Goal: Task Accomplishment & Management: Use online tool/utility

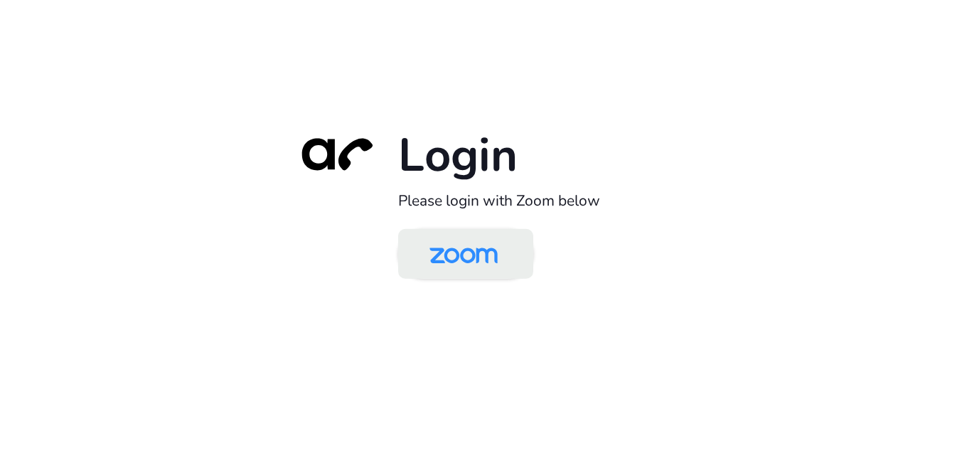
click at [462, 242] on img at bounding box center [464, 255] width 98 height 46
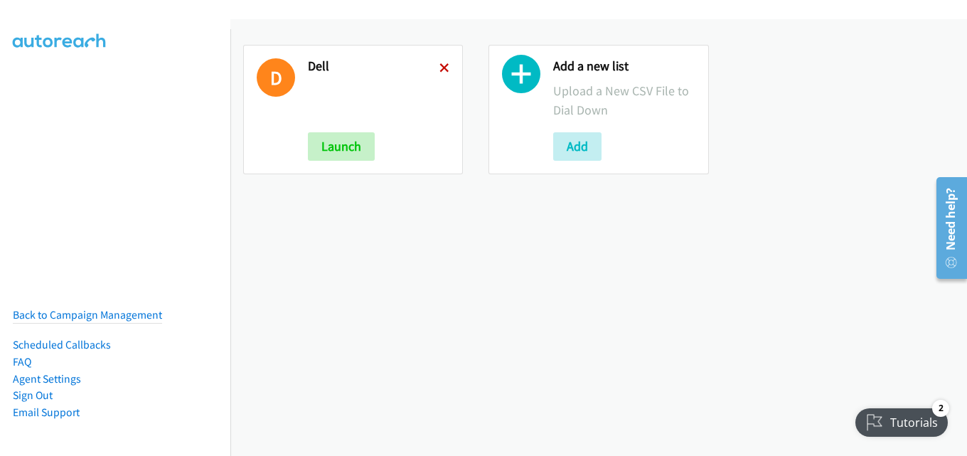
click at [440, 71] on icon at bounding box center [445, 69] width 10 height 10
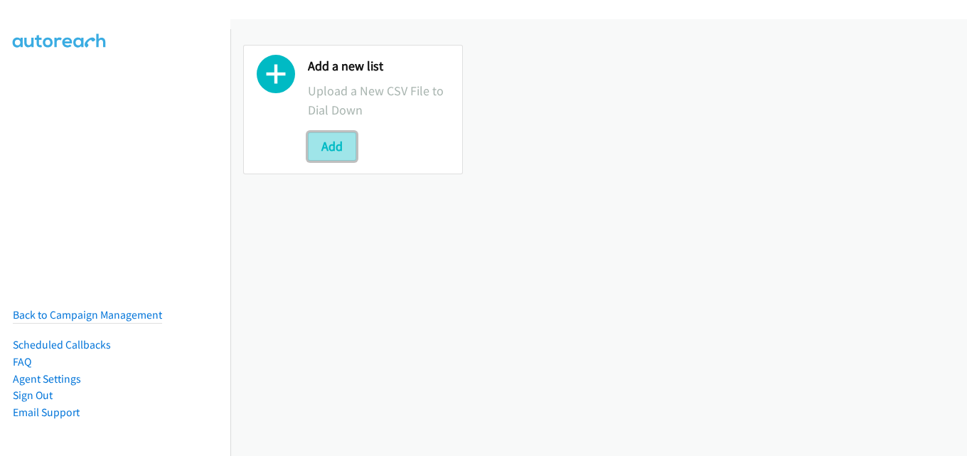
click at [341, 142] on button "Add" at bounding box center [332, 146] width 48 height 28
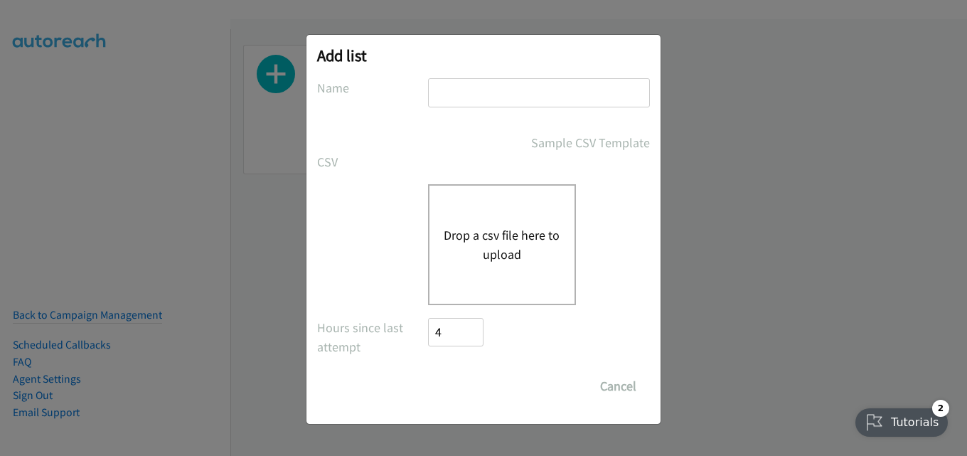
click at [482, 105] on input "text" at bounding box center [539, 92] width 222 height 29
type input "dell"
click at [515, 252] on button "Drop a csv file here to upload" at bounding box center [502, 244] width 117 height 38
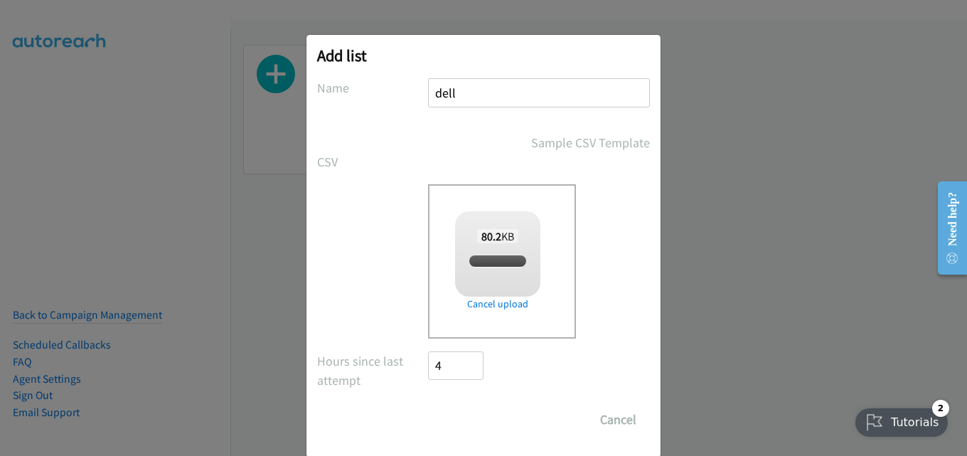
checkbox input "true"
click at [452, 419] on input "Save List" at bounding box center [465, 419] width 75 height 28
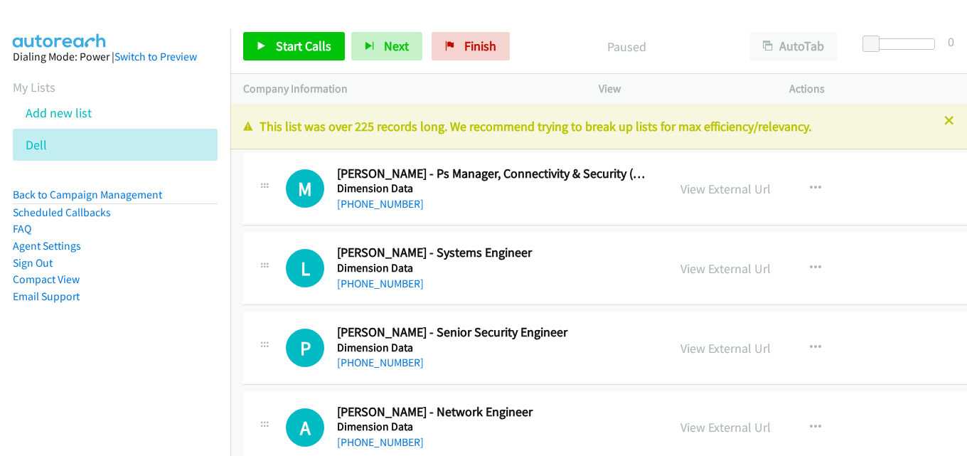
click at [937, 119] on div at bounding box center [483, 228] width 967 height 456
click at [944, 124] on icon at bounding box center [949, 122] width 10 height 10
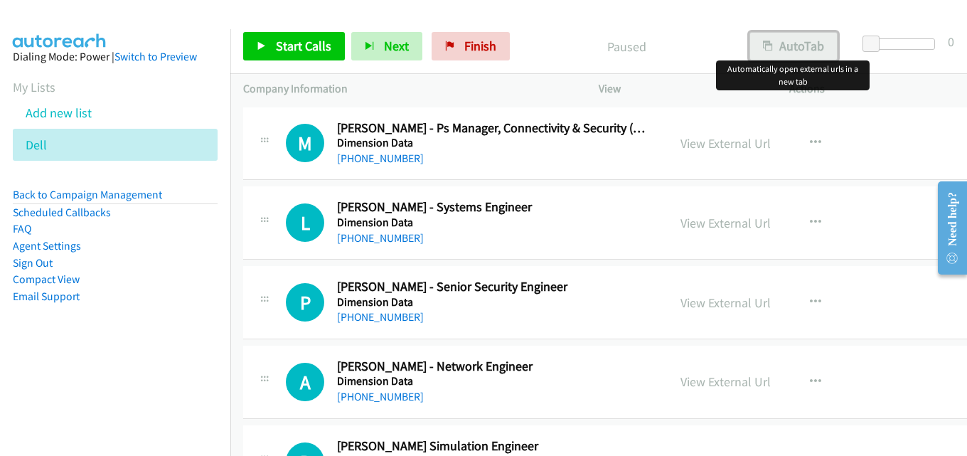
click at [788, 43] on button "AutoTab" at bounding box center [794, 46] width 88 height 28
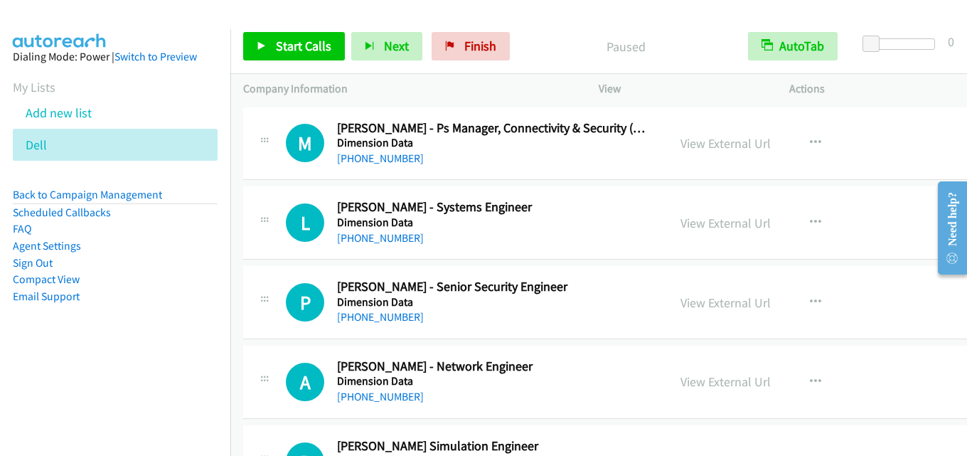
click at [585, 25] on div "Start Calls Pause Next Finish Paused AutoTab AutoTab 0" at bounding box center [598, 46] width 737 height 55
click at [797, 231] on button "button" at bounding box center [816, 222] width 38 height 28
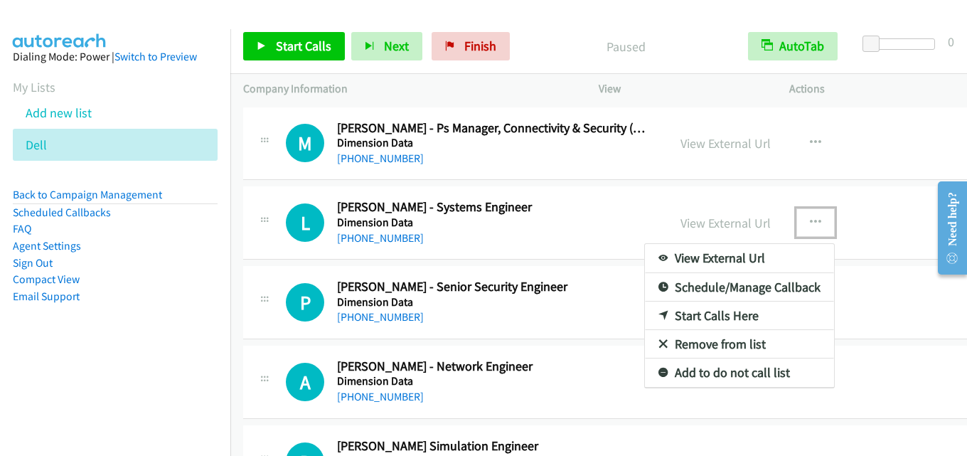
click at [681, 312] on link "Start Calls Here" at bounding box center [739, 316] width 189 height 28
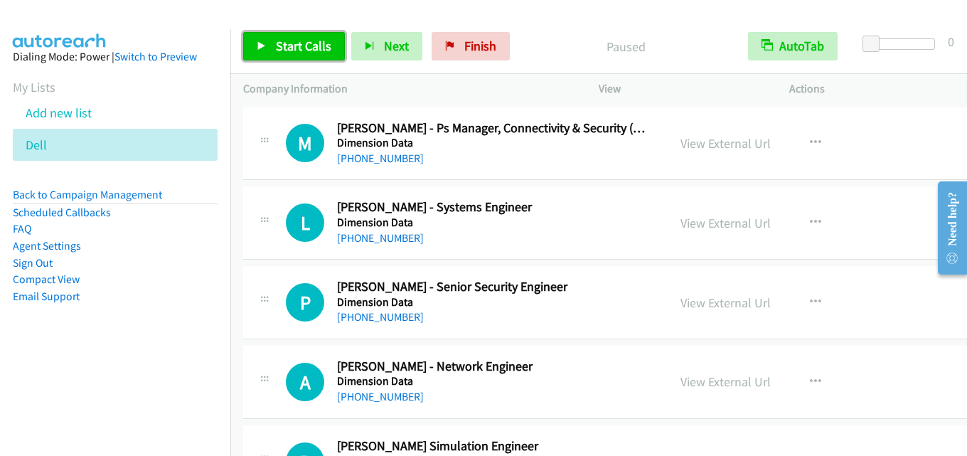
click at [280, 46] on span "Start Calls" at bounding box center [303, 46] width 55 height 16
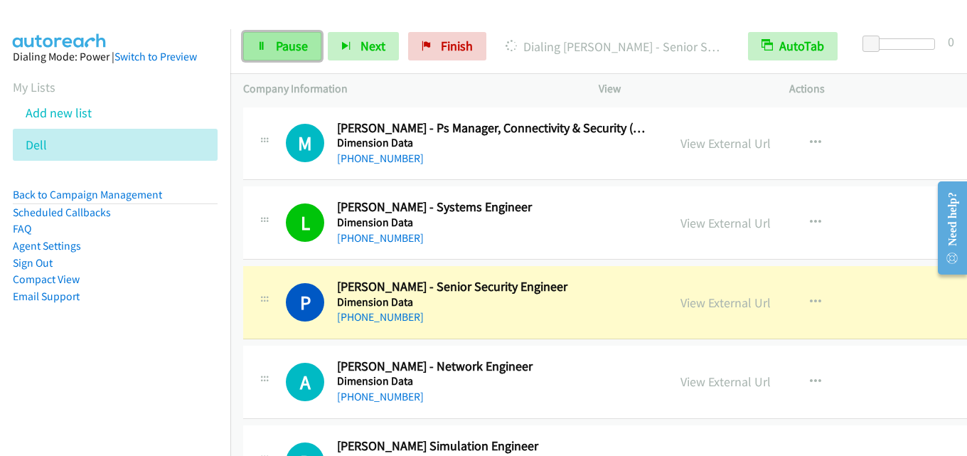
click at [282, 37] on link "Pause" at bounding box center [282, 46] width 78 height 28
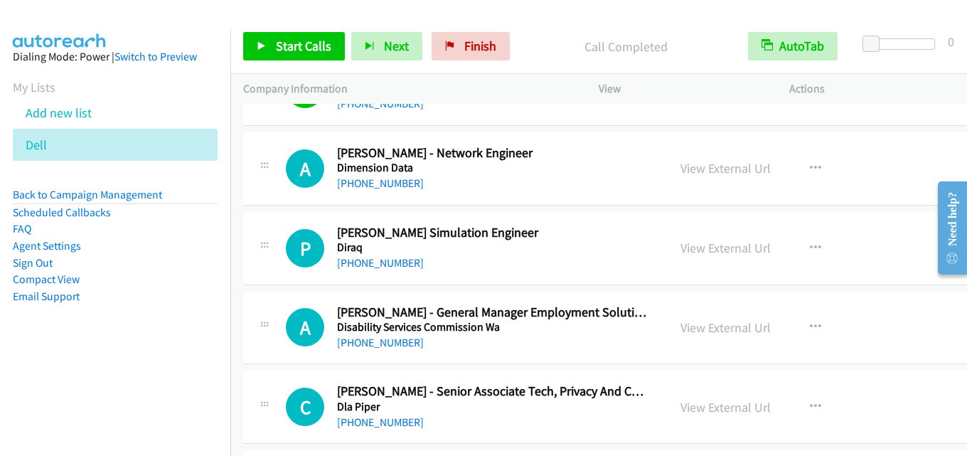
scroll to position [142, 0]
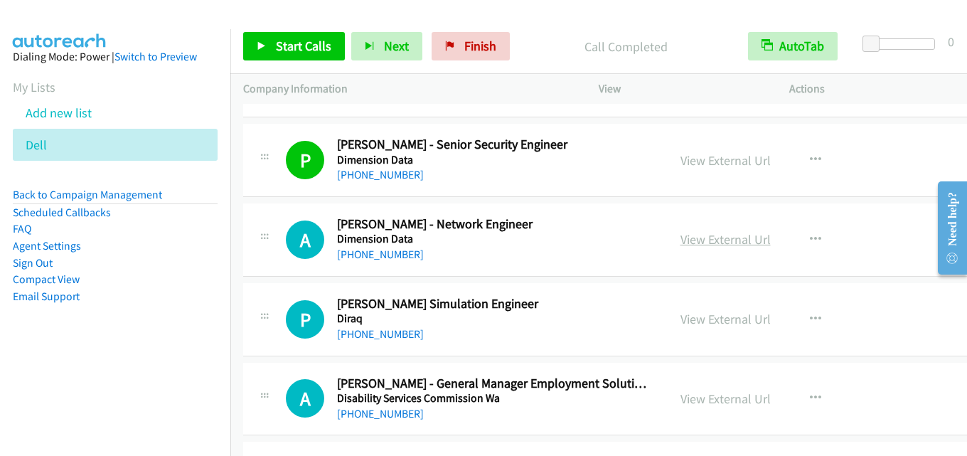
click at [704, 237] on link "View External Url" at bounding box center [726, 239] width 90 height 16
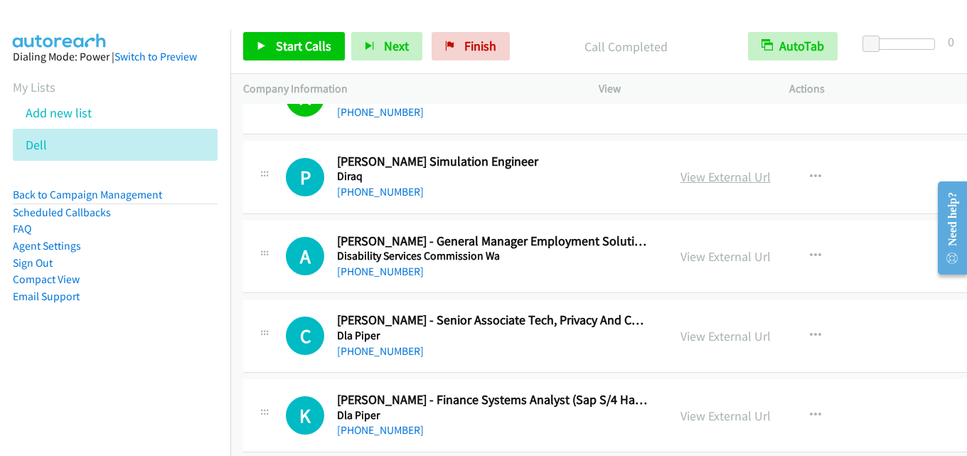
scroll to position [356, 0]
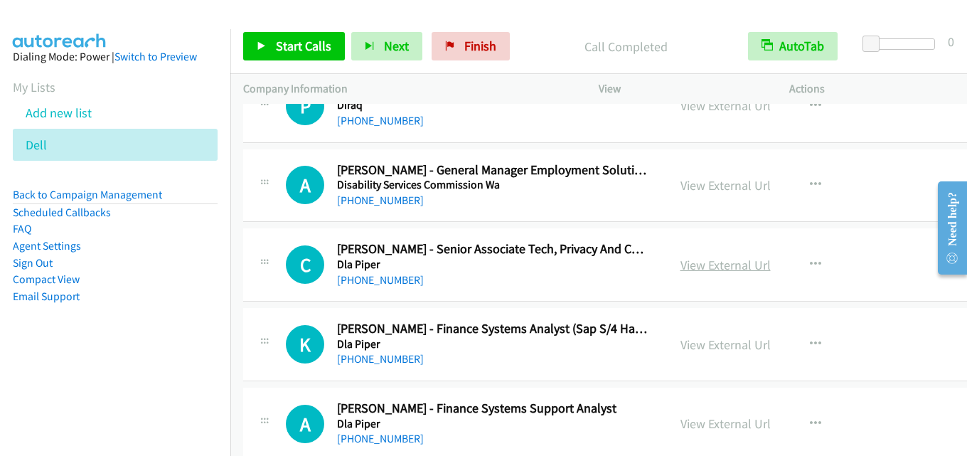
click at [681, 260] on link "View External Url" at bounding box center [726, 265] width 90 height 16
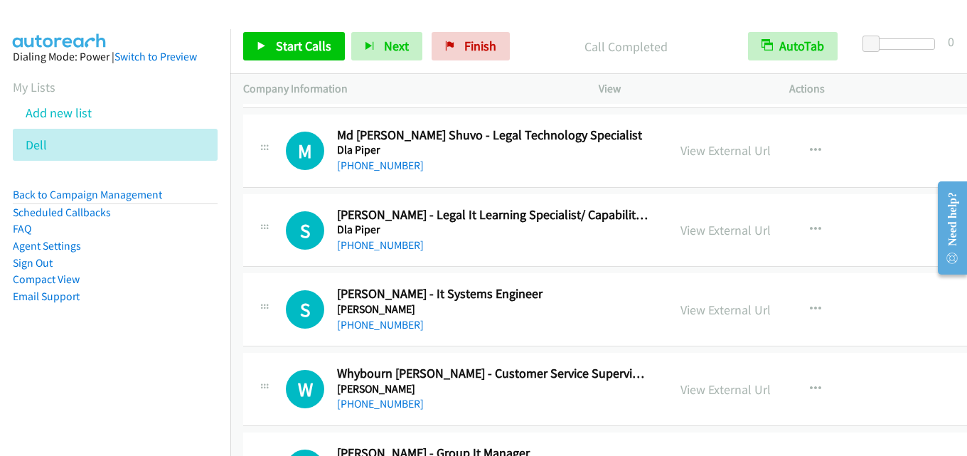
scroll to position [782, 0]
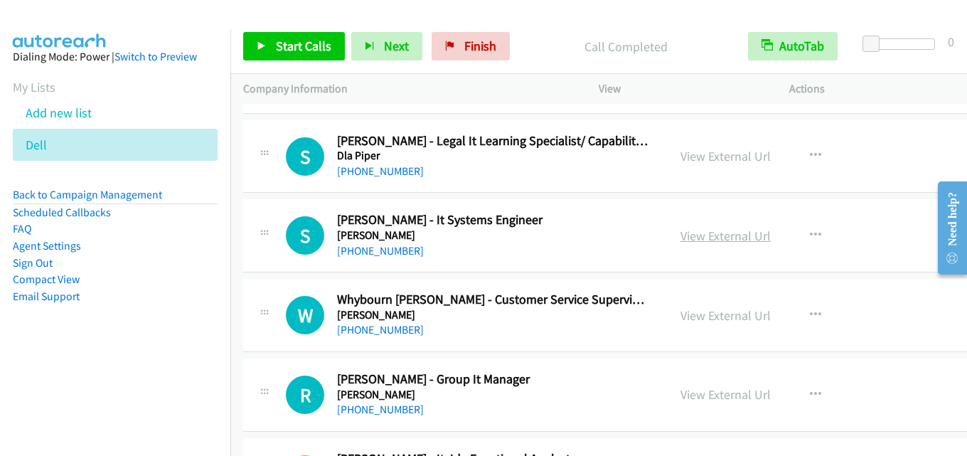
click at [681, 235] on link "View External Url" at bounding box center [726, 236] width 90 height 16
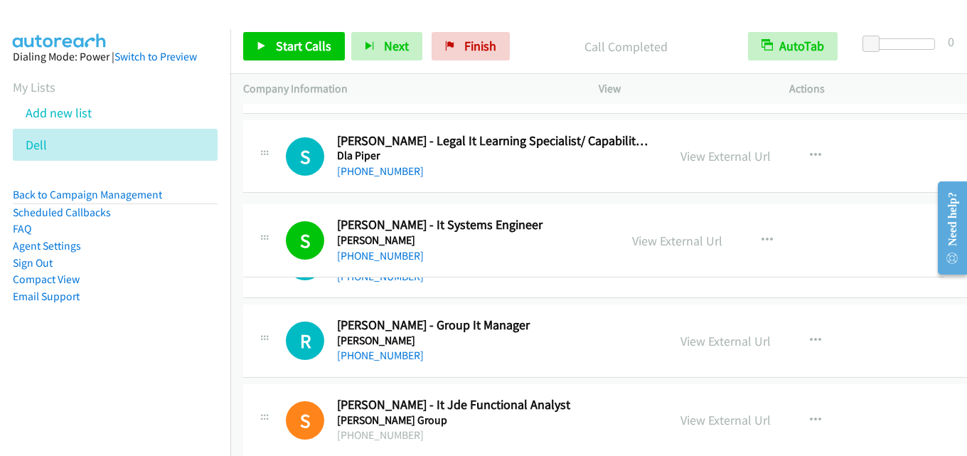
drag, startPoint x: 410, startPoint y: 218, endPoint x: 476, endPoint y: 88, distance: 145.4
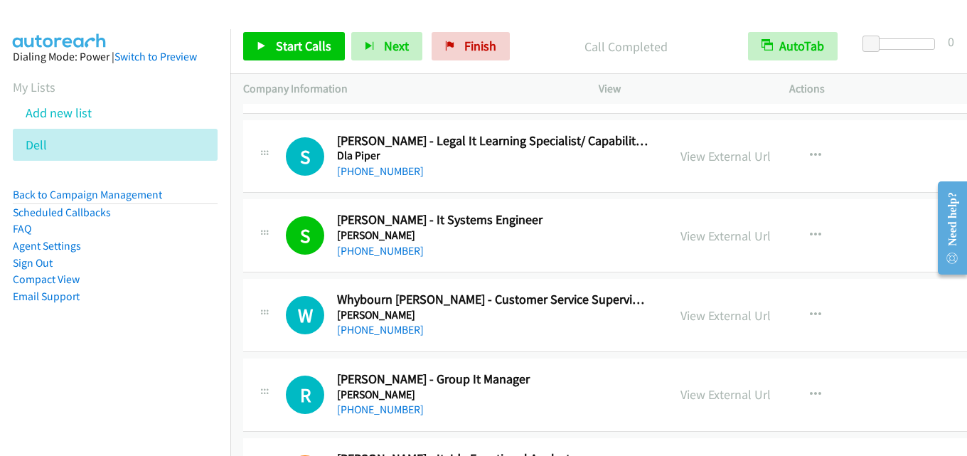
click at [556, 19] on div "Start Calls Pause Next Finish Call Completed AutoTab AutoTab 0" at bounding box center [598, 46] width 737 height 55
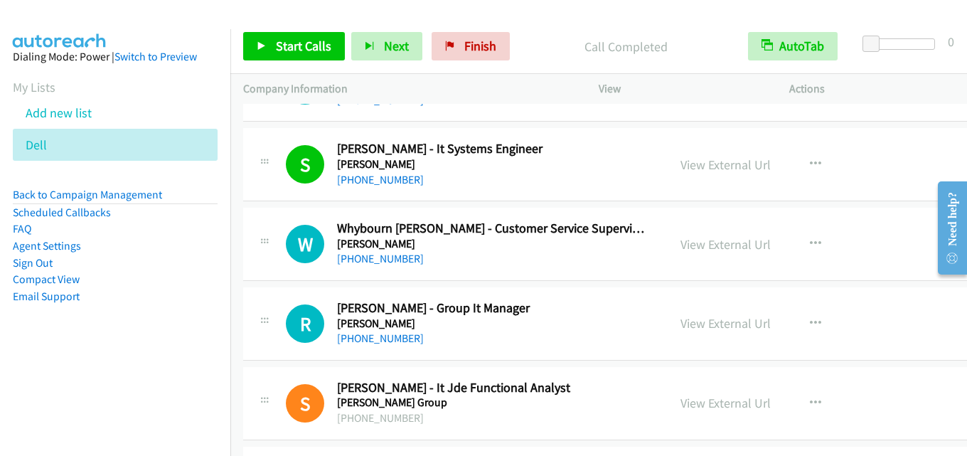
scroll to position [925, 0]
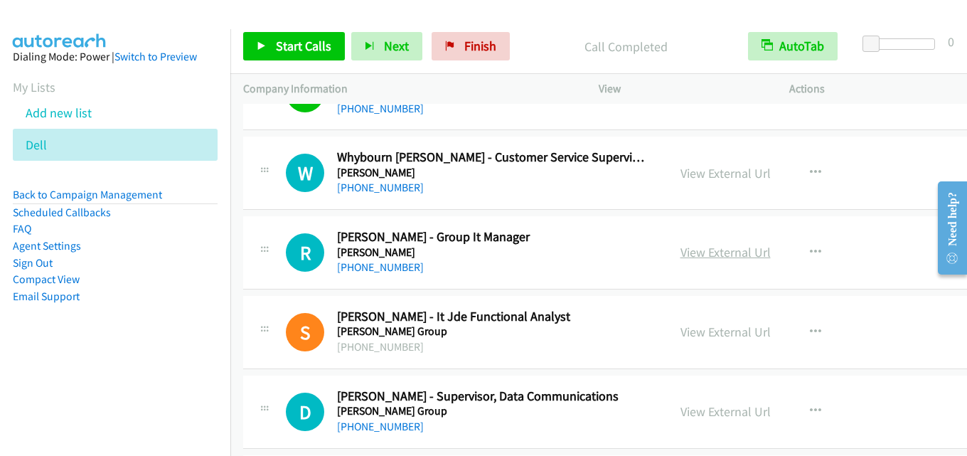
click at [681, 250] on link "View External Url" at bounding box center [726, 252] width 90 height 16
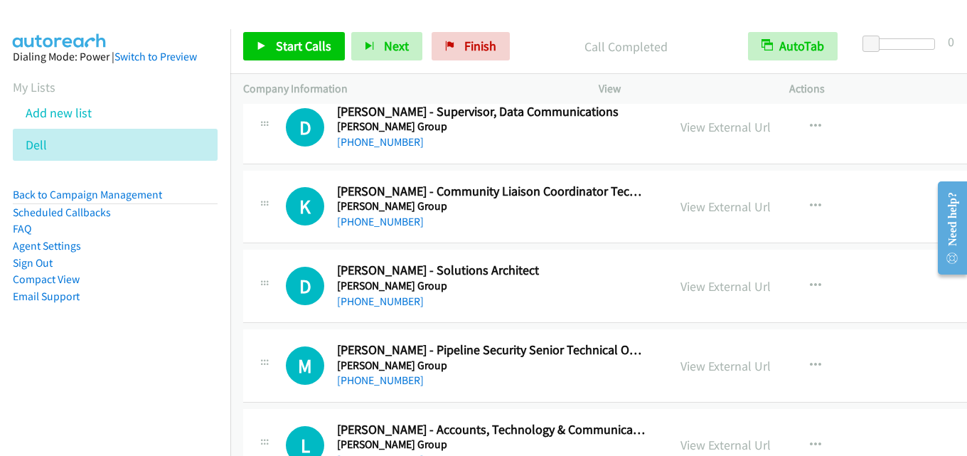
scroll to position [1280, 0]
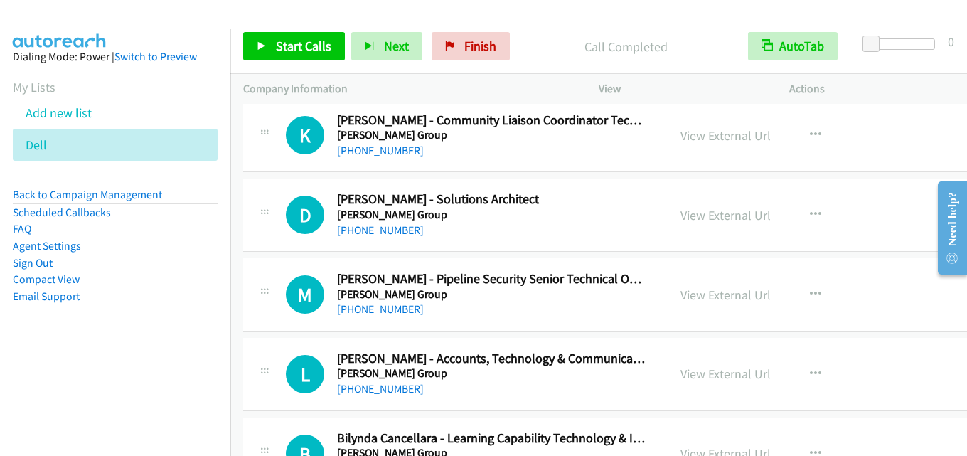
click at [681, 218] on link "View External Url" at bounding box center [726, 215] width 90 height 16
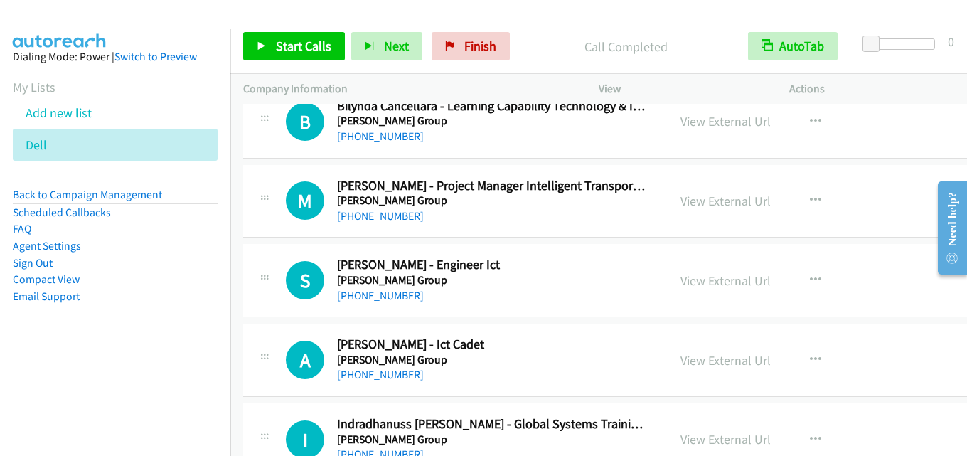
scroll to position [1636, 0]
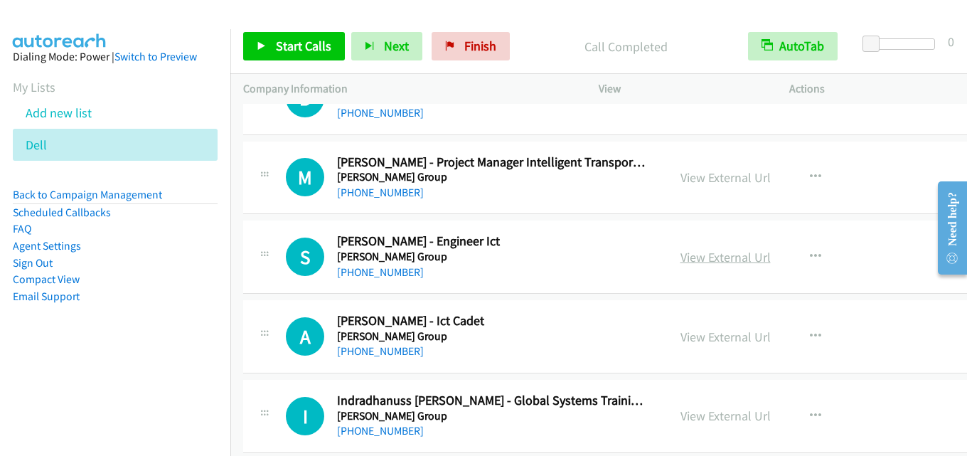
click at [681, 250] on link "View External Url" at bounding box center [726, 257] width 90 height 16
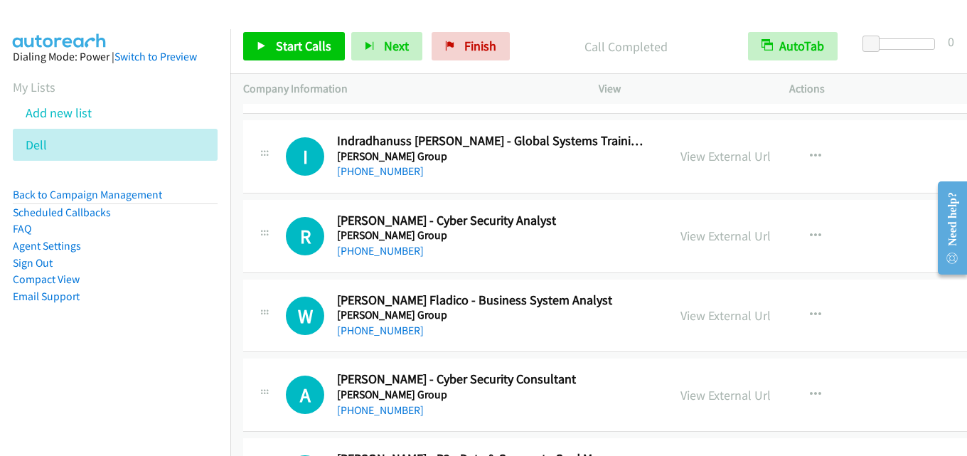
scroll to position [1920, 0]
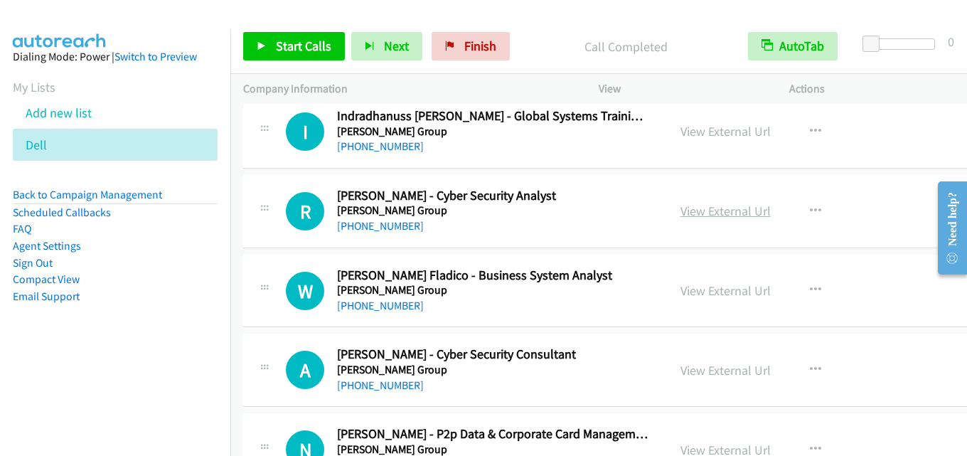
click at [681, 212] on link "View External Url" at bounding box center [726, 211] width 90 height 16
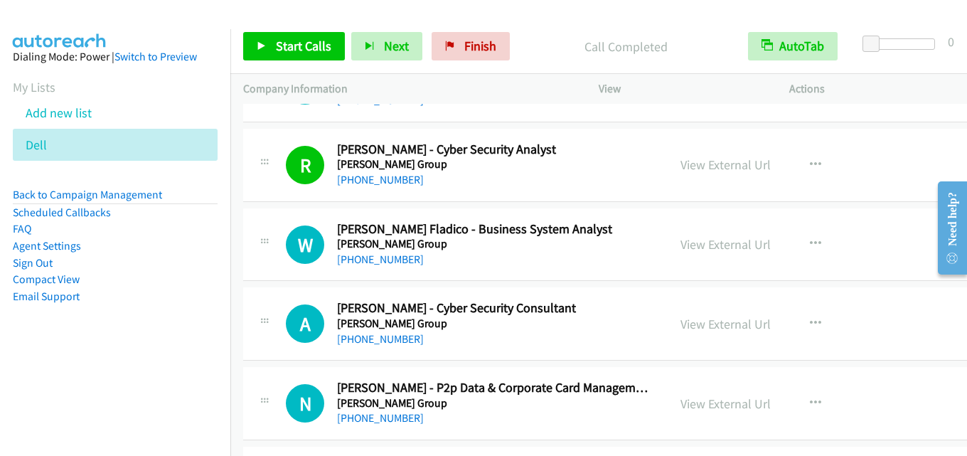
scroll to position [1991, 0]
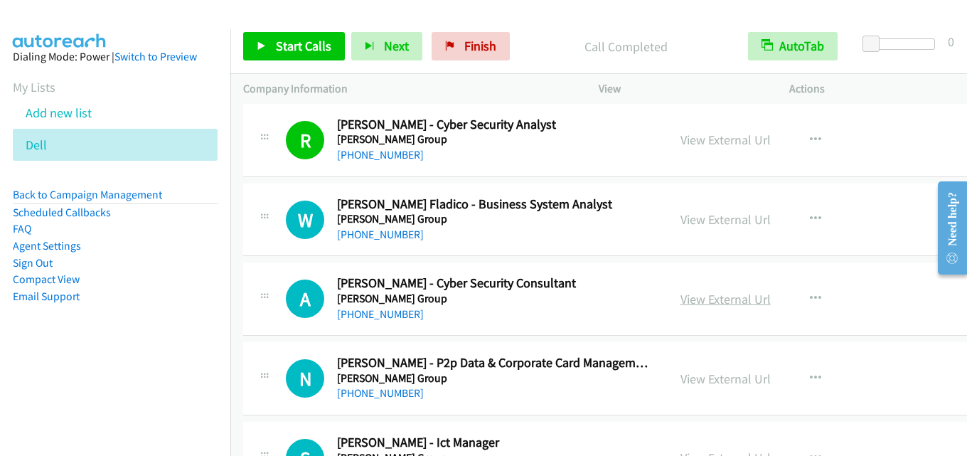
click at [681, 304] on link "View External Url" at bounding box center [726, 299] width 90 height 16
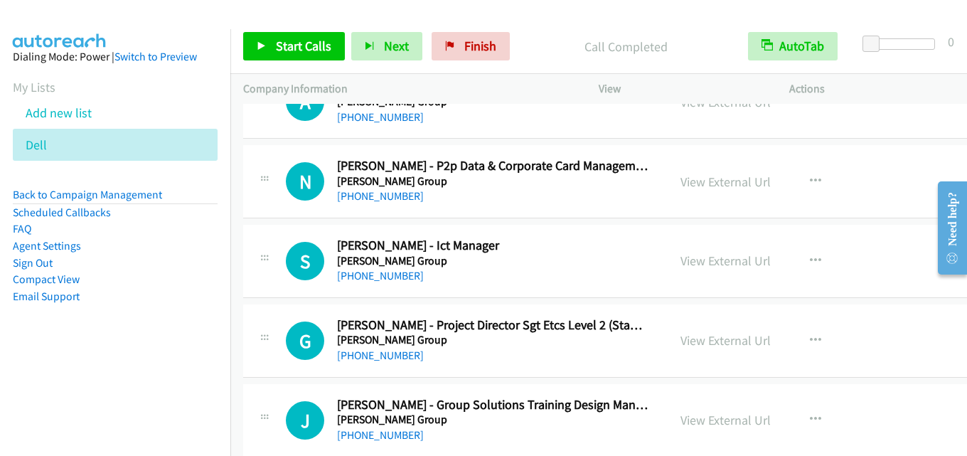
scroll to position [2205, 0]
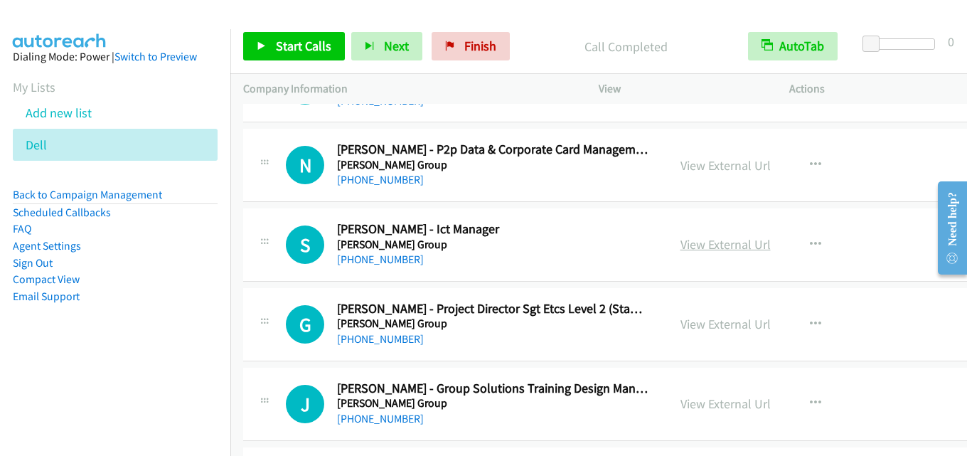
click at [681, 238] on link "View External Url" at bounding box center [726, 244] width 90 height 16
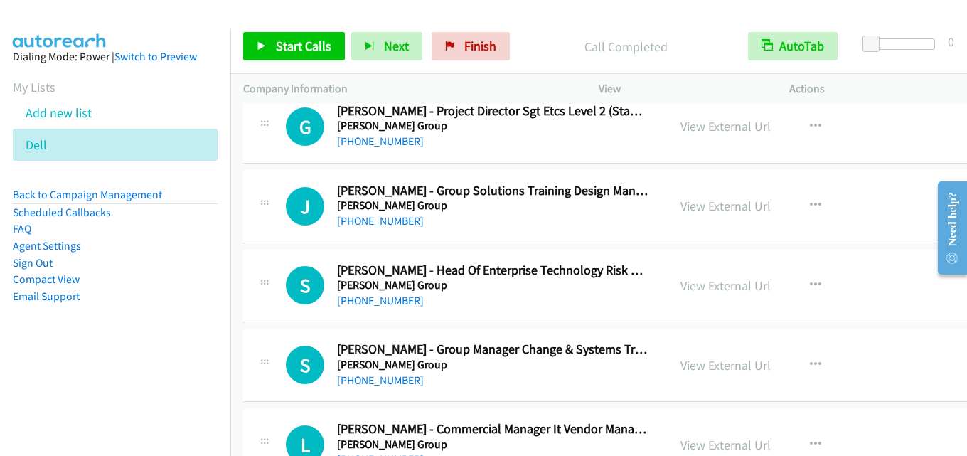
scroll to position [2418, 0]
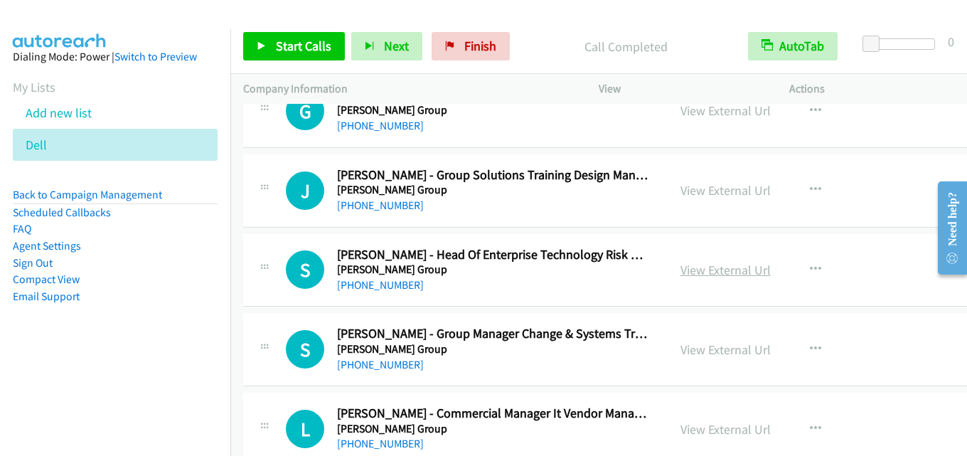
click at [681, 268] on link "View External Url" at bounding box center [726, 270] width 90 height 16
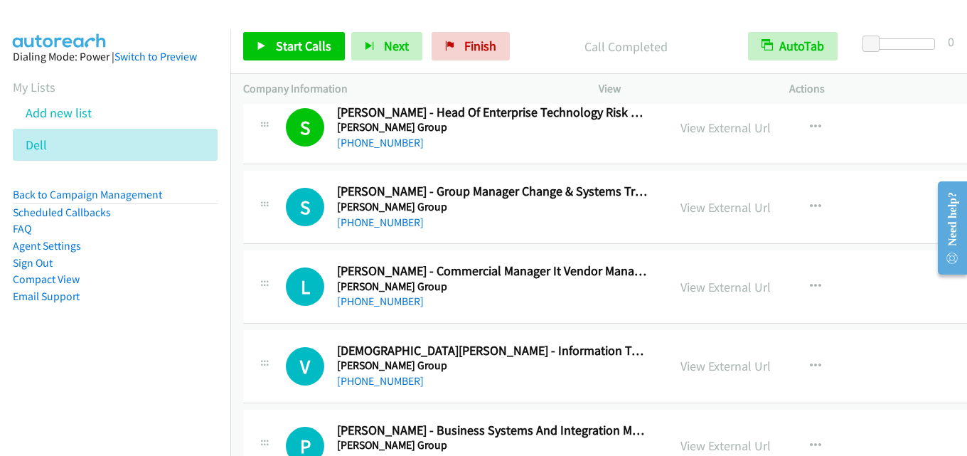
scroll to position [2632, 0]
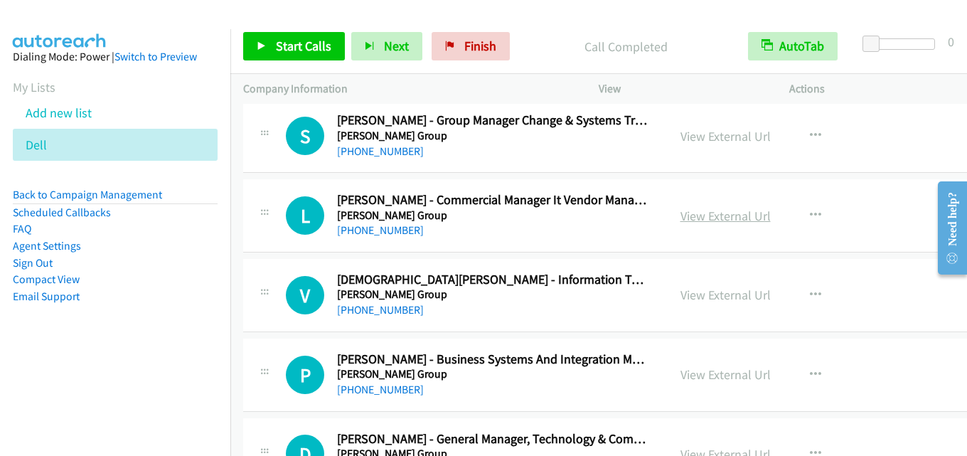
click at [681, 213] on link "View External Url" at bounding box center [726, 216] width 90 height 16
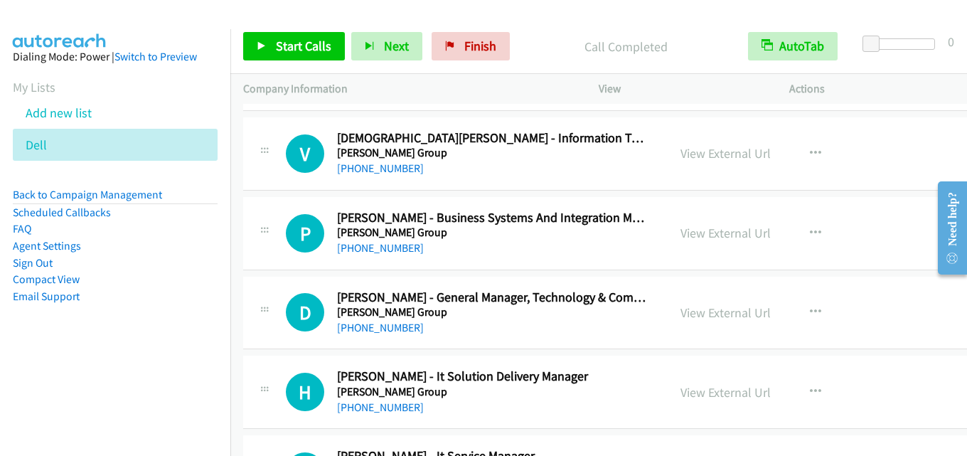
scroll to position [2774, 0]
click at [681, 306] on link "View External Url" at bounding box center [726, 312] width 90 height 16
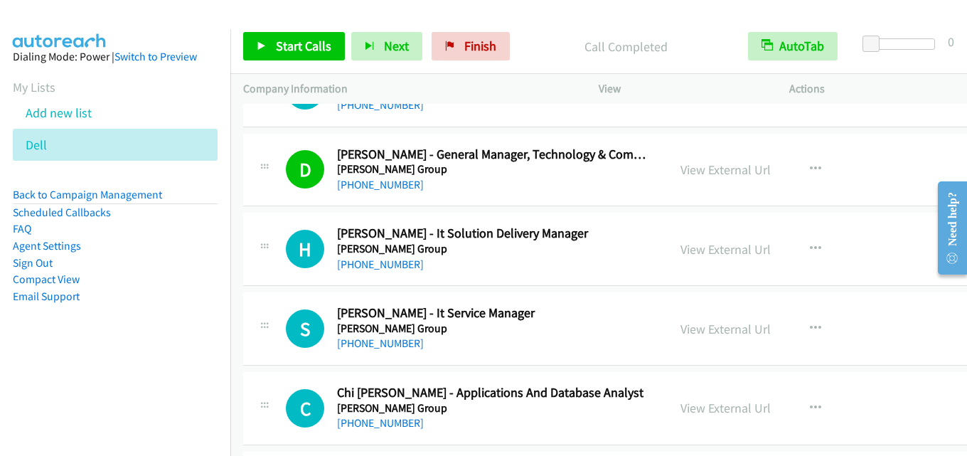
scroll to position [2987, 0]
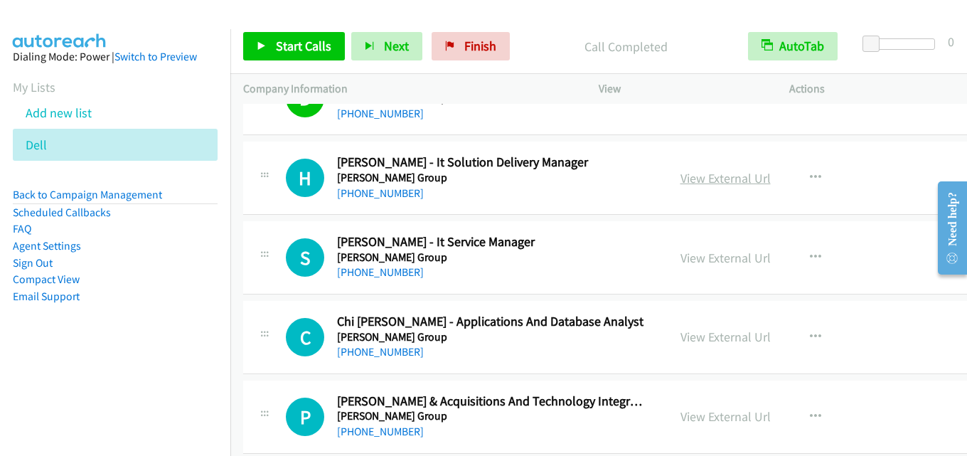
click at [681, 183] on link "View External Url" at bounding box center [726, 178] width 90 height 16
click at [681, 255] on link "View External Url" at bounding box center [726, 258] width 90 height 16
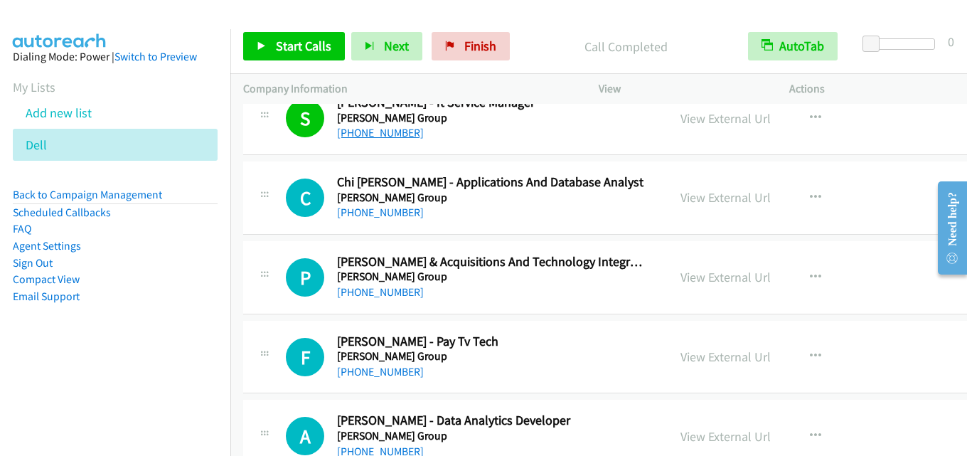
scroll to position [3129, 0]
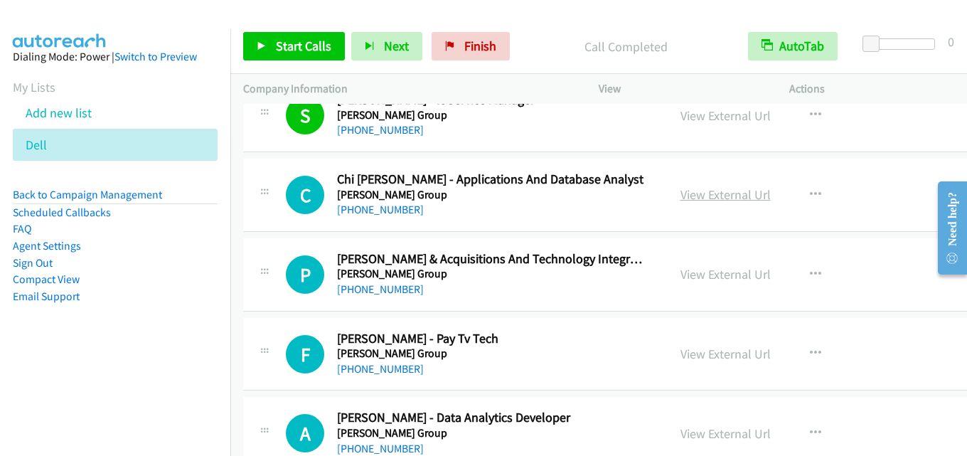
click at [681, 193] on link "View External Url" at bounding box center [726, 194] width 90 height 16
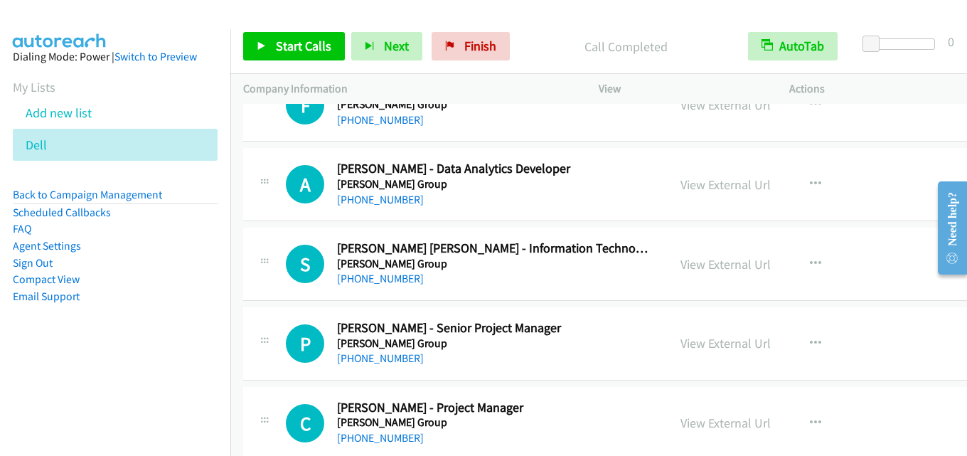
scroll to position [3414, 0]
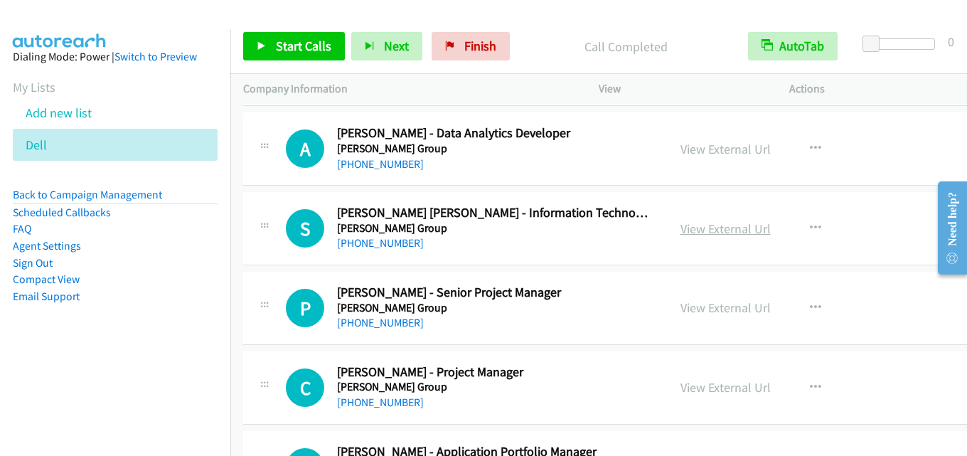
click at [681, 235] on link "View External Url" at bounding box center [726, 228] width 90 height 16
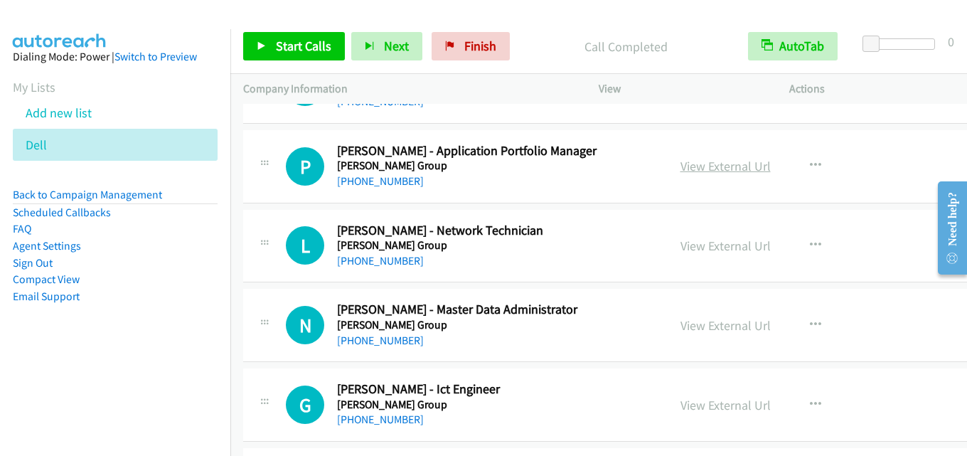
scroll to position [3769, 0]
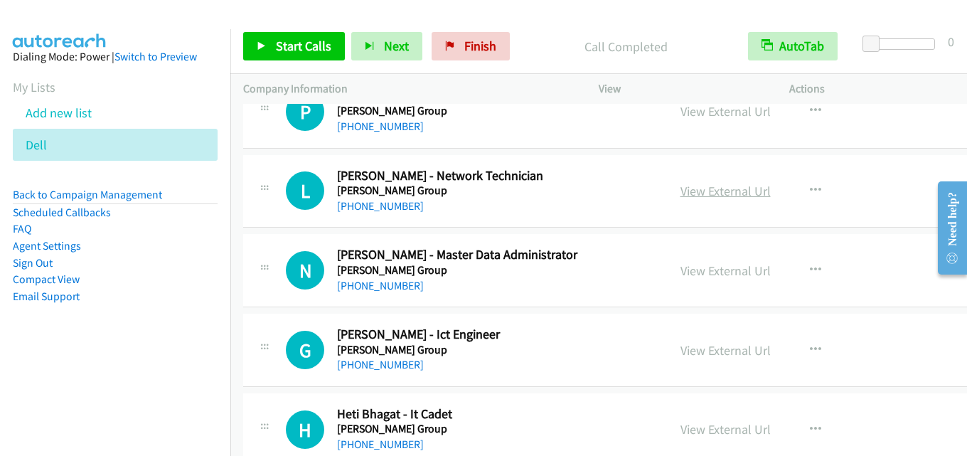
click at [681, 193] on link "View External Url" at bounding box center [726, 191] width 90 height 16
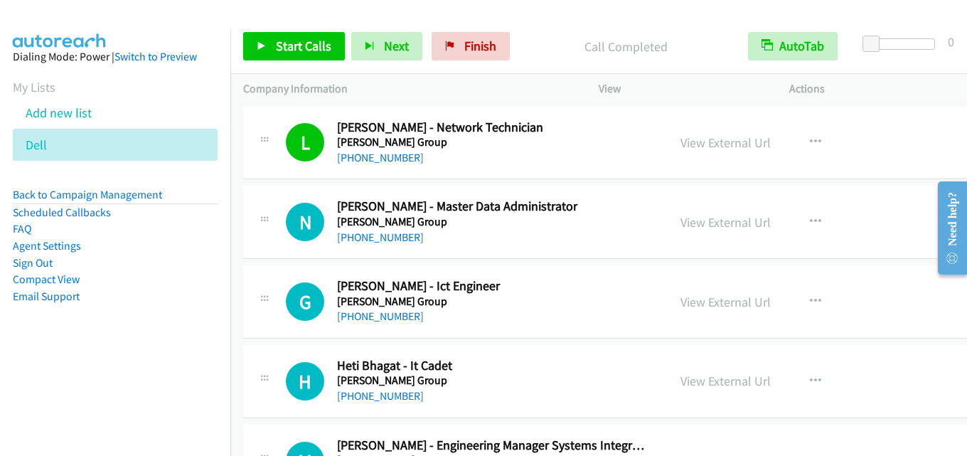
scroll to position [3841, 0]
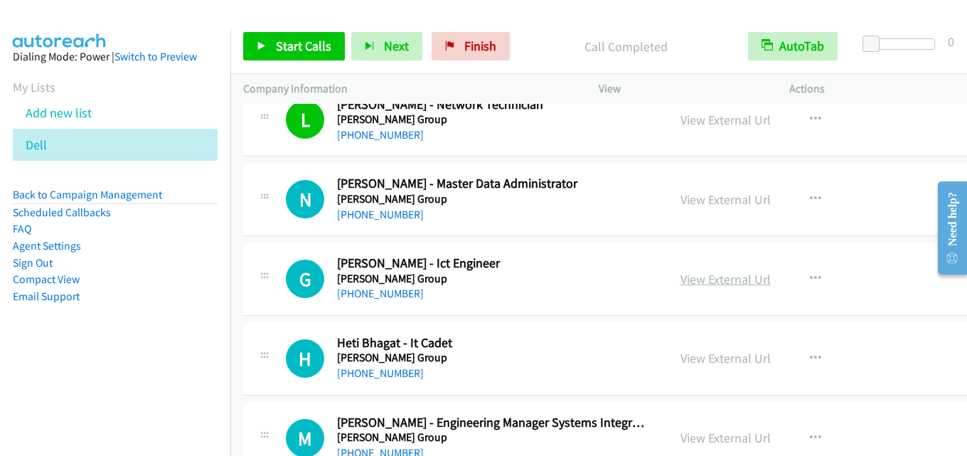
click at [691, 282] on link "View External Url" at bounding box center [726, 279] width 90 height 16
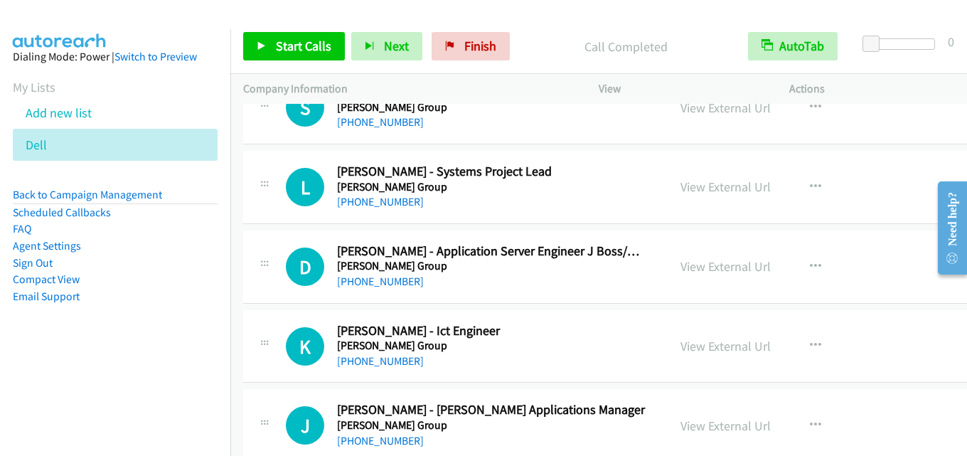
scroll to position [4338, 0]
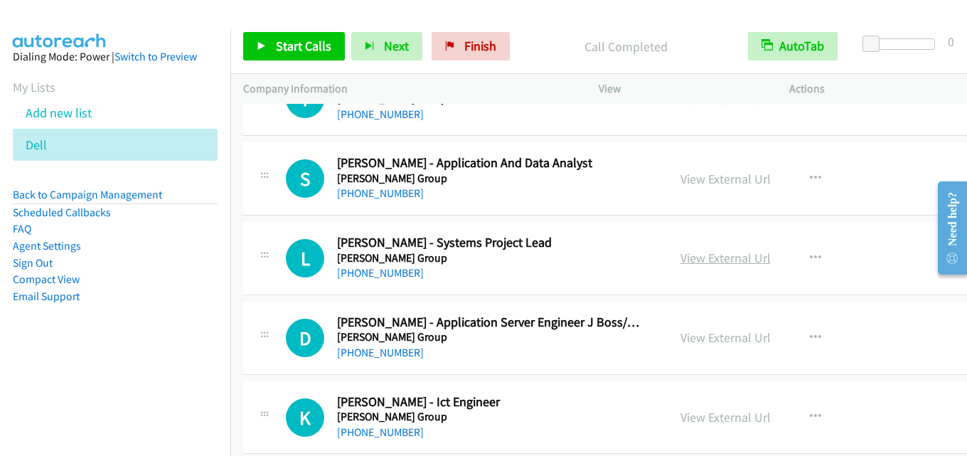
click at [681, 260] on link "View External Url" at bounding box center [726, 258] width 90 height 16
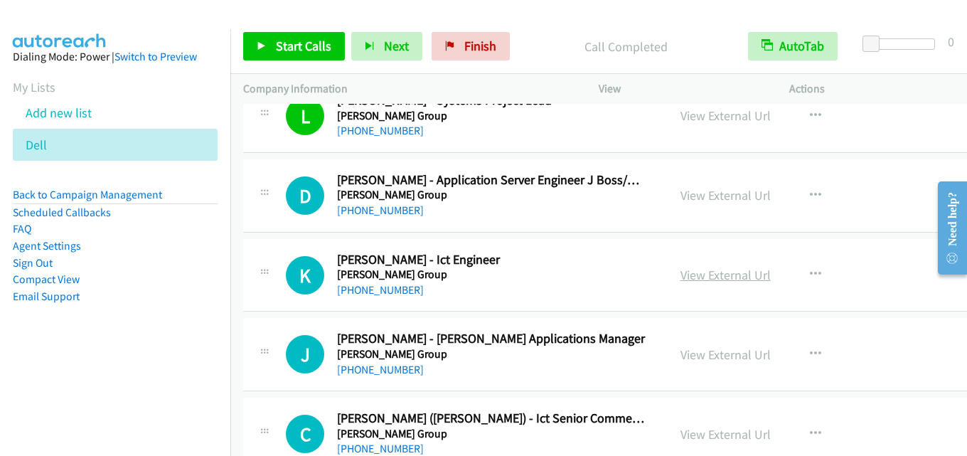
scroll to position [4552, 0]
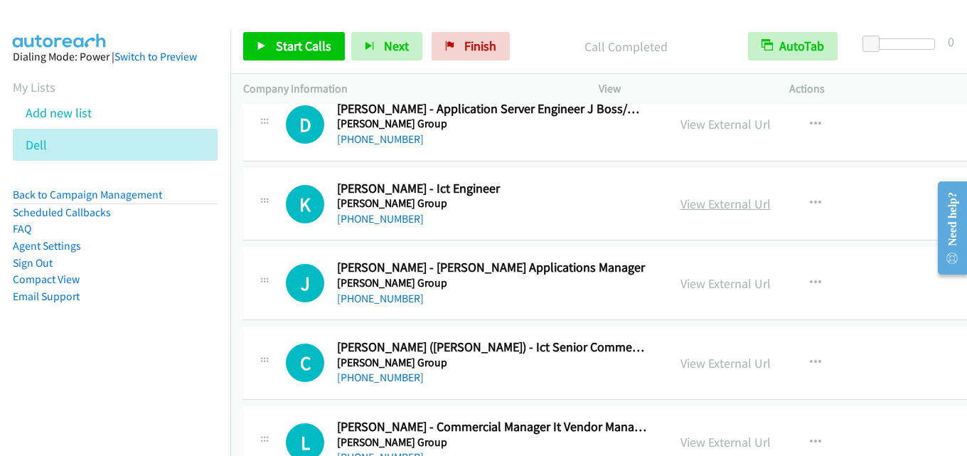
click at [681, 206] on link "View External Url" at bounding box center [726, 204] width 90 height 16
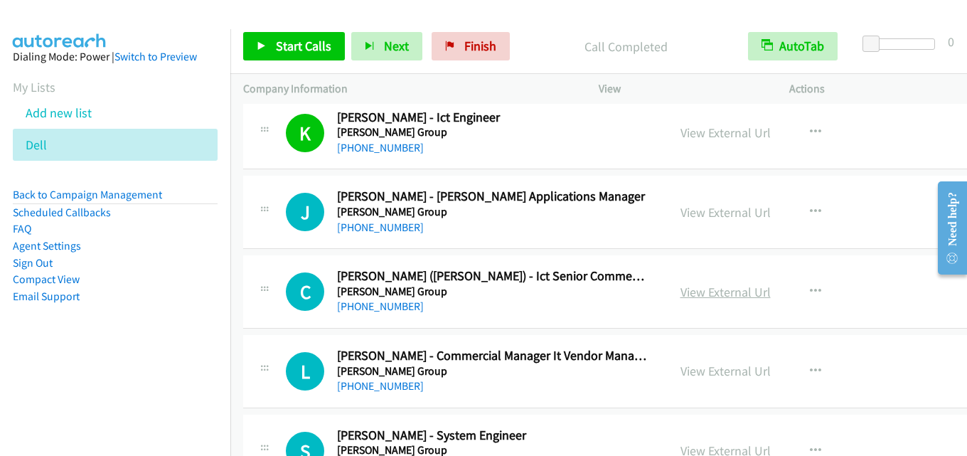
click at [681, 296] on link "View External Url" at bounding box center [726, 292] width 90 height 16
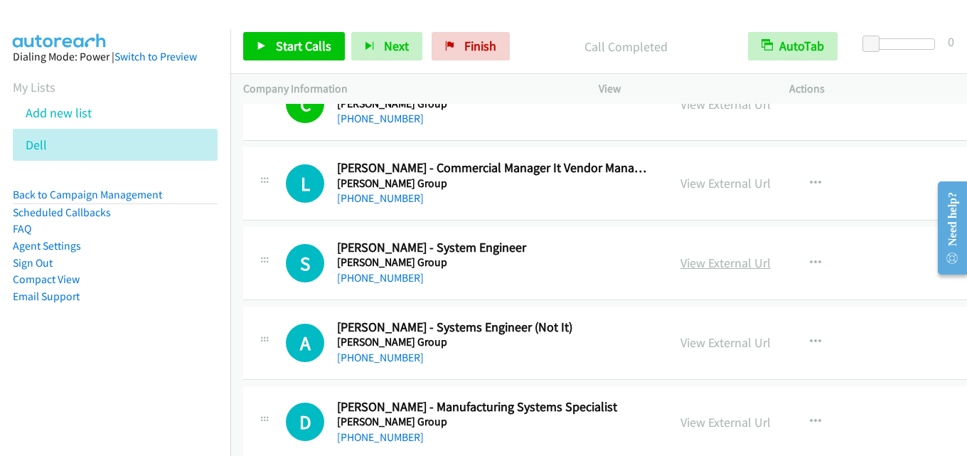
scroll to position [4836, 0]
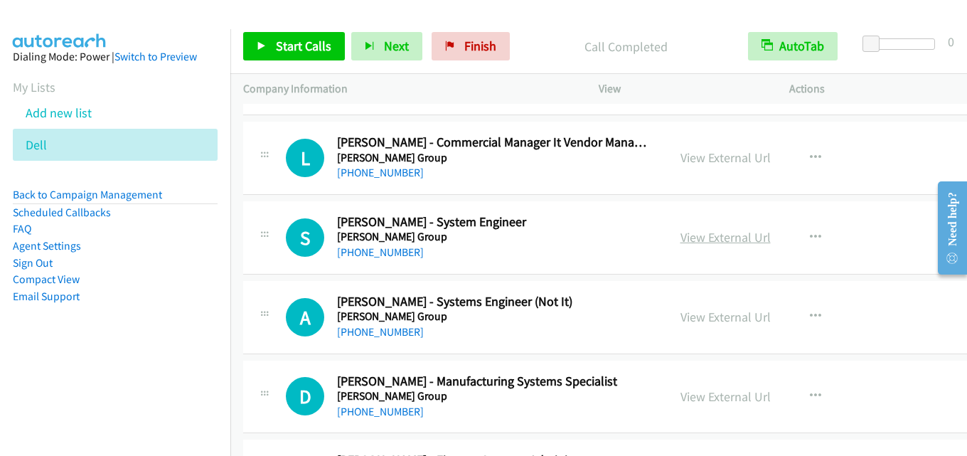
click at [681, 232] on link "View External Url" at bounding box center [726, 237] width 90 height 16
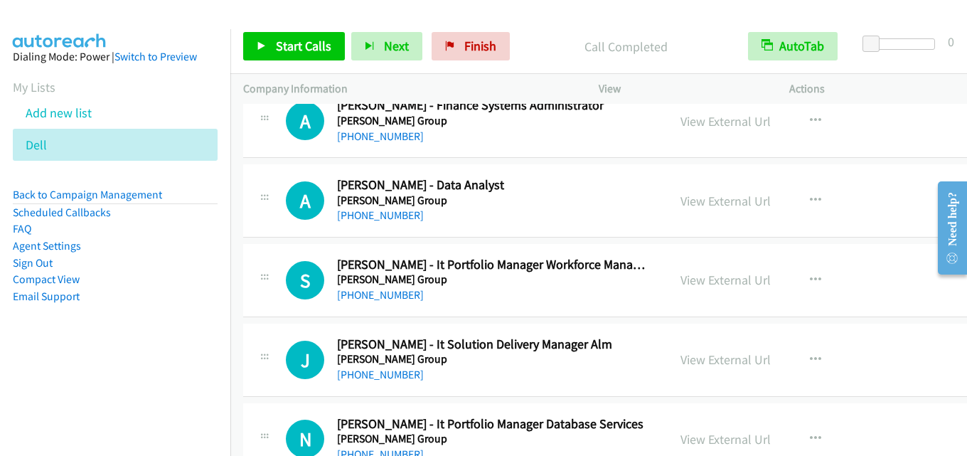
scroll to position [5192, 0]
click at [681, 194] on link "View External Url" at bounding box center [726, 200] width 90 height 16
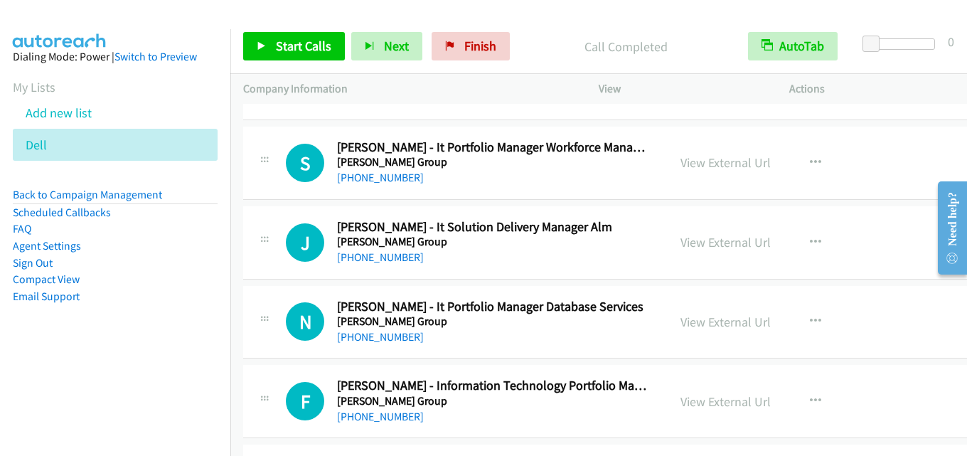
scroll to position [5334, 0]
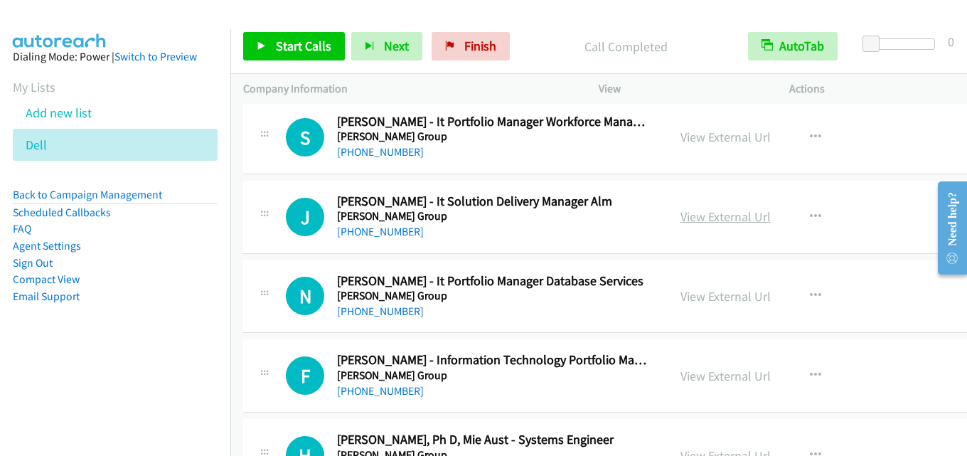
click at [681, 210] on link "View External Url" at bounding box center [726, 216] width 90 height 16
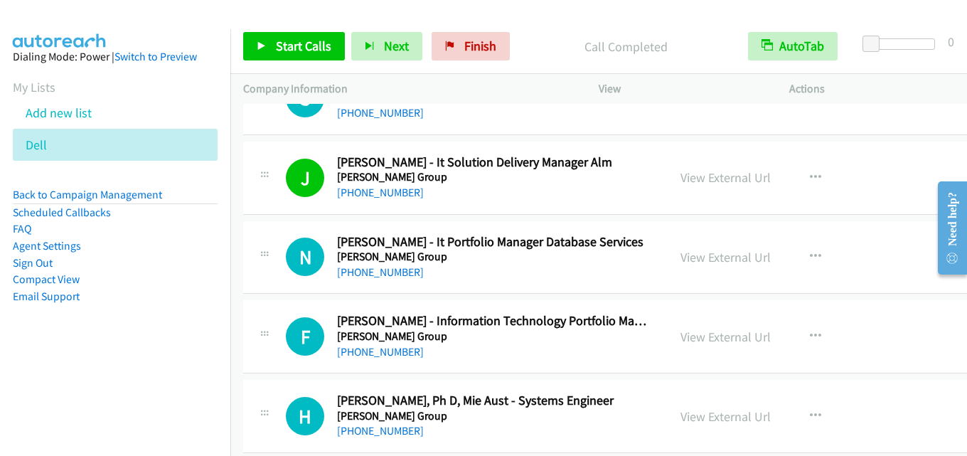
scroll to position [5405, 0]
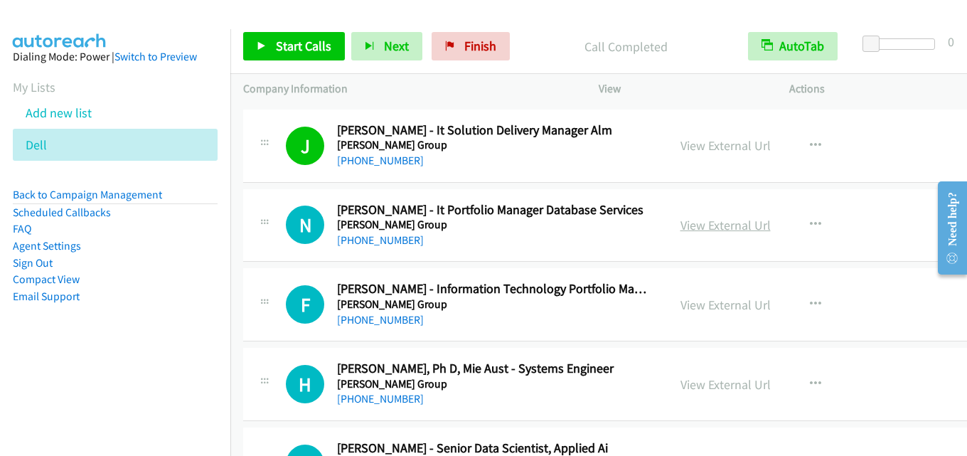
click at [681, 226] on link "View External Url" at bounding box center [726, 225] width 90 height 16
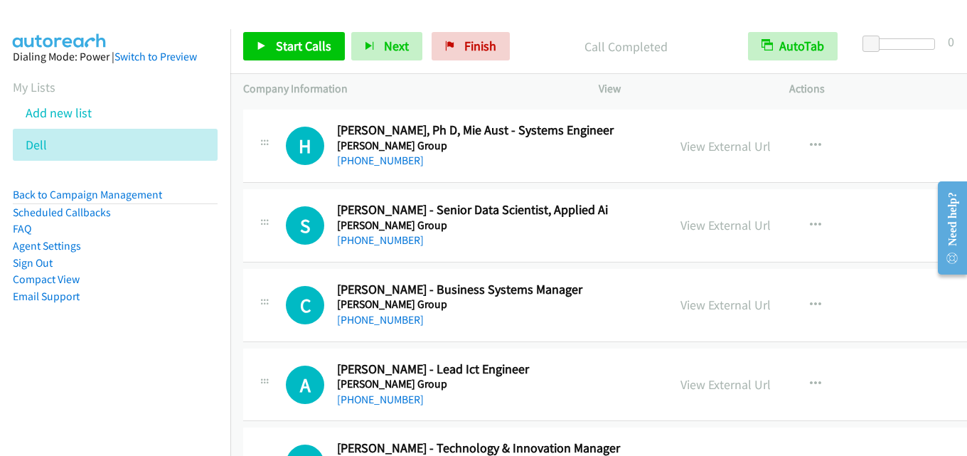
scroll to position [5619, 0]
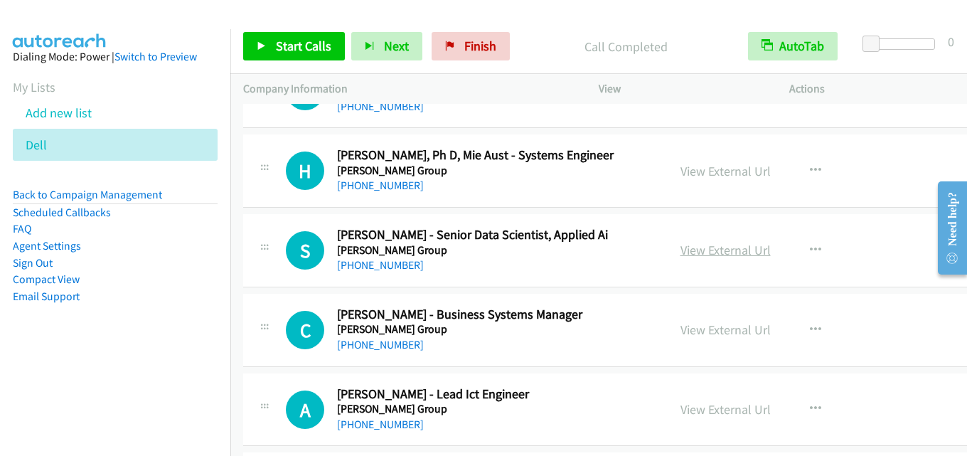
click at [681, 252] on link "View External Url" at bounding box center [726, 250] width 90 height 16
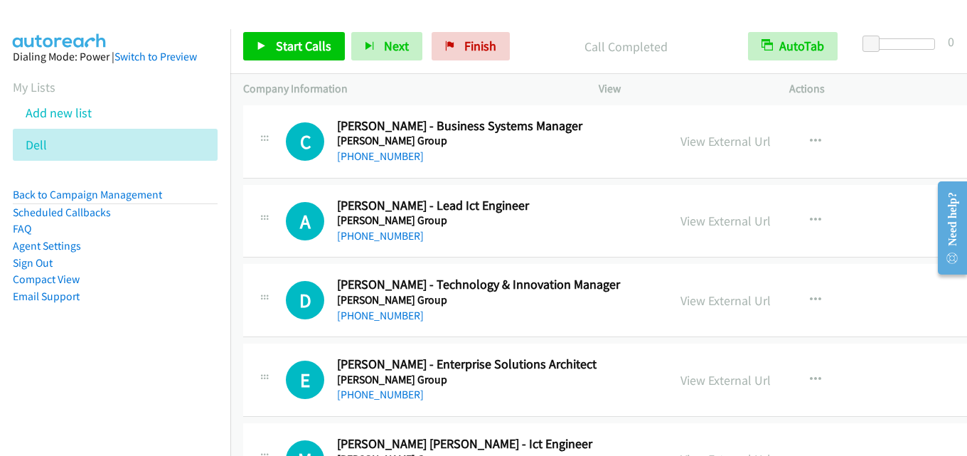
scroll to position [5832, 0]
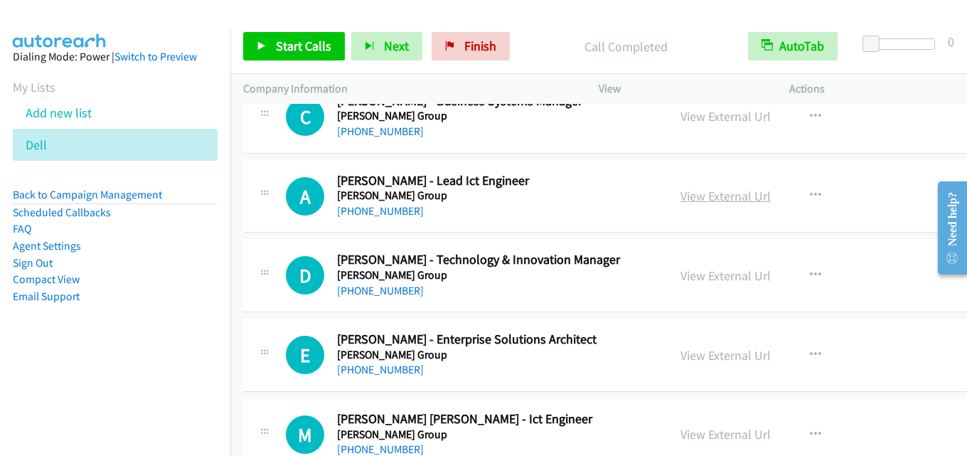
click at [698, 188] on link "View External Url" at bounding box center [726, 196] width 90 height 16
click at [682, 275] on link "View External Url" at bounding box center [726, 275] width 90 height 16
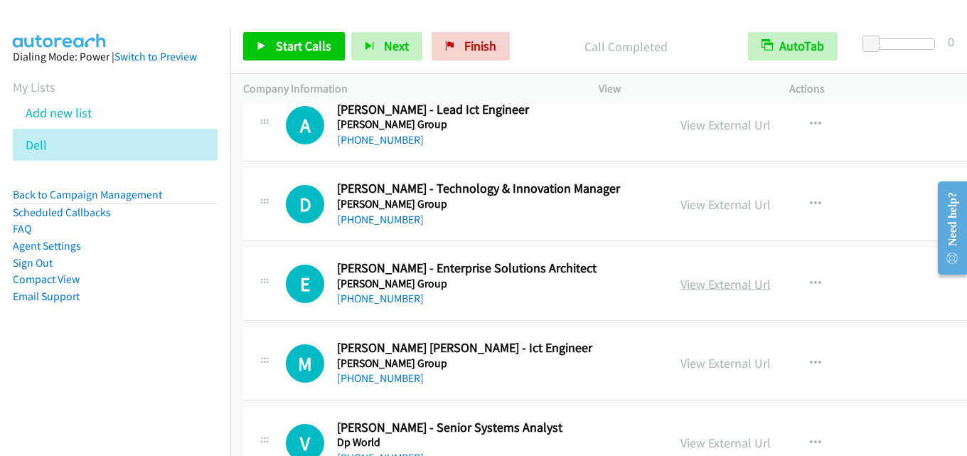
click at [690, 288] on link "View External Url" at bounding box center [726, 284] width 90 height 16
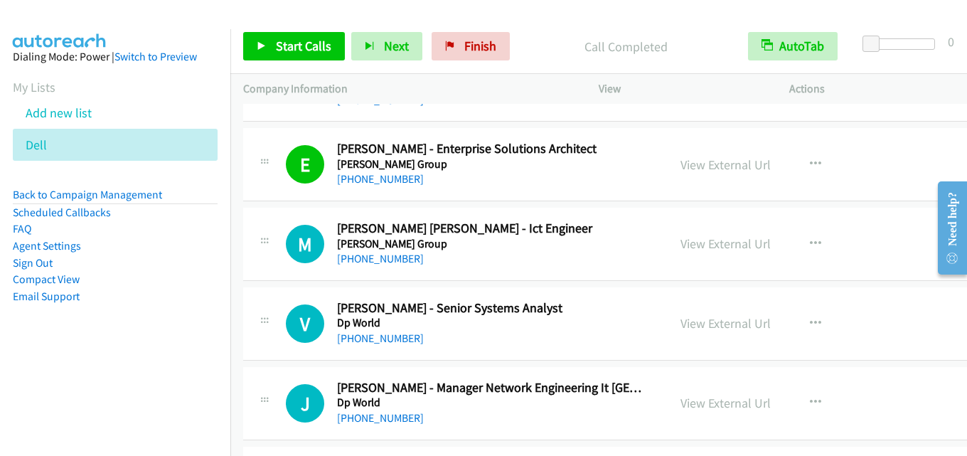
scroll to position [6045, 0]
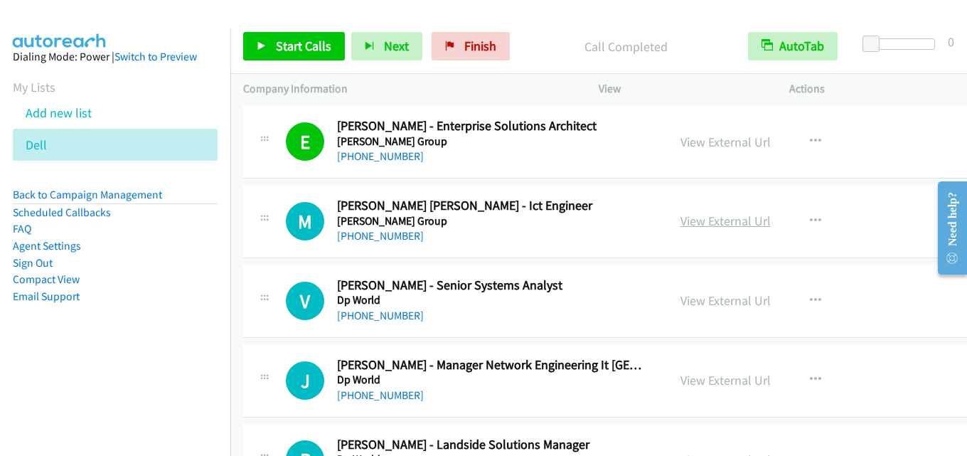
click at [681, 220] on link "View External Url" at bounding box center [726, 221] width 90 height 16
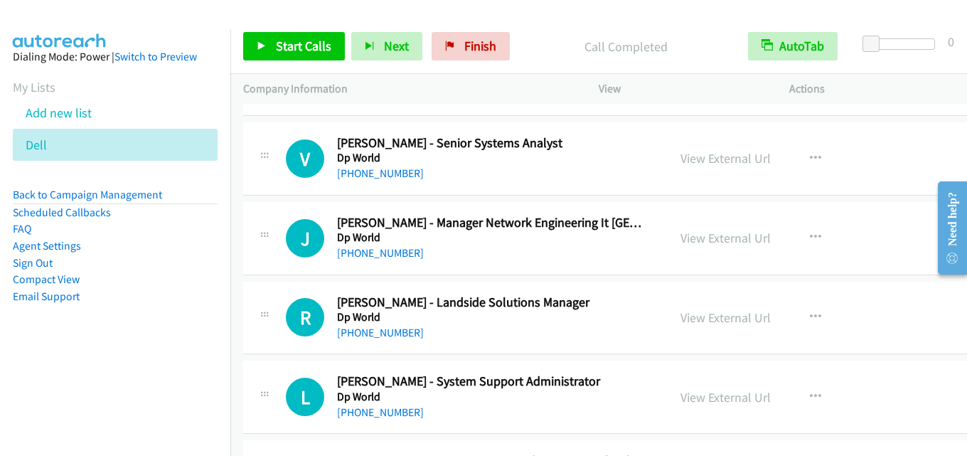
scroll to position [6116, 0]
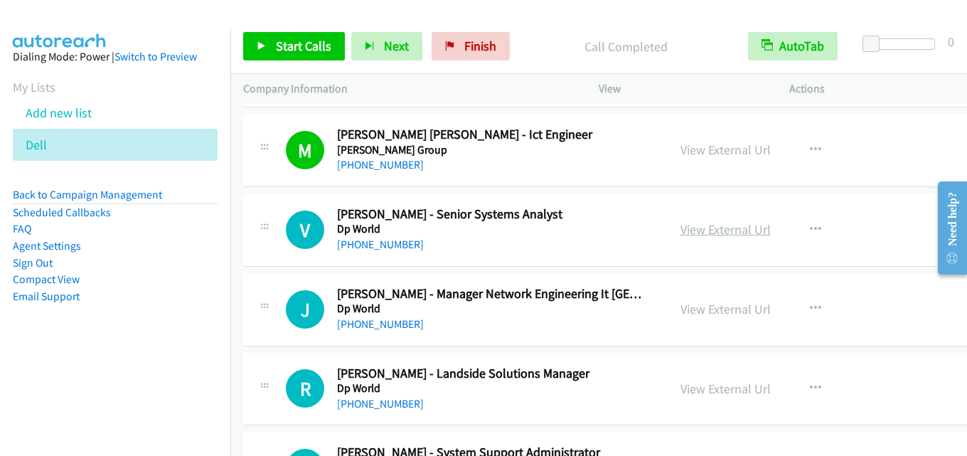
click at [681, 230] on link "View External Url" at bounding box center [726, 229] width 90 height 16
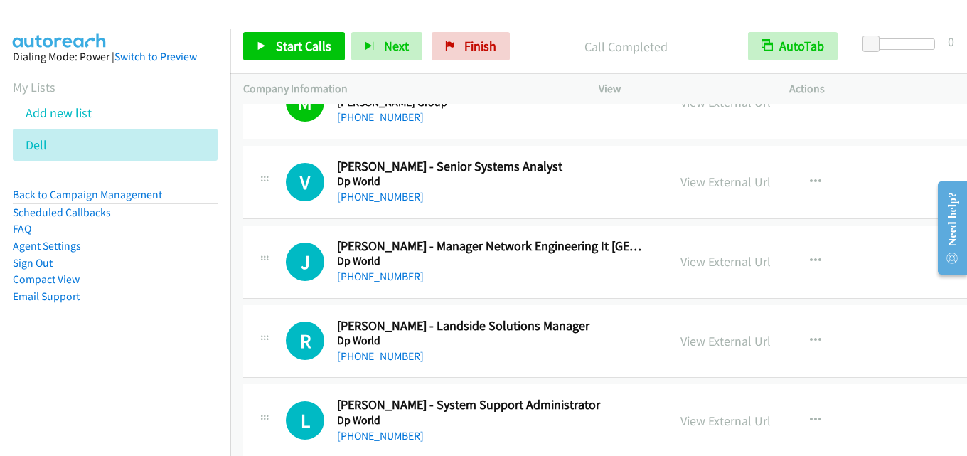
scroll to position [6188, 0]
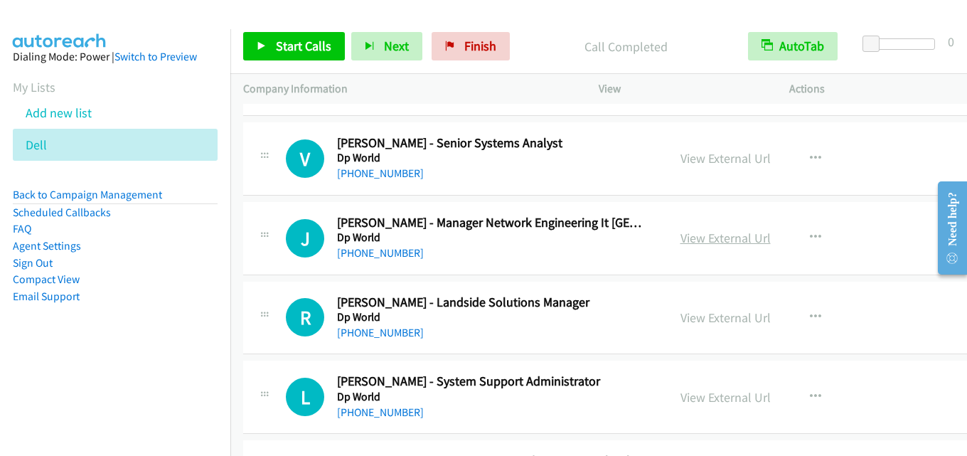
click at [681, 233] on link "View External Url" at bounding box center [726, 238] width 90 height 16
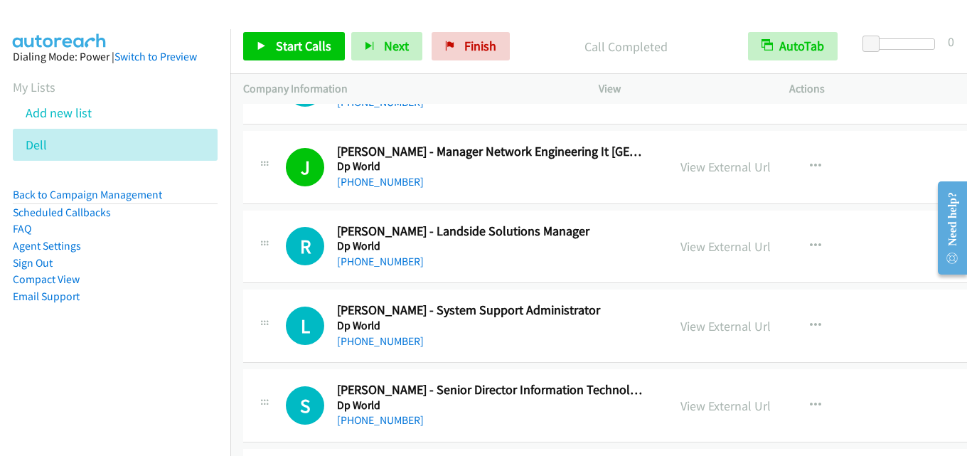
scroll to position [6330, 0]
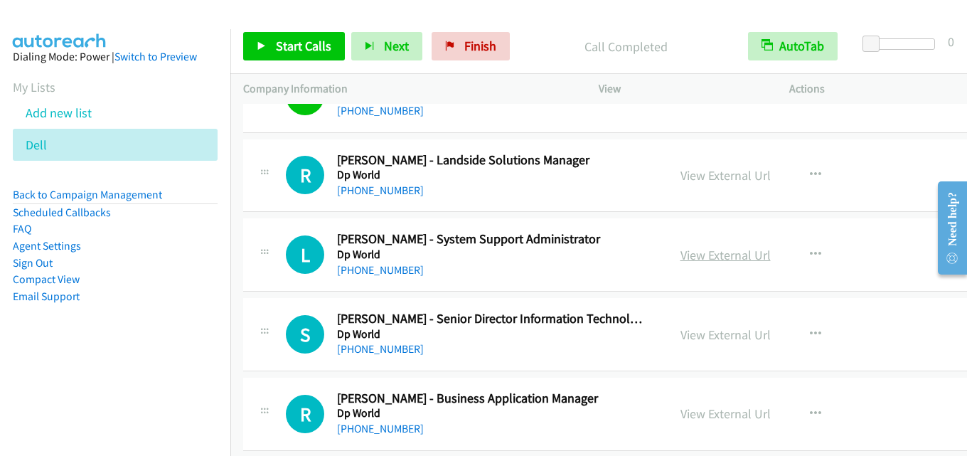
click at [683, 248] on link "View External Url" at bounding box center [726, 255] width 90 height 16
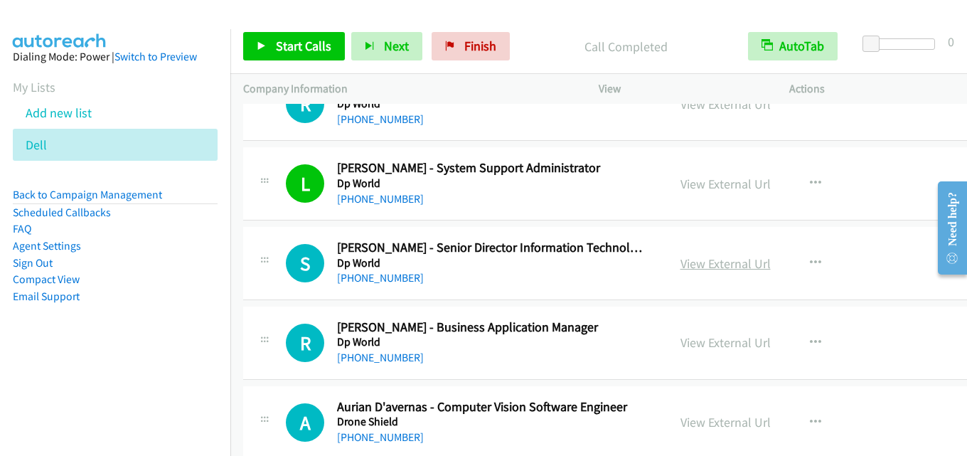
click at [681, 265] on link "View External Url" at bounding box center [726, 263] width 90 height 16
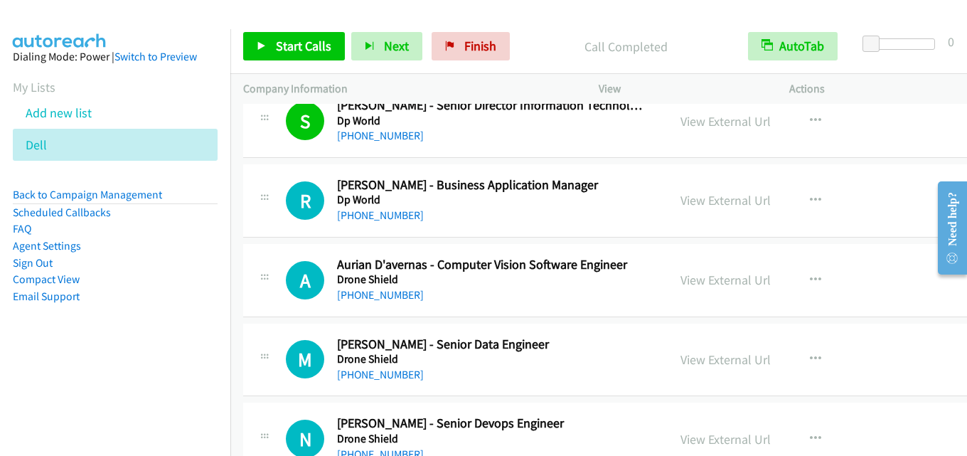
scroll to position [6614, 0]
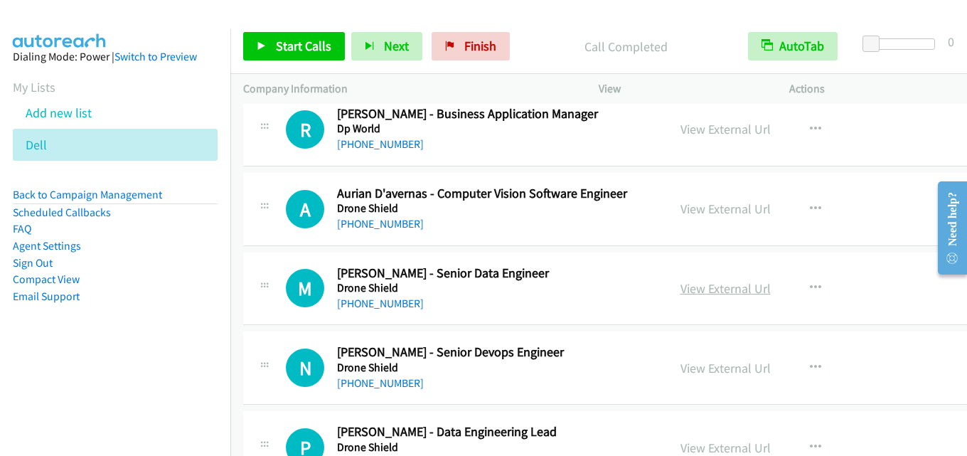
click at [681, 284] on link "View External Url" at bounding box center [726, 288] width 90 height 16
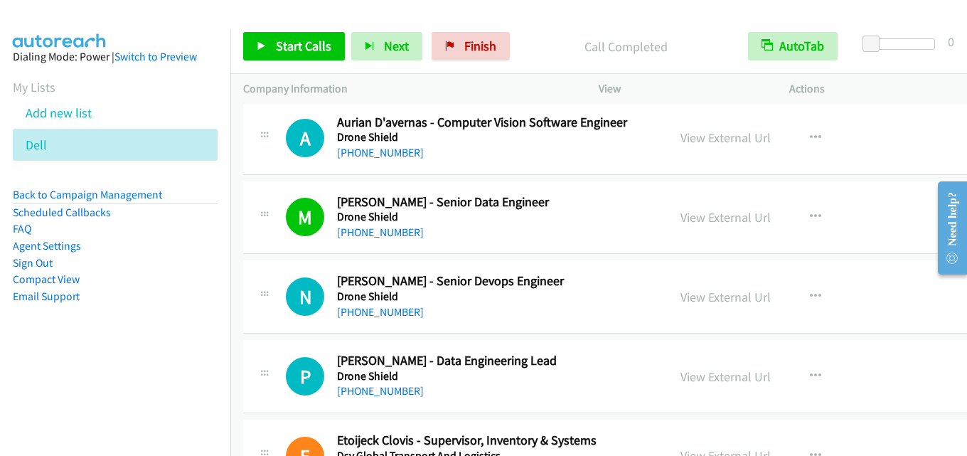
scroll to position [6757, 0]
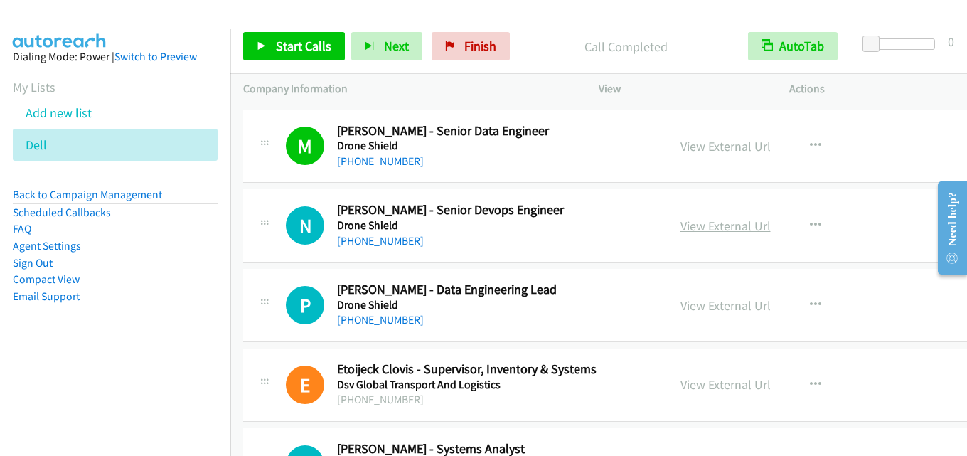
click at [681, 223] on link "View External Url" at bounding box center [726, 226] width 90 height 16
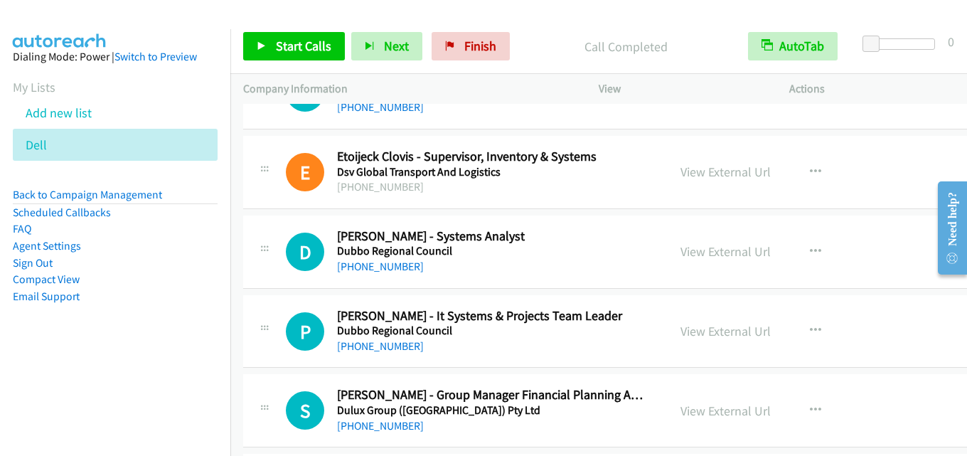
scroll to position [6970, 0]
click at [681, 257] on link "View External Url" at bounding box center [726, 251] width 90 height 16
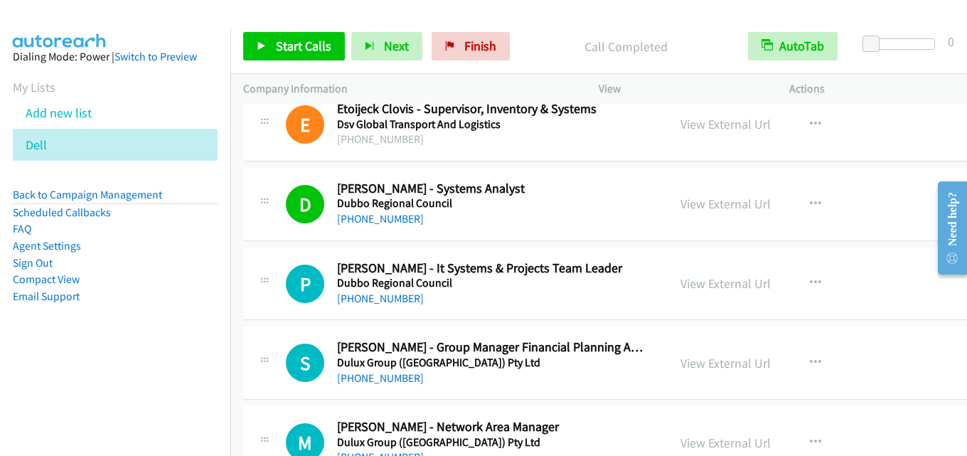
scroll to position [7041, 0]
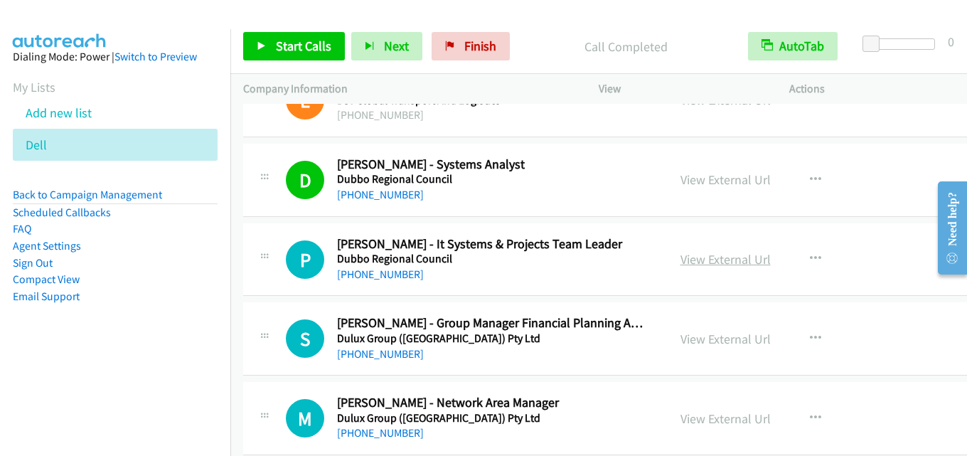
click at [681, 254] on link "View External Url" at bounding box center [726, 259] width 90 height 16
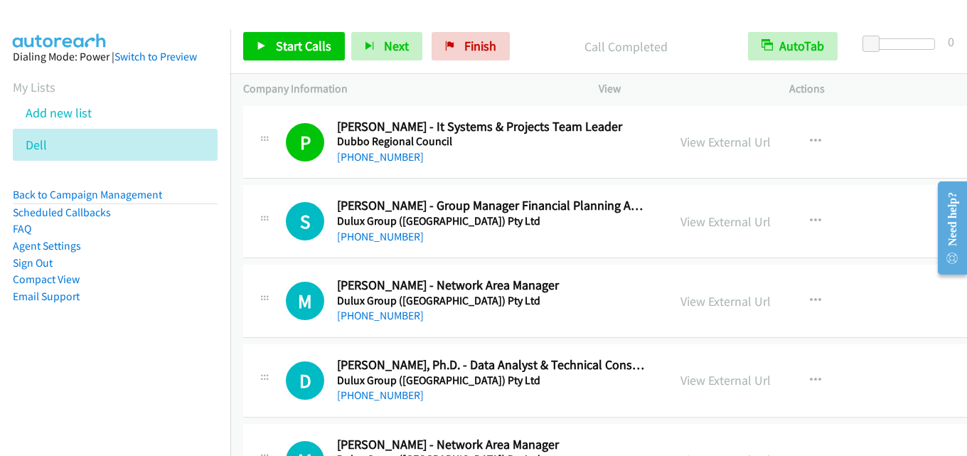
scroll to position [7183, 0]
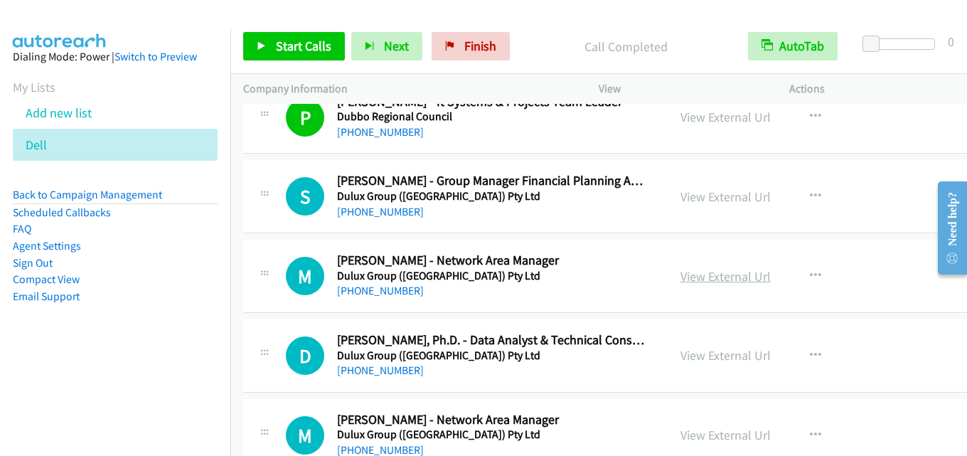
click at [681, 271] on link "View External Url" at bounding box center [726, 276] width 90 height 16
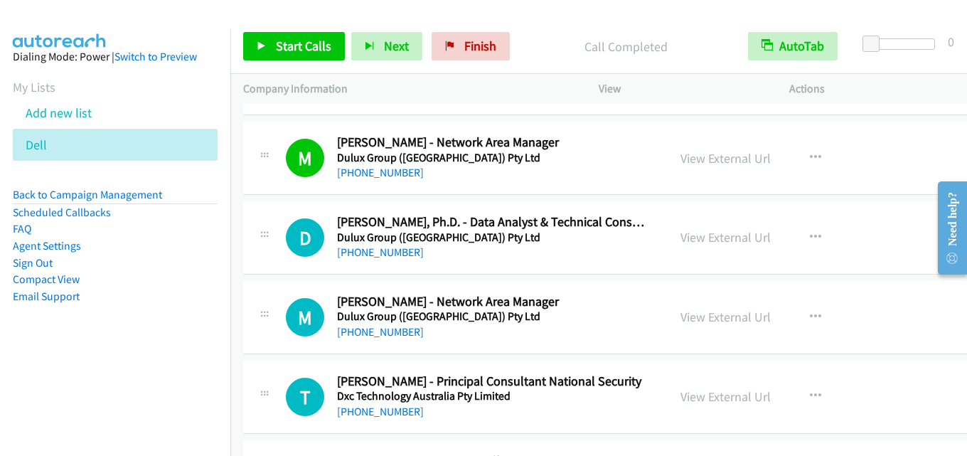
scroll to position [7326, 0]
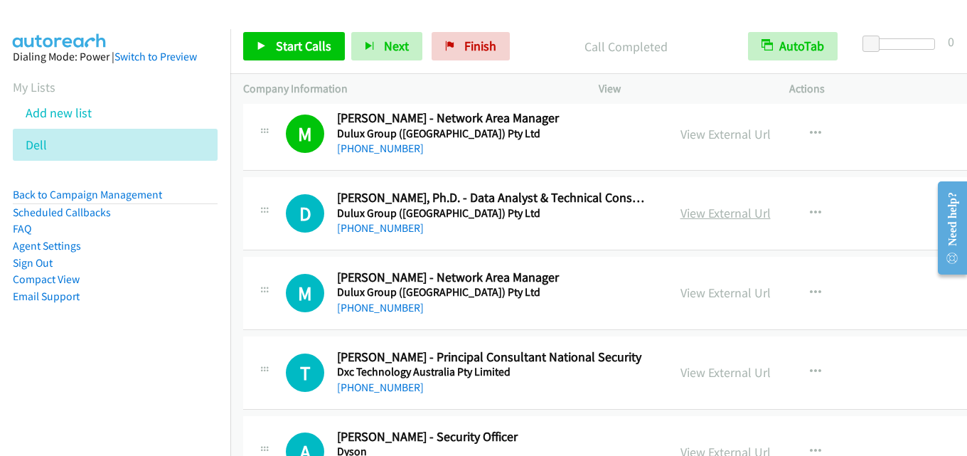
click at [681, 214] on link "View External Url" at bounding box center [726, 213] width 90 height 16
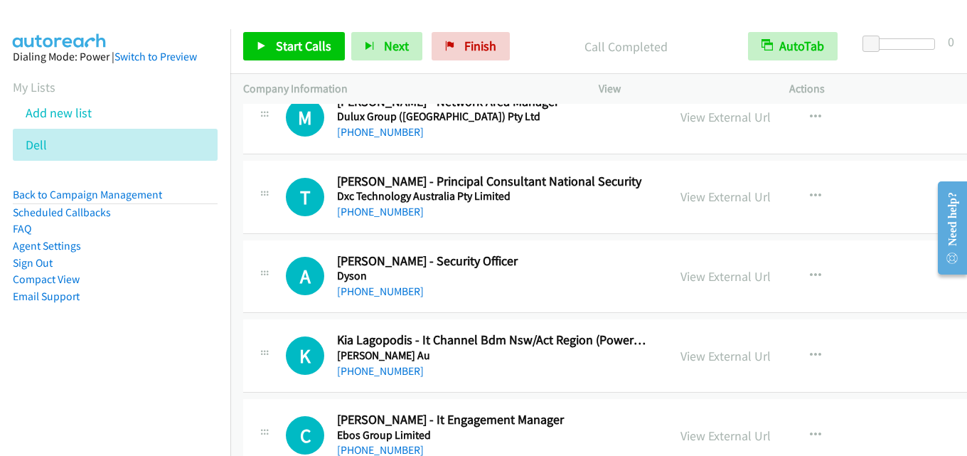
scroll to position [7539, 0]
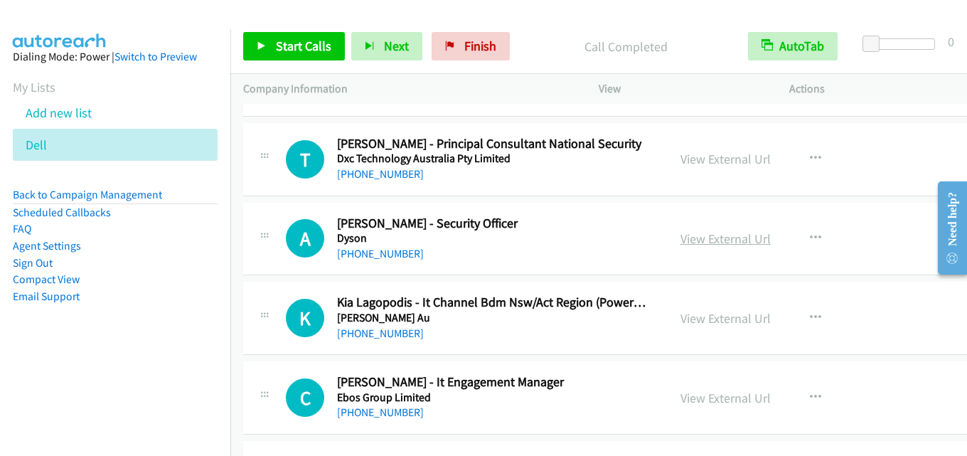
click at [681, 236] on link "View External Url" at bounding box center [726, 238] width 90 height 16
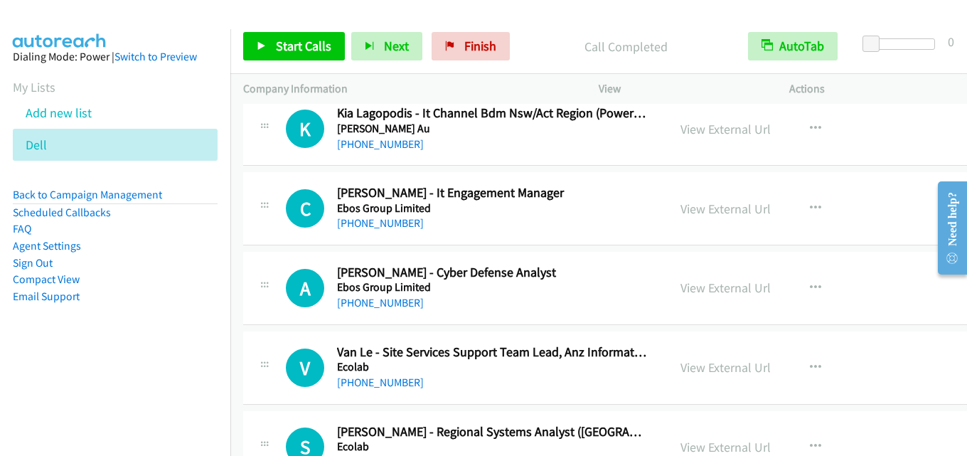
scroll to position [7752, 0]
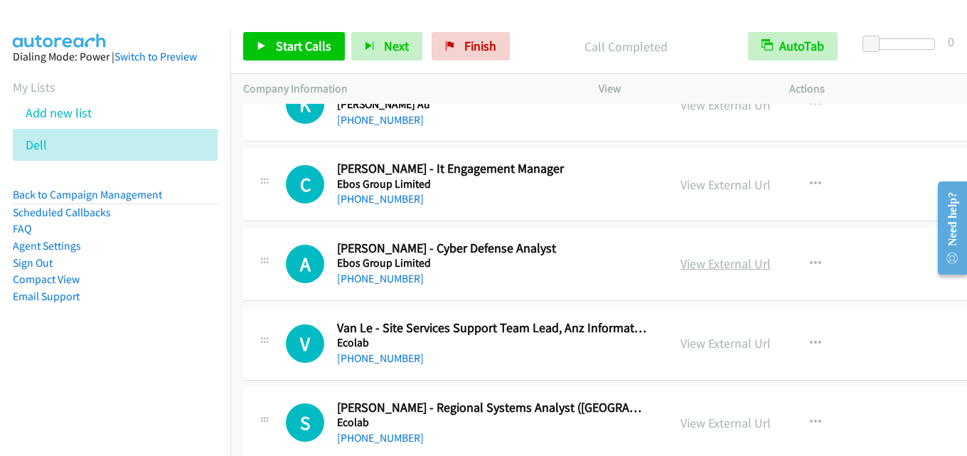
click at [681, 260] on link "View External Url" at bounding box center [726, 263] width 90 height 16
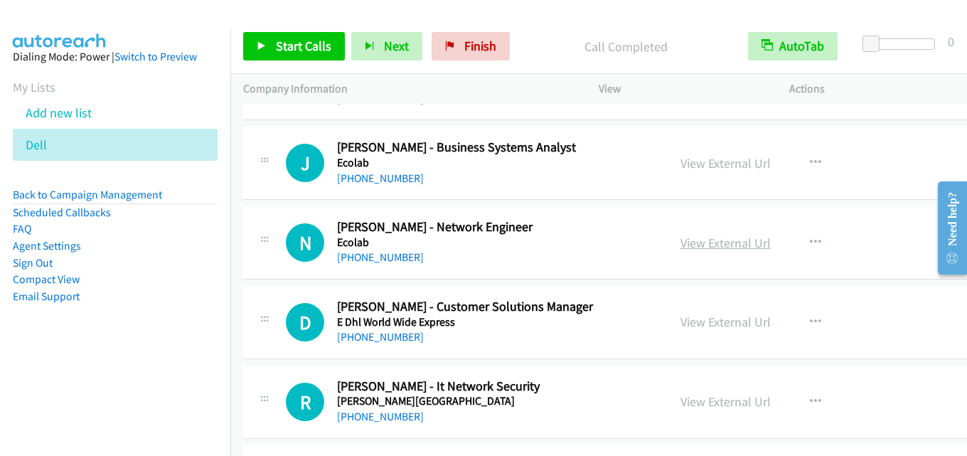
scroll to position [8108, 0]
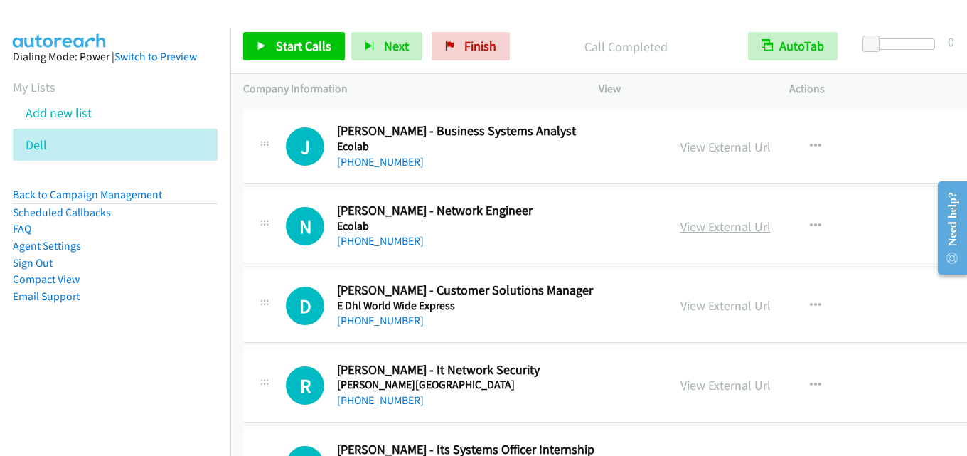
click at [687, 220] on link "View External Url" at bounding box center [726, 226] width 90 height 16
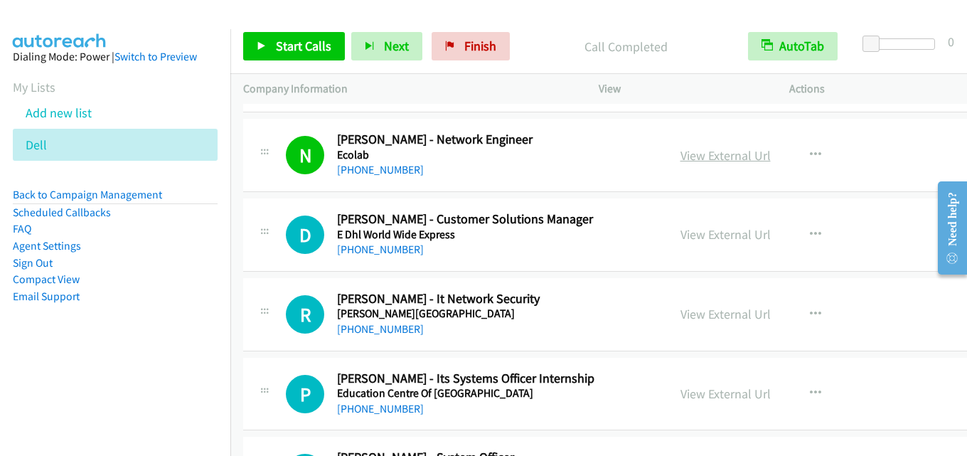
scroll to position [8250, 0]
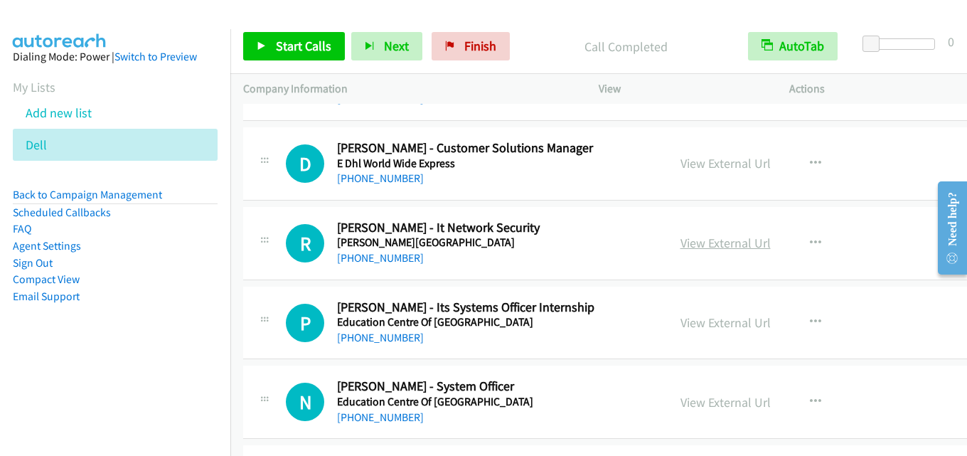
click at [681, 244] on link "View External Url" at bounding box center [726, 243] width 90 height 16
click at [681, 240] on link "View External Url" at bounding box center [726, 243] width 90 height 16
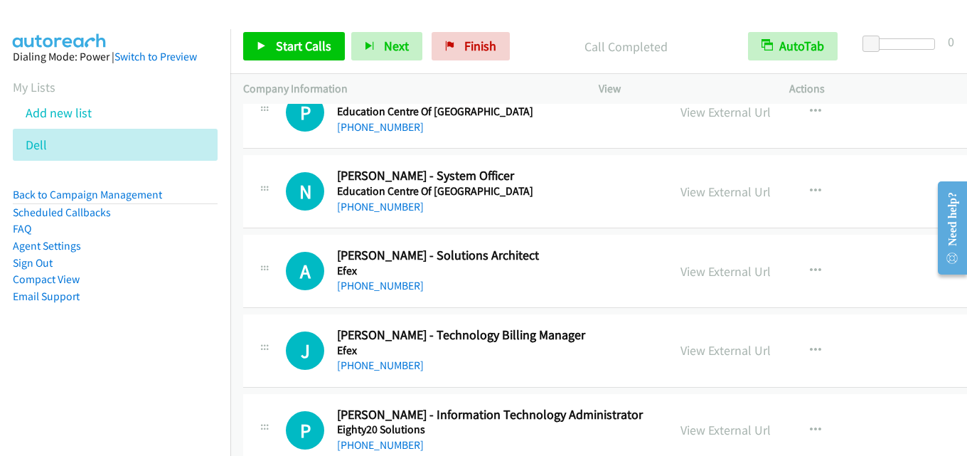
scroll to position [8464, 0]
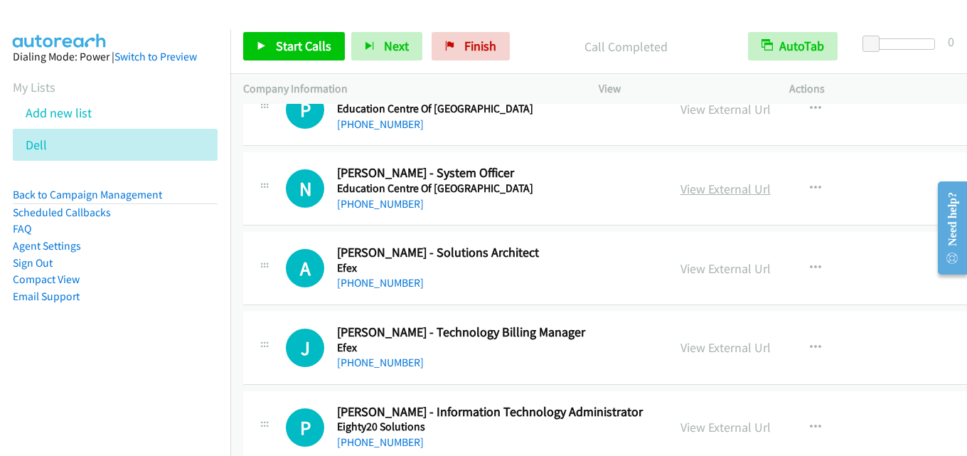
click at [682, 188] on link "View External Url" at bounding box center [726, 189] width 90 height 16
click at [681, 262] on link "View External Url" at bounding box center [726, 268] width 90 height 16
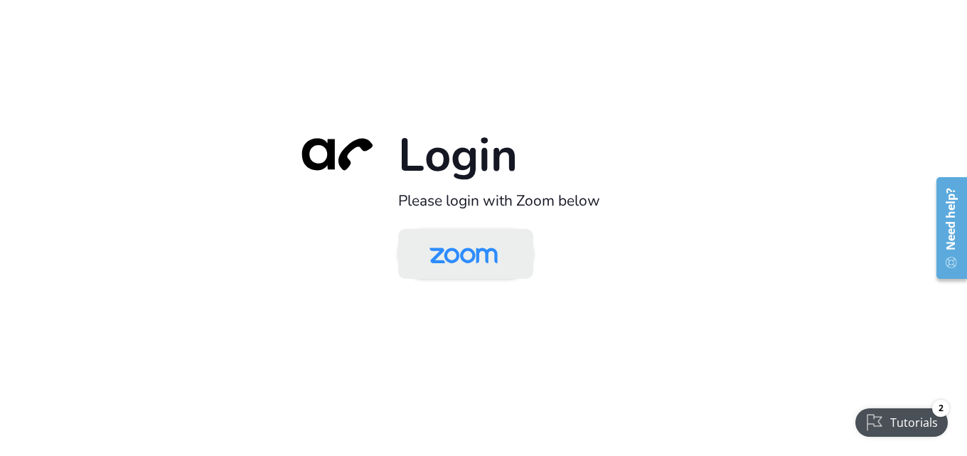
click at [493, 257] on img at bounding box center [464, 255] width 98 height 46
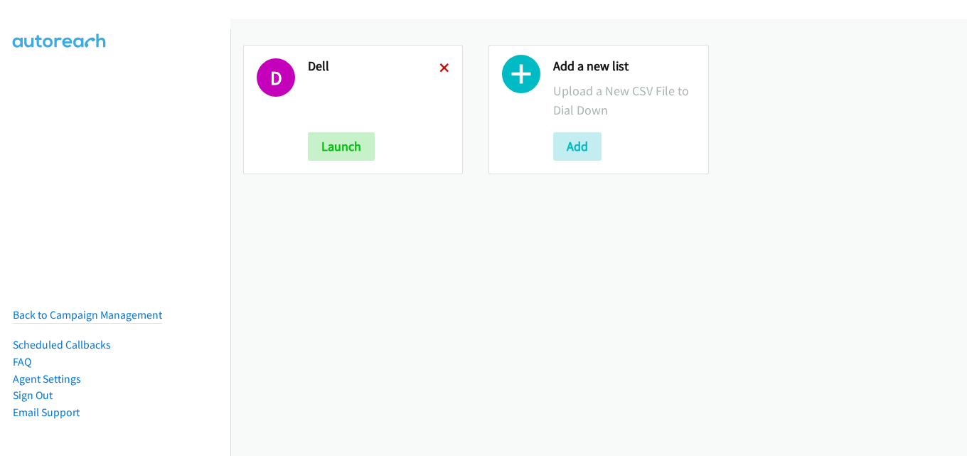
click at [442, 69] on icon at bounding box center [445, 69] width 10 height 10
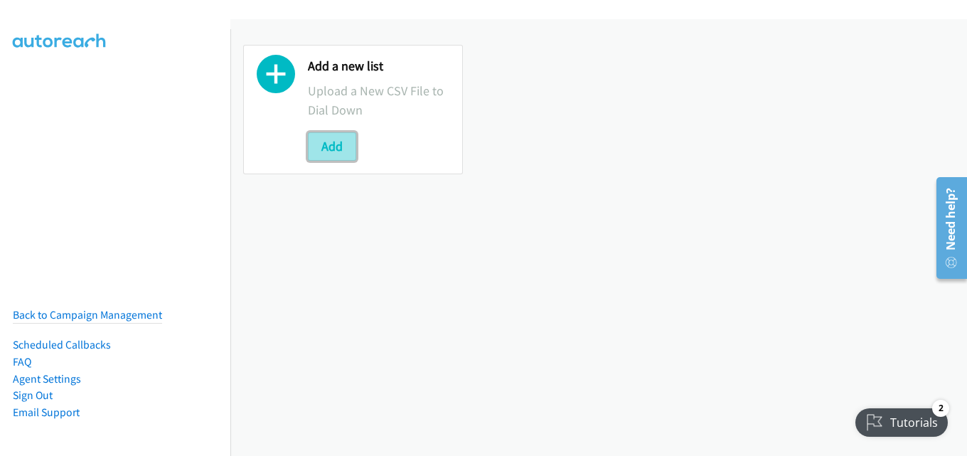
click at [333, 139] on button "Add" at bounding box center [332, 146] width 48 height 28
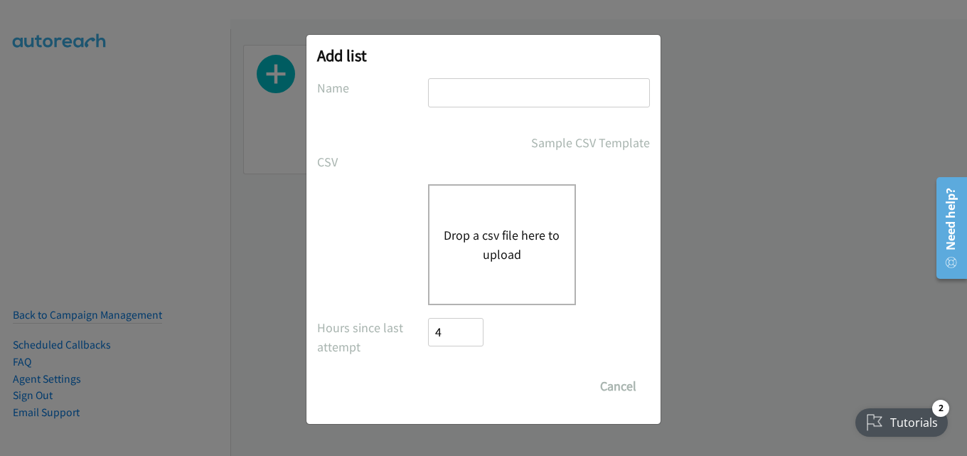
click at [535, 98] on input "text" at bounding box center [539, 92] width 222 height 29
type input "dell"
click at [733, 120] on div "Add list No phone fields were returned for that Report or List View Please uplo…" at bounding box center [483, 234] width 967 height 443
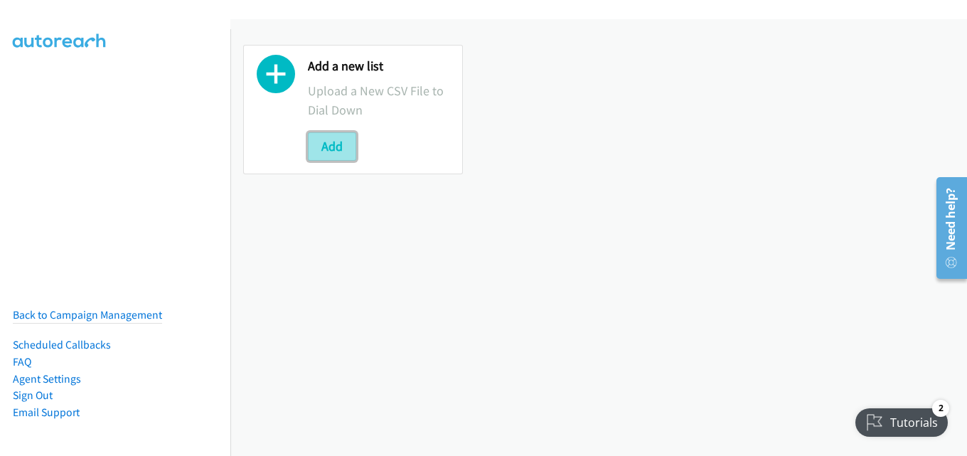
click at [345, 142] on button "Add" at bounding box center [332, 146] width 48 height 28
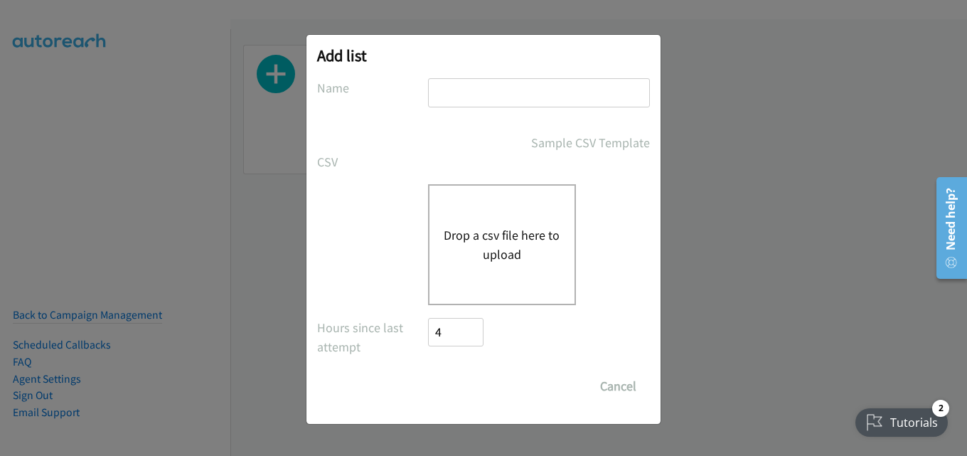
click at [481, 85] on input "text" at bounding box center [539, 92] width 222 height 29
type input "dell"
click at [511, 249] on button "Drop a csv file here to upload" at bounding box center [502, 244] width 117 height 38
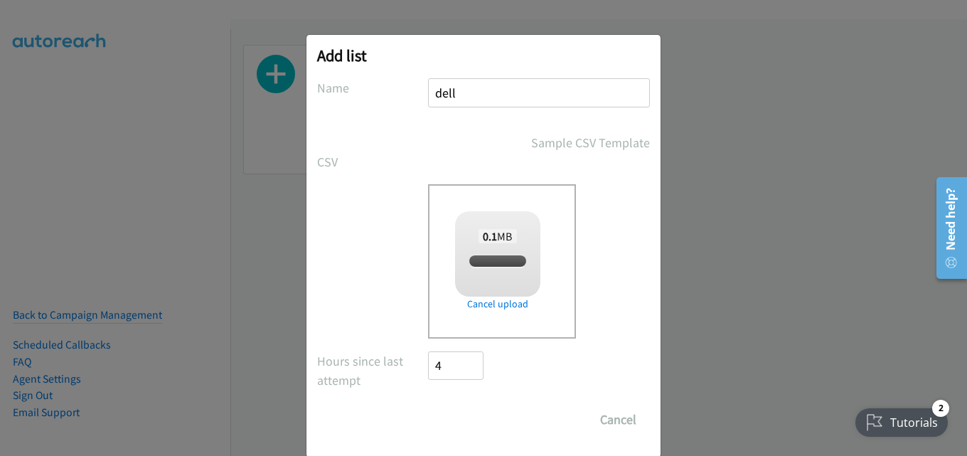
checkbox input "true"
click at [484, 415] on input "Save List" at bounding box center [465, 419] width 75 height 28
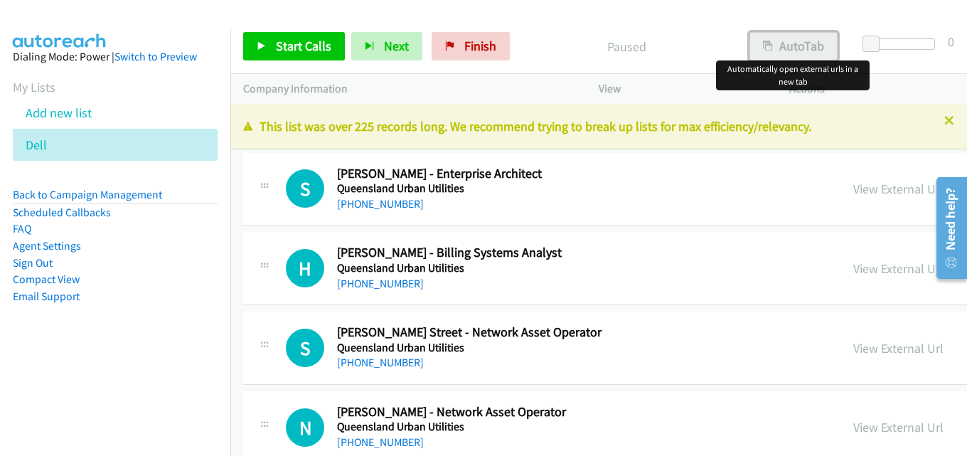
click at [797, 41] on button "AutoTab" at bounding box center [794, 46] width 88 height 28
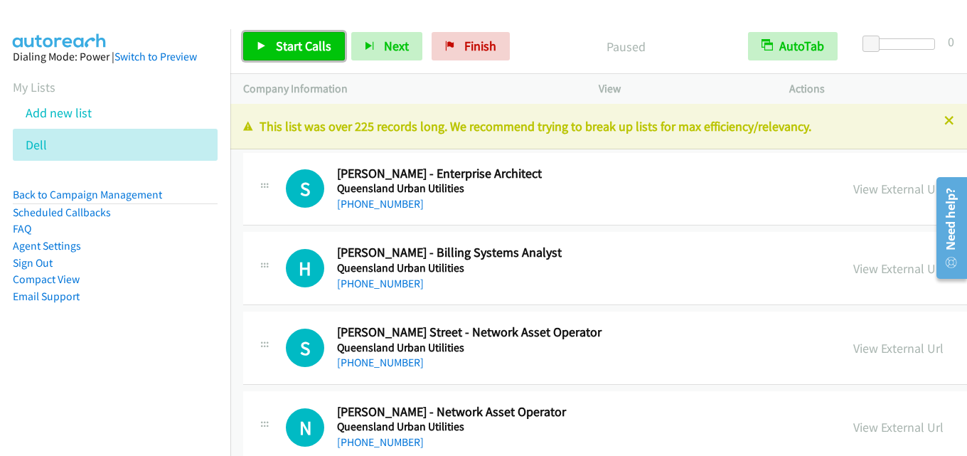
click at [289, 46] on span "Start Calls" at bounding box center [303, 46] width 55 height 16
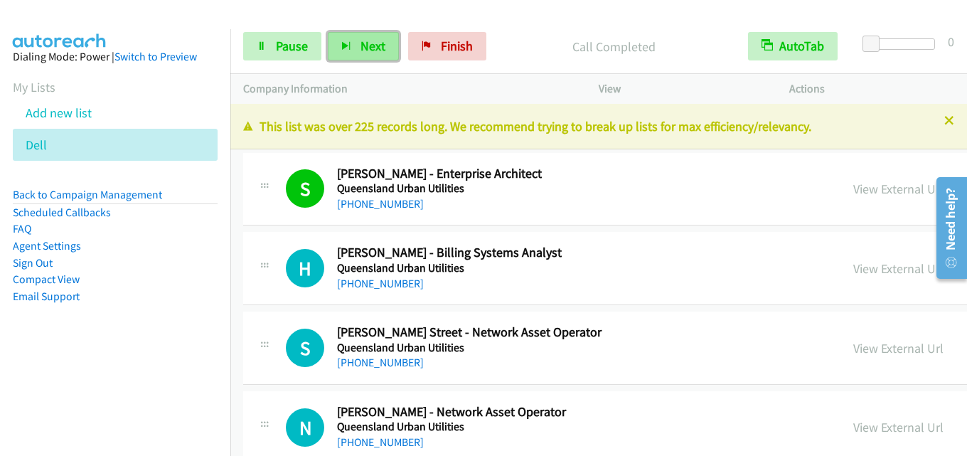
click at [367, 50] on span "Next" at bounding box center [373, 46] width 25 height 16
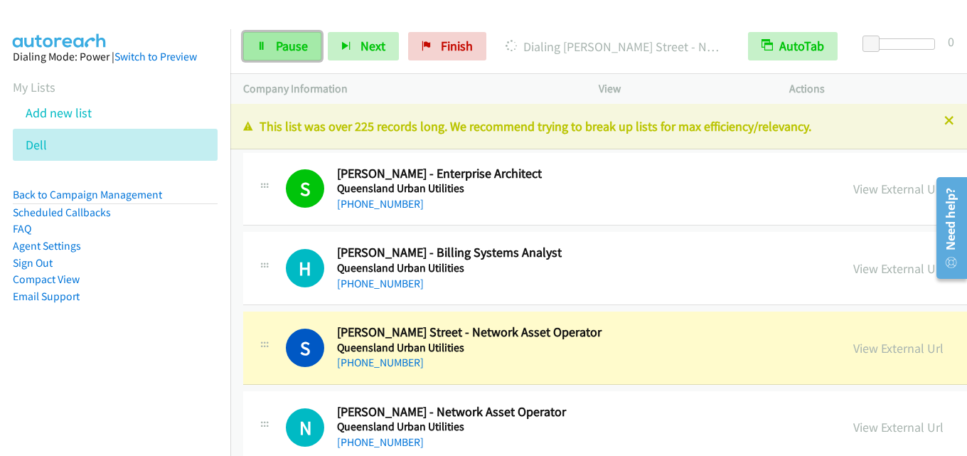
click at [284, 51] on span "Pause" at bounding box center [292, 46] width 32 height 16
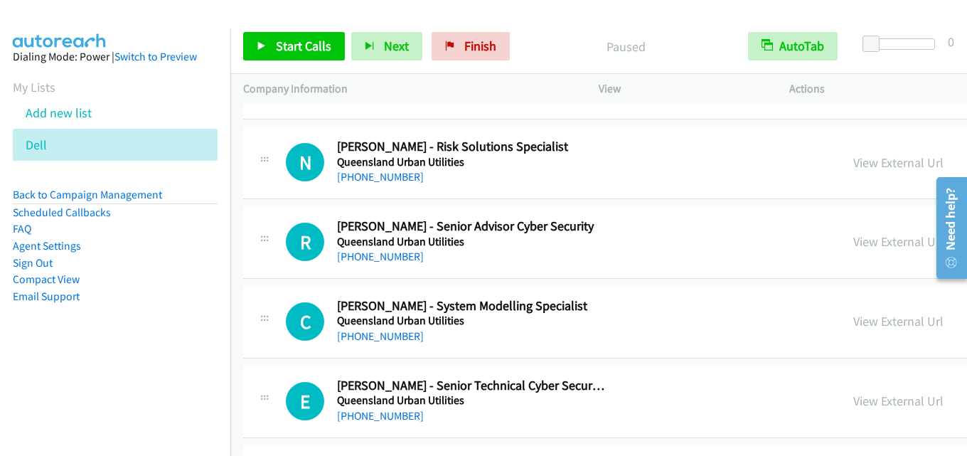
scroll to position [996, 0]
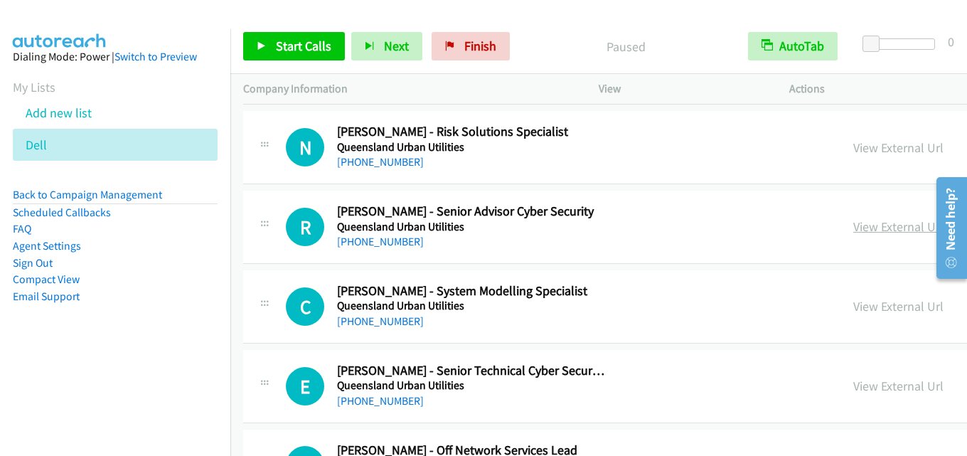
click at [853, 228] on link "View External Url" at bounding box center [898, 226] width 90 height 16
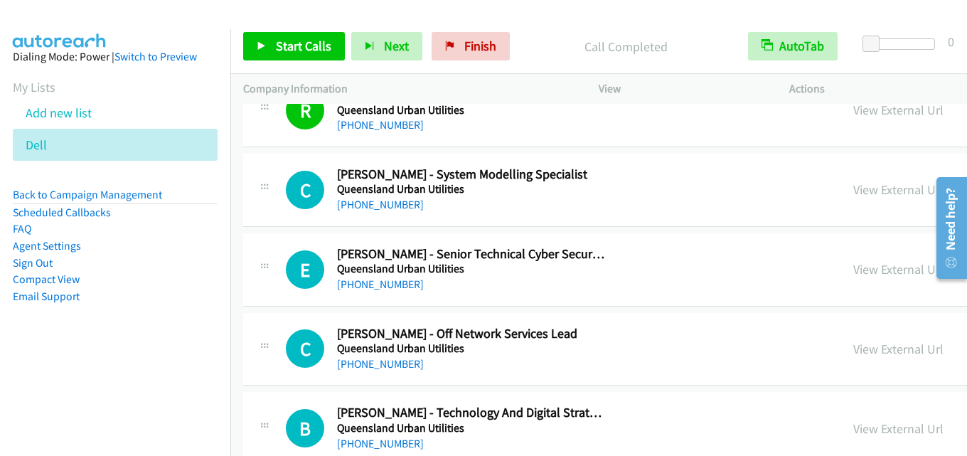
scroll to position [1138, 0]
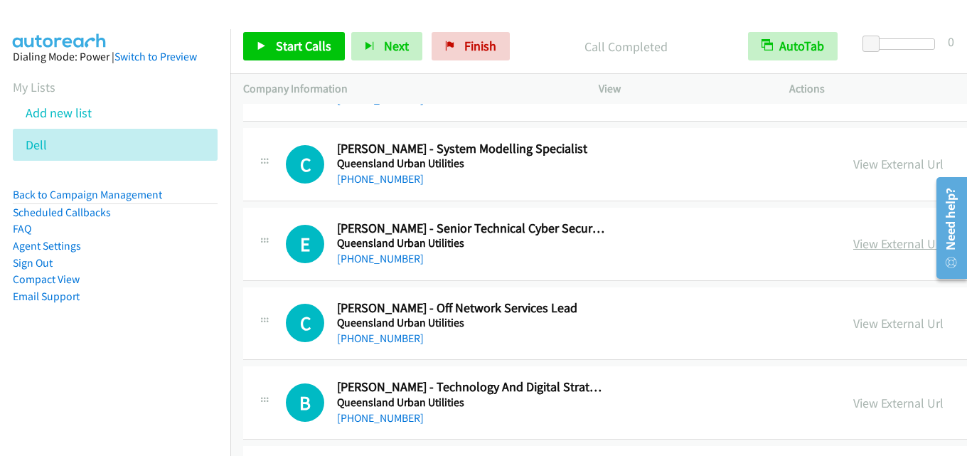
click at [854, 244] on link "View External Url" at bounding box center [898, 243] width 90 height 16
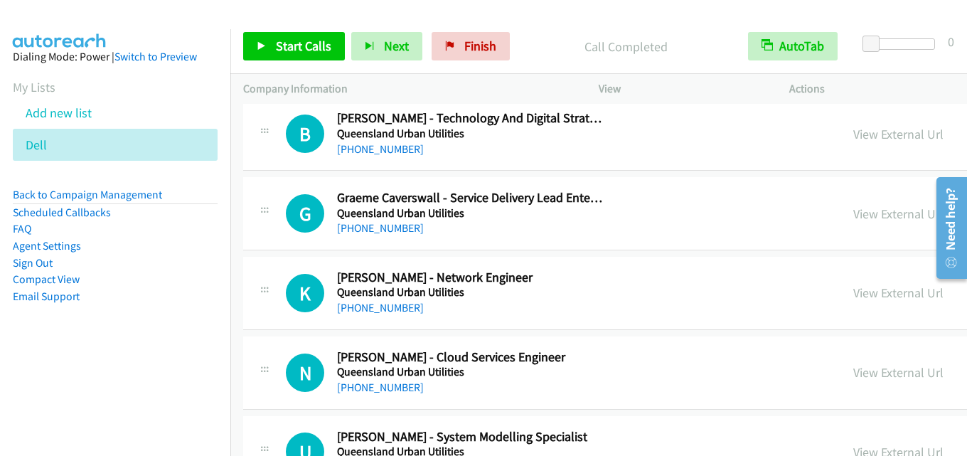
scroll to position [1422, 0]
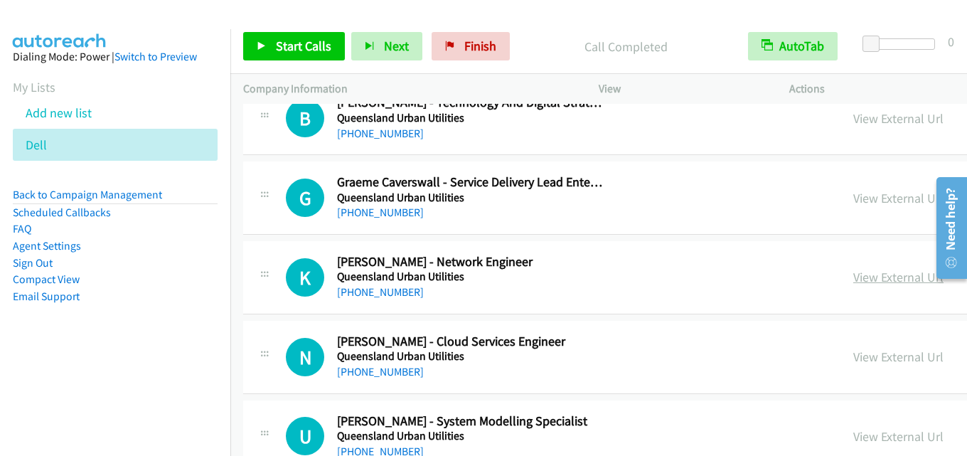
click at [853, 277] on link "View External Url" at bounding box center [898, 277] width 90 height 16
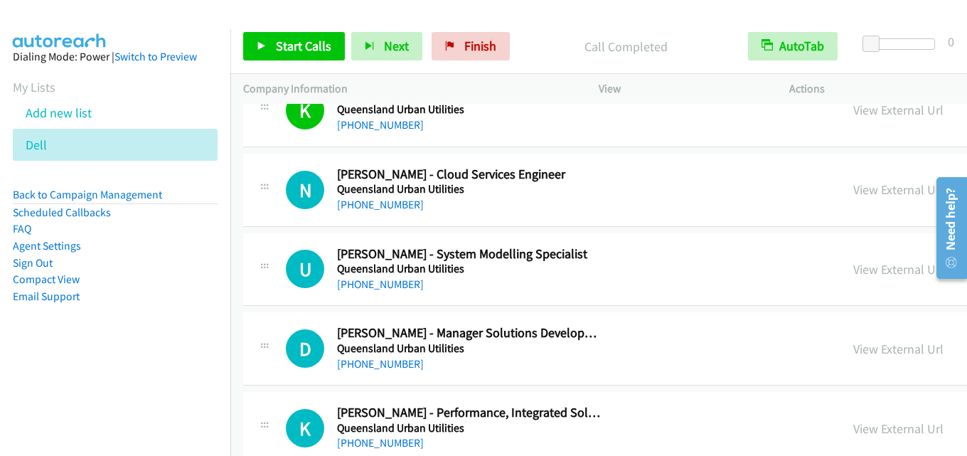
scroll to position [1494, 0]
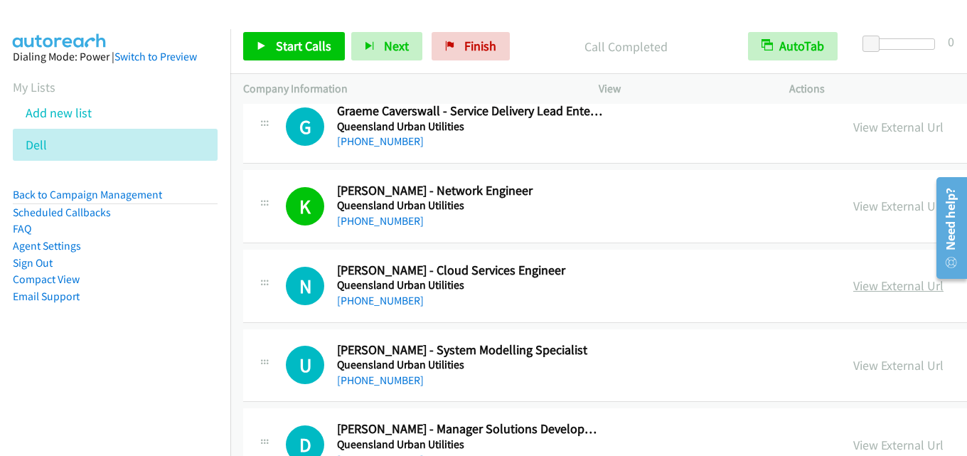
click at [861, 289] on link "View External Url" at bounding box center [898, 285] width 90 height 16
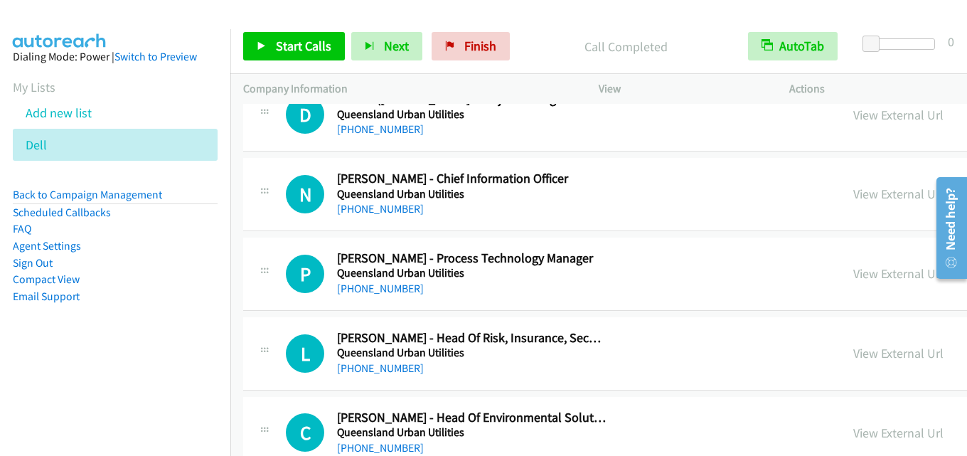
scroll to position [2276, 0]
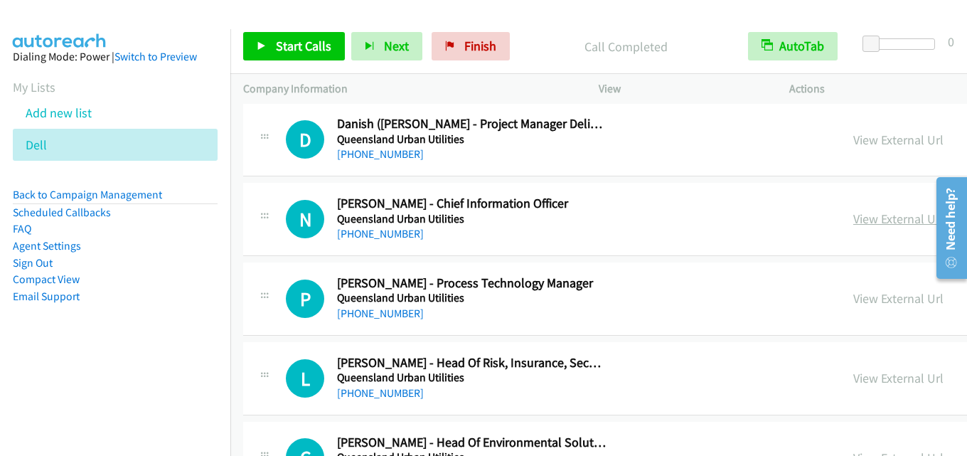
click at [853, 218] on link "View External Url" at bounding box center [898, 219] width 90 height 16
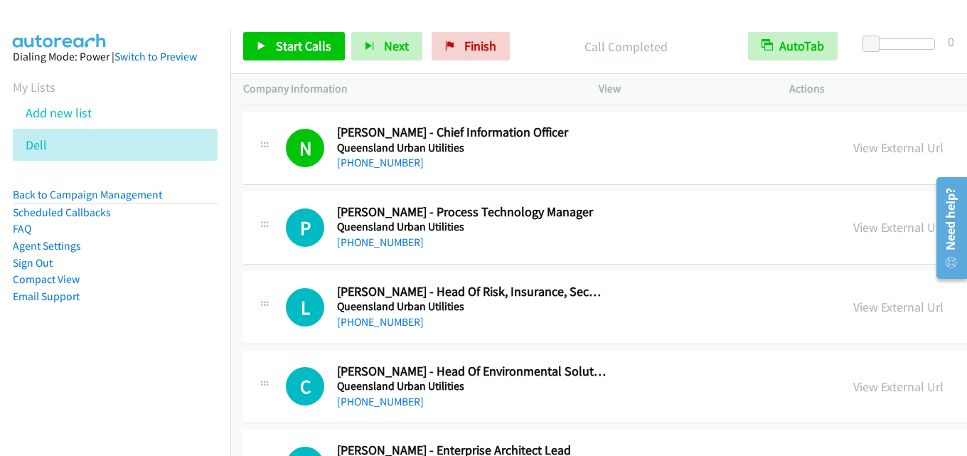
scroll to position [2418, 0]
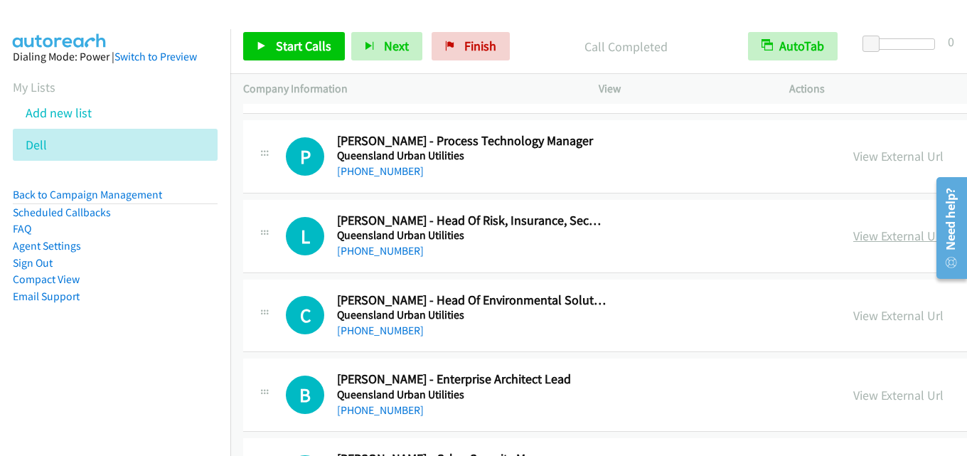
click at [853, 240] on link "View External Url" at bounding box center [898, 236] width 90 height 16
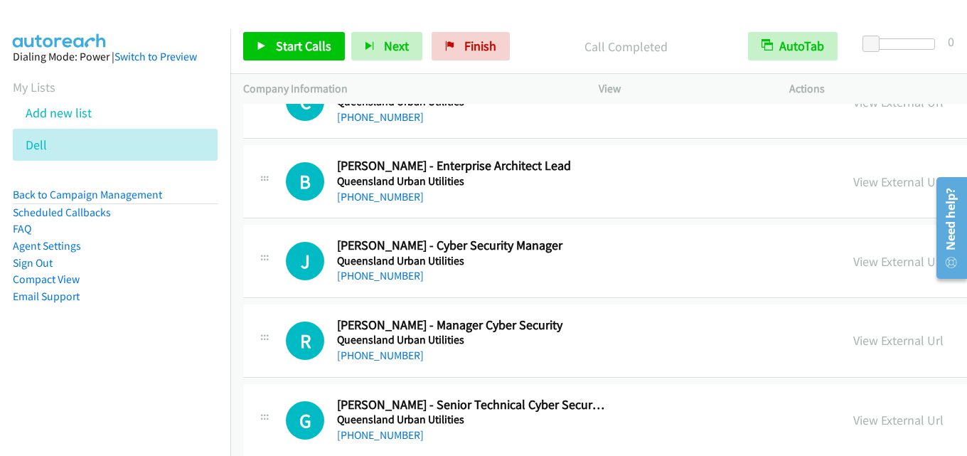
scroll to position [2703, 0]
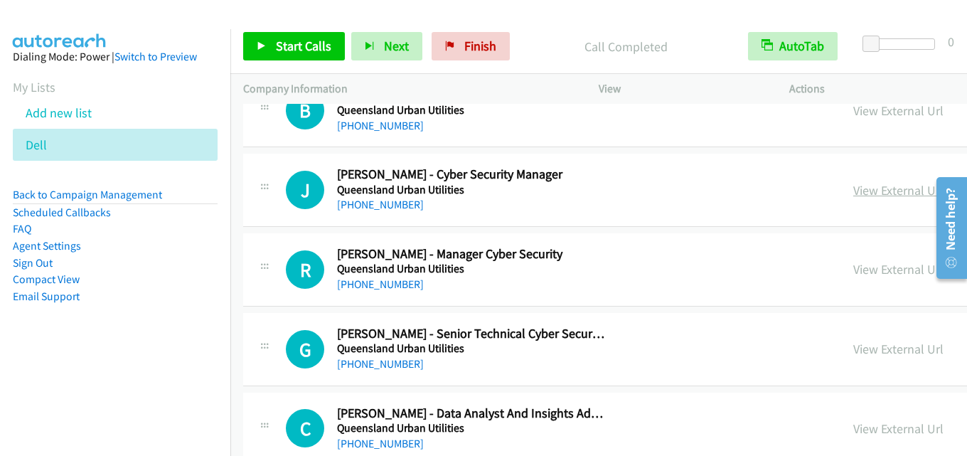
click at [882, 186] on link "View External Url" at bounding box center [898, 190] width 90 height 16
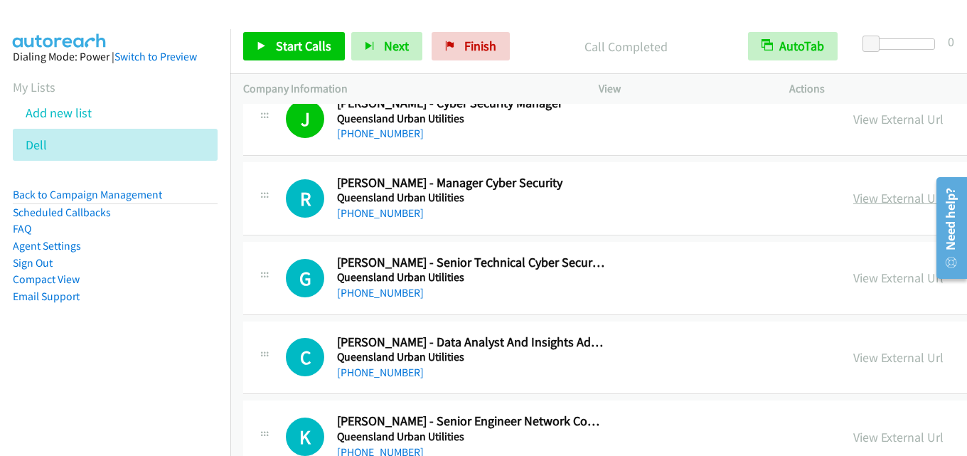
click at [853, 205] on link "View External Url" at bounding box center [898, 198] width 90 height 16
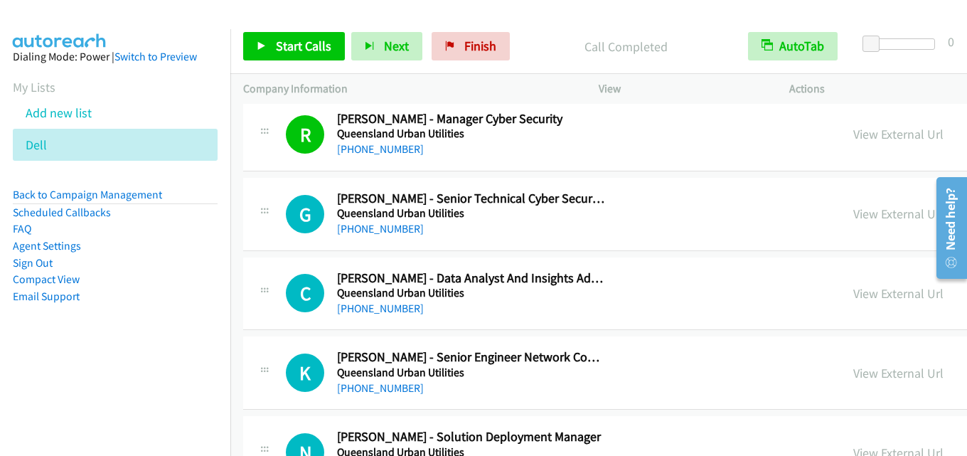
scroll to position [2845, 0]
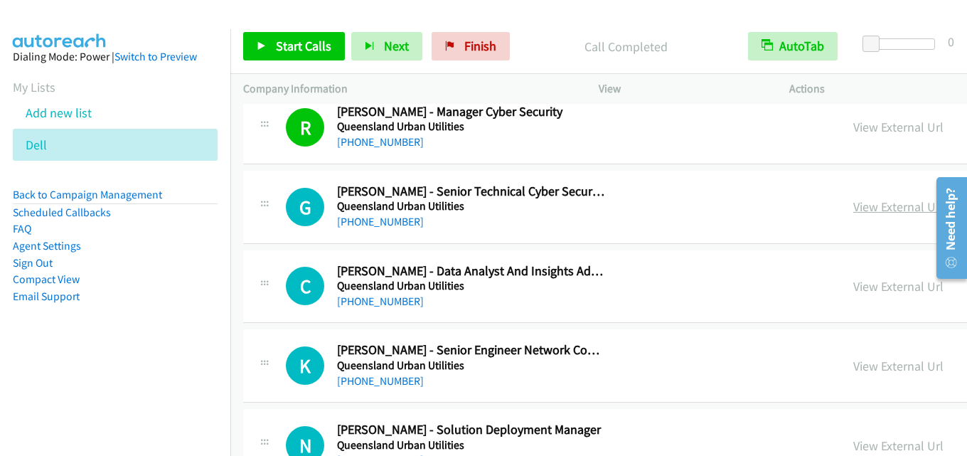
click at [873, 206] on link "View External Url" at bounding box center [898, 206] width 90 height 16
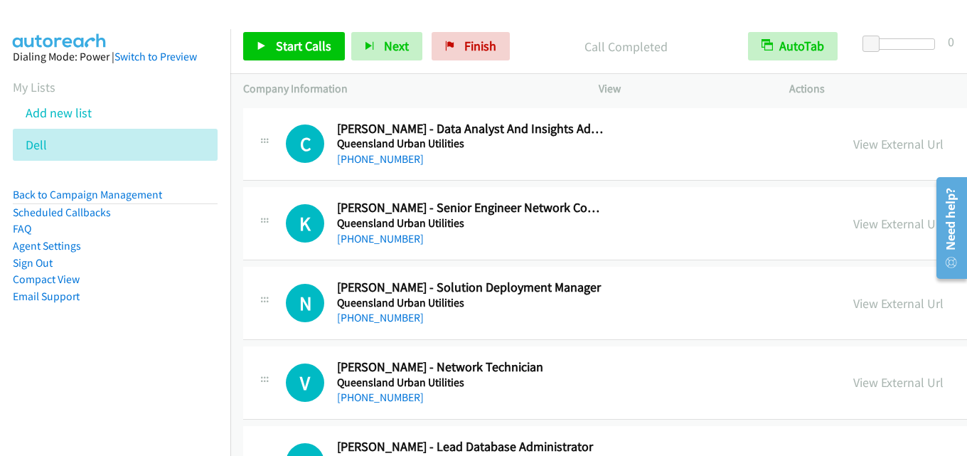
scroll to position [3058, 0]
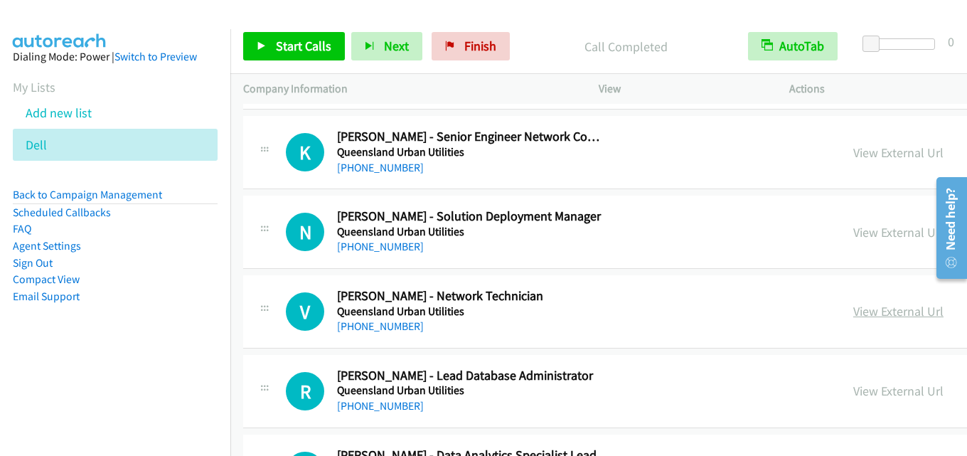
click at [853, 312] on link "View External Url" at bounding box center [898, 311] width 90 height 16
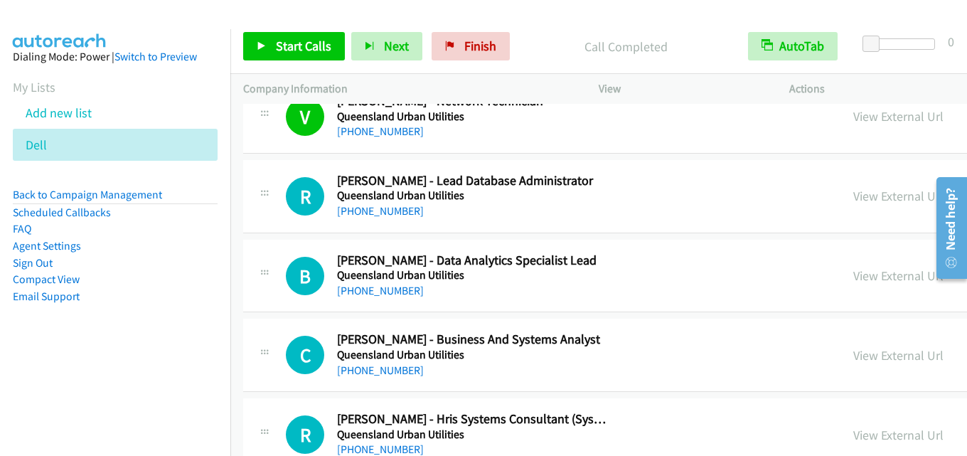
scroll to position [3272, 0]
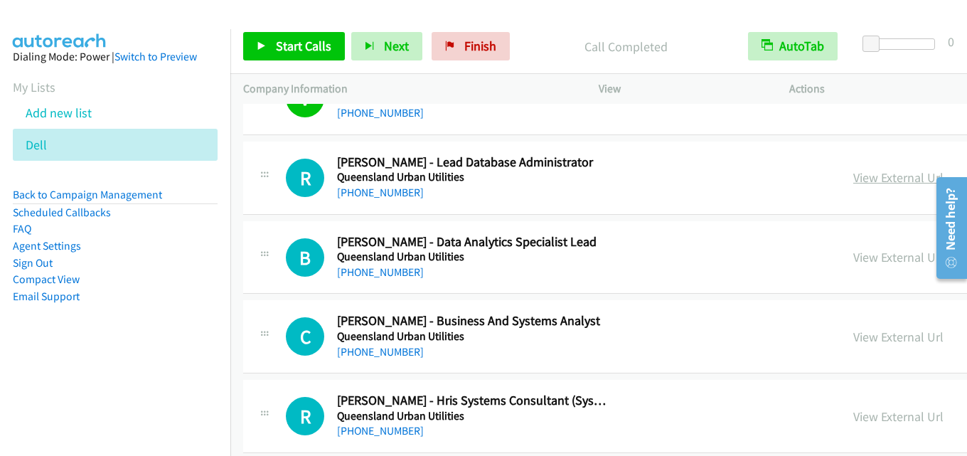
click at [853, 180] on link "View External Url" at bounding box center [898, 177] width 90 height 16
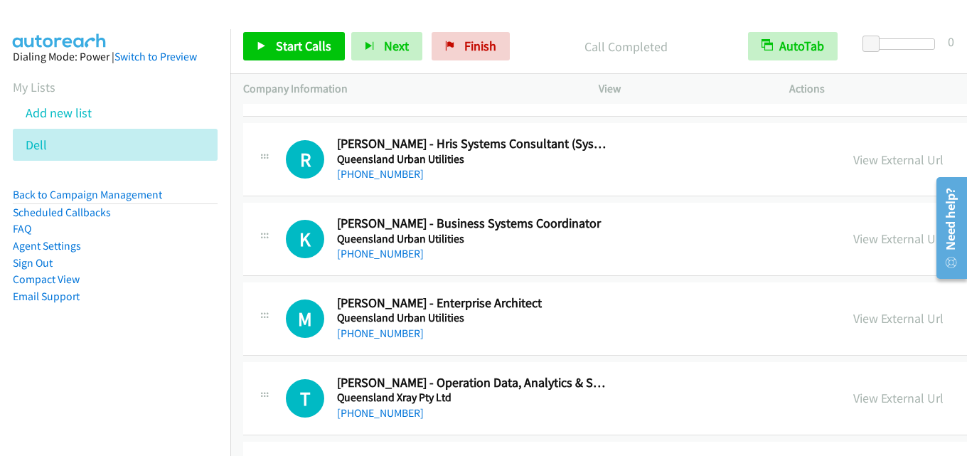
scroll to position [3556, 0]
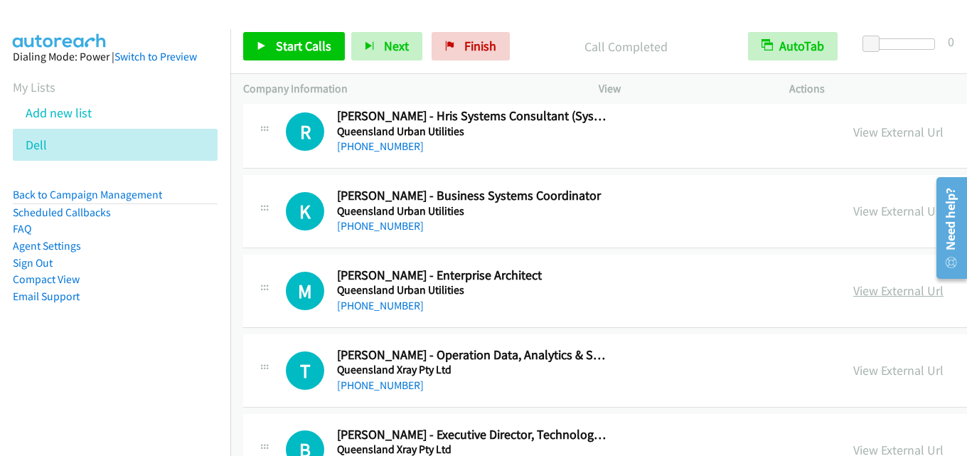
drag, startPoint x: 831, startPoint y: 288, endPoint x: 869, endPoint y: 296, distance: 38.5
click at [853, 290] on link "View External Url" at bounding box center [898, 290] width 90 height 16
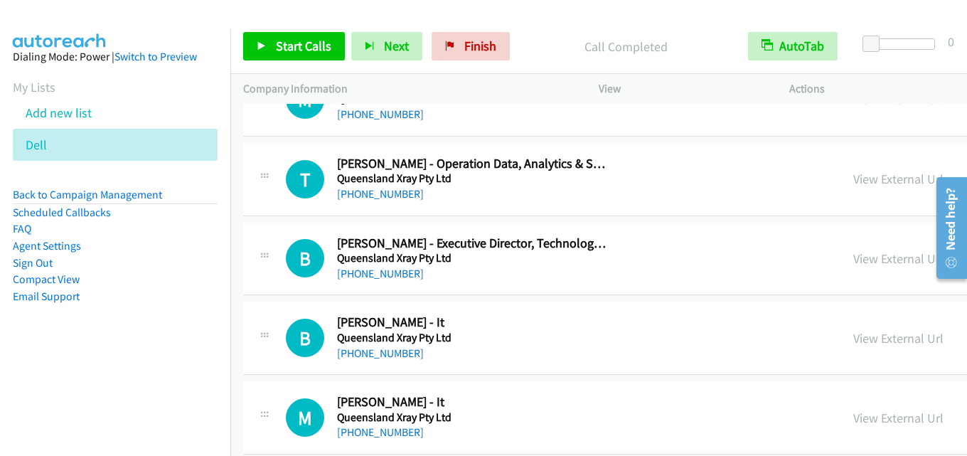
scroll to position [3769, 0]
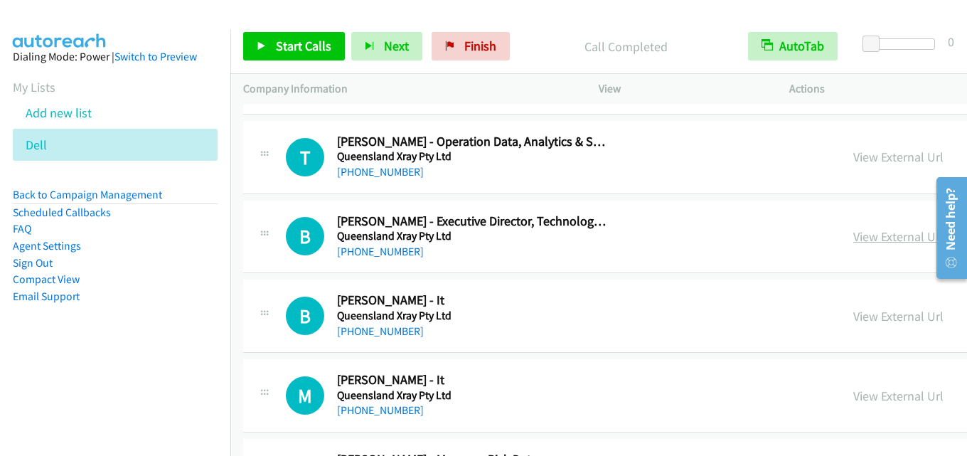
click at [853, 236] on link "View External Url" at bounding box center [898, 236] width 90 height 16
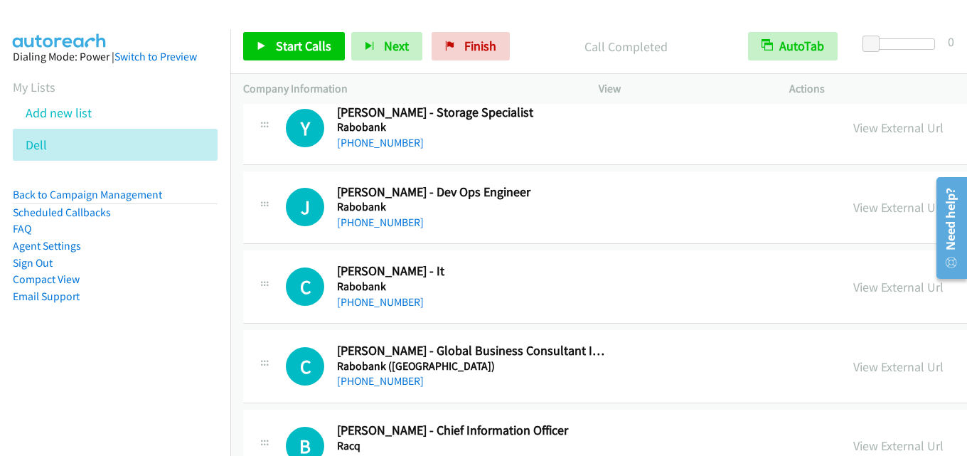
scroll to position [4125, 0]
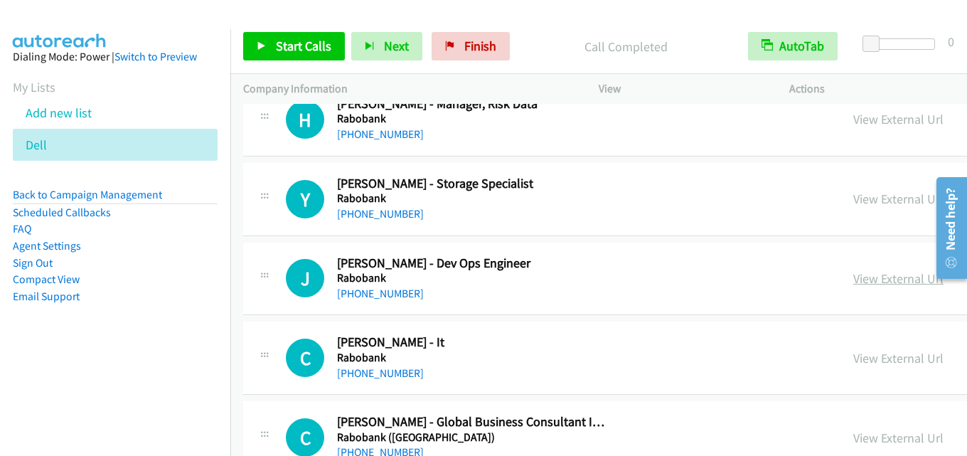
click at [853, 280] on link "View External Url" at bounding box center [898, 278] width 90 height 16
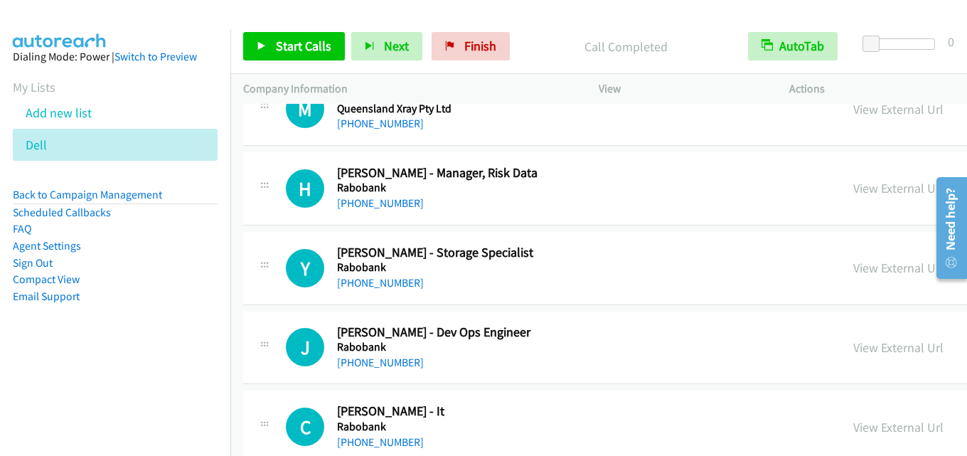
scroll to position [4054, 0]
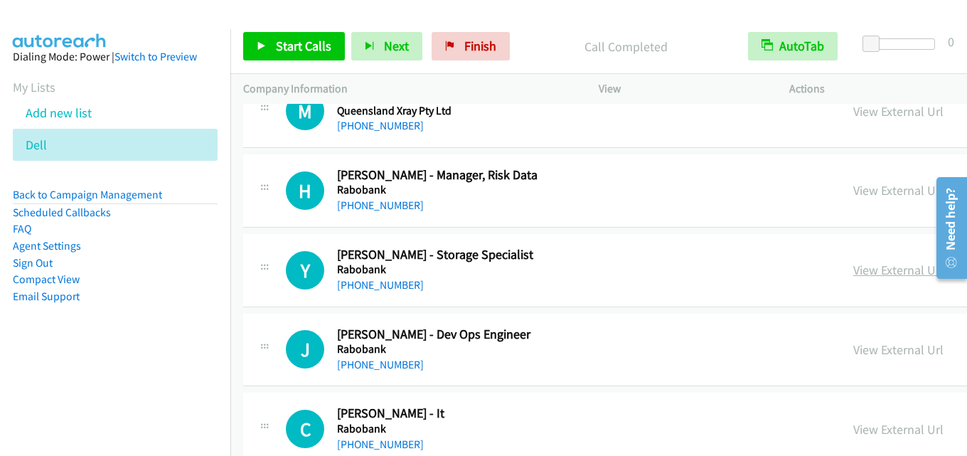
click at [856, 267] on link "View External Url" at bounding box center [898, 270] width 90 height 16
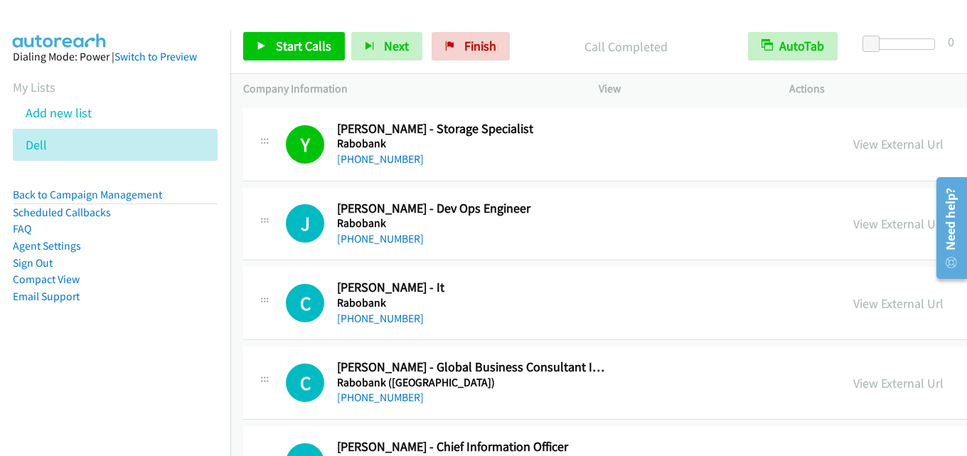
scroll to position [4196, 0]
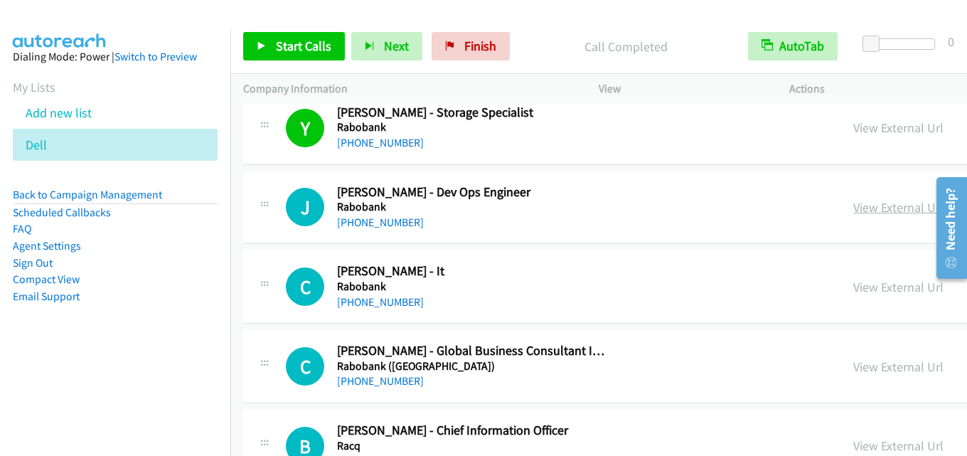
click at [853, 208] on link "View External Url" at bounding box center [898, 207] width 90 height 16
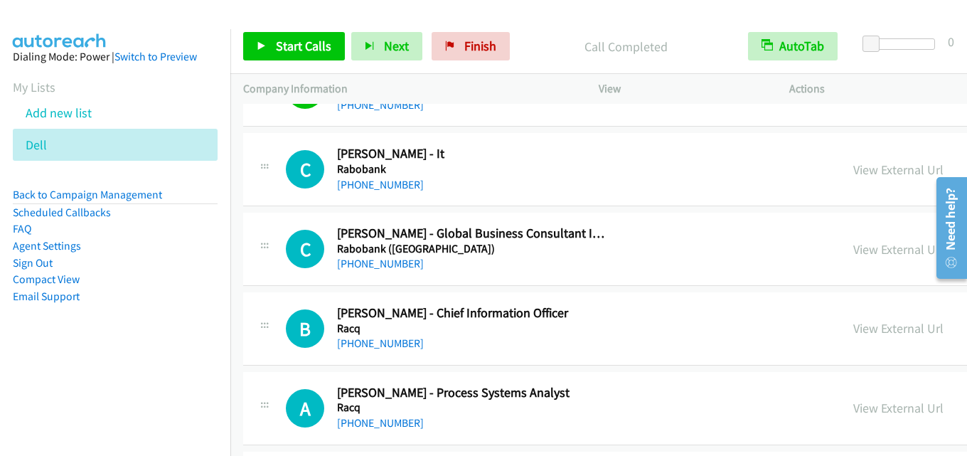
scroll to position [4338, 0]
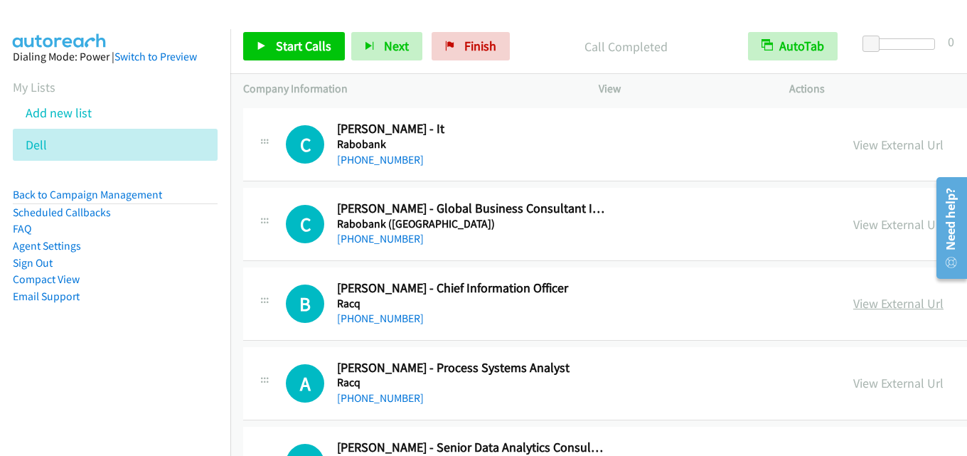
click at [853, 302] on link "View External Url" at bounding box center [898, 303] width 90 height 16
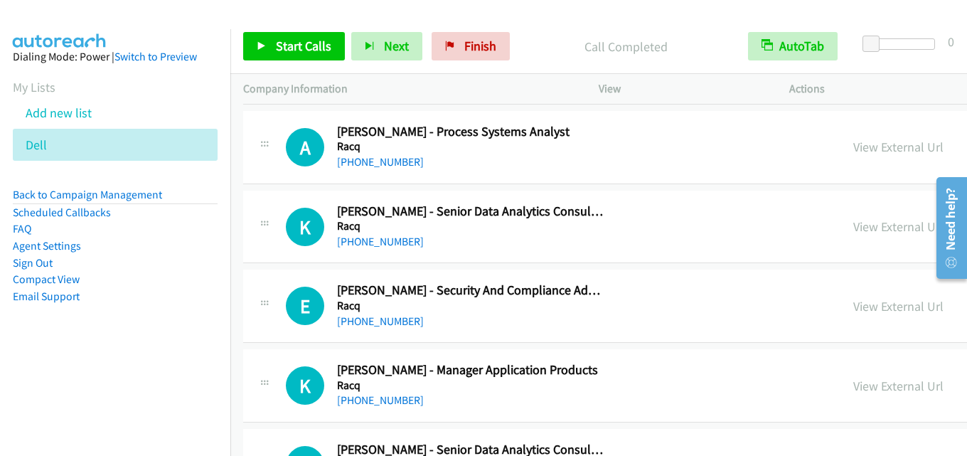
scroll to position [4552, 0]
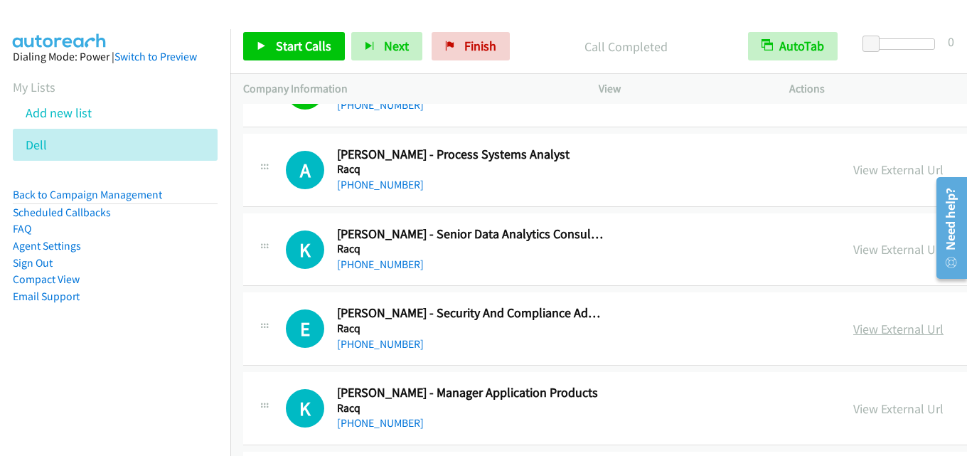
click at [853, 329] on link "View External Url" at bounding box center [898, 329] width 90 height 16
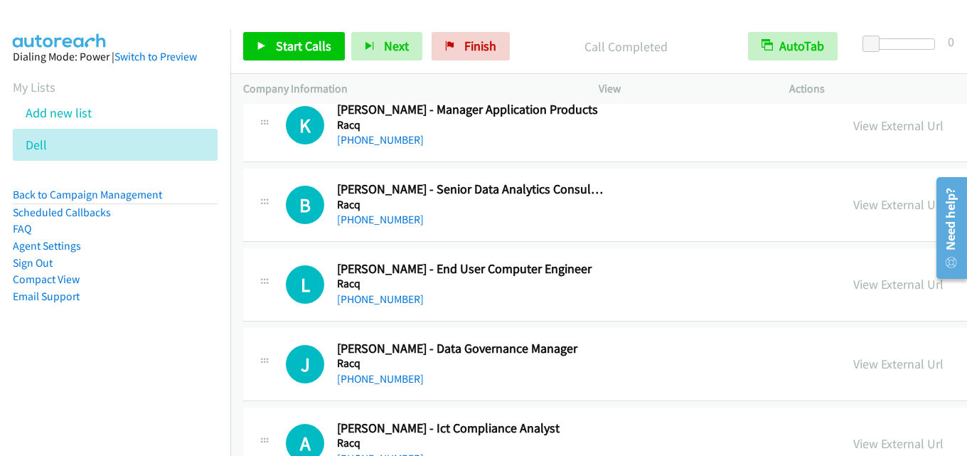
scroll to position [4836, 0]
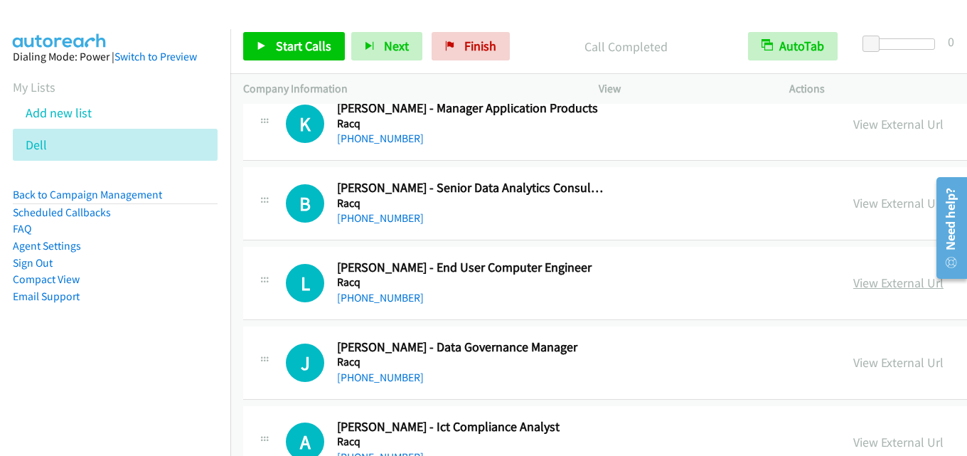
click at [853, 277] on link "View External Url" at bounding box center [898, 283] width 90 height 16
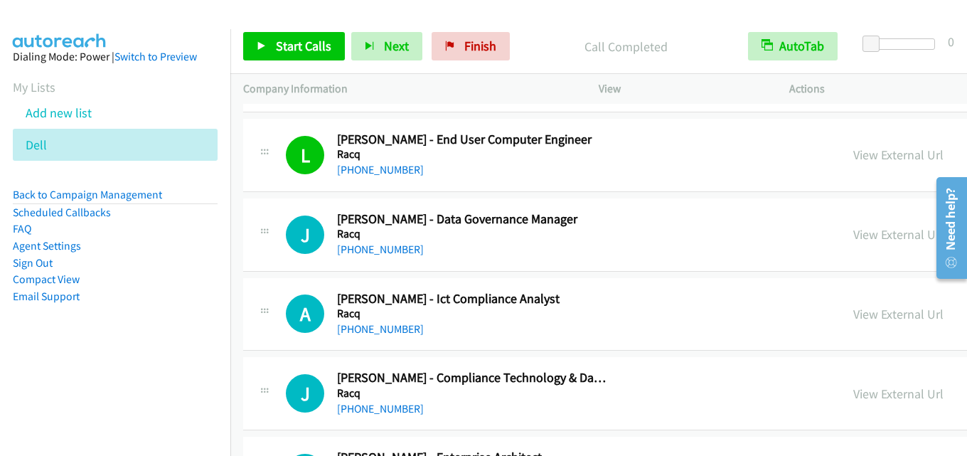
scroll to position [4979, 0]
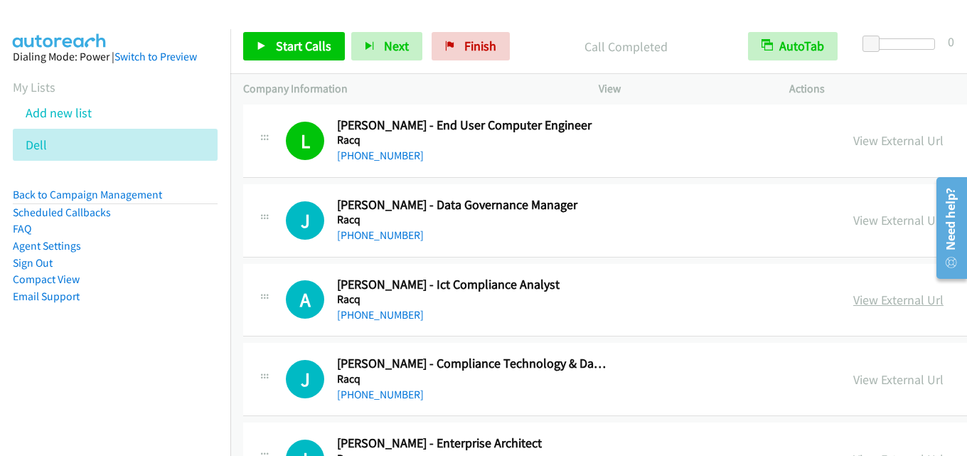
click at [853, 300] on link "View External Url" at bounding box center [898, 300] width 90 height 16
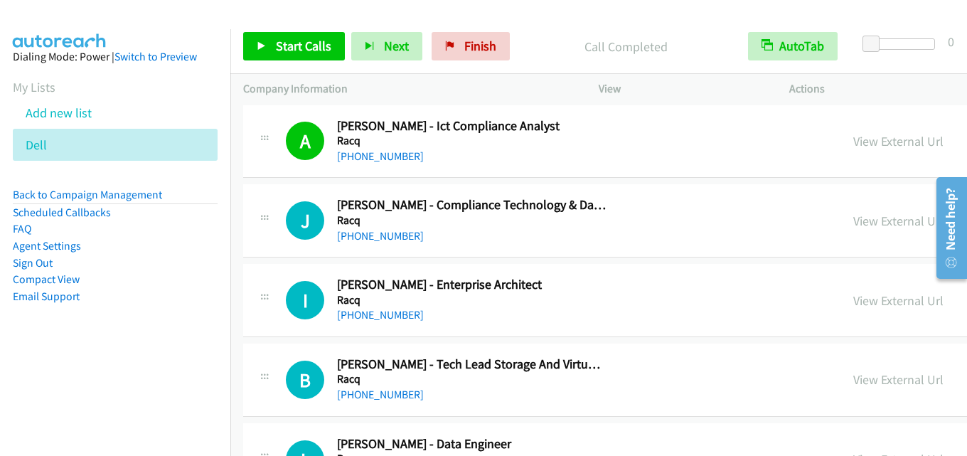
scroll to position [5121, 0]
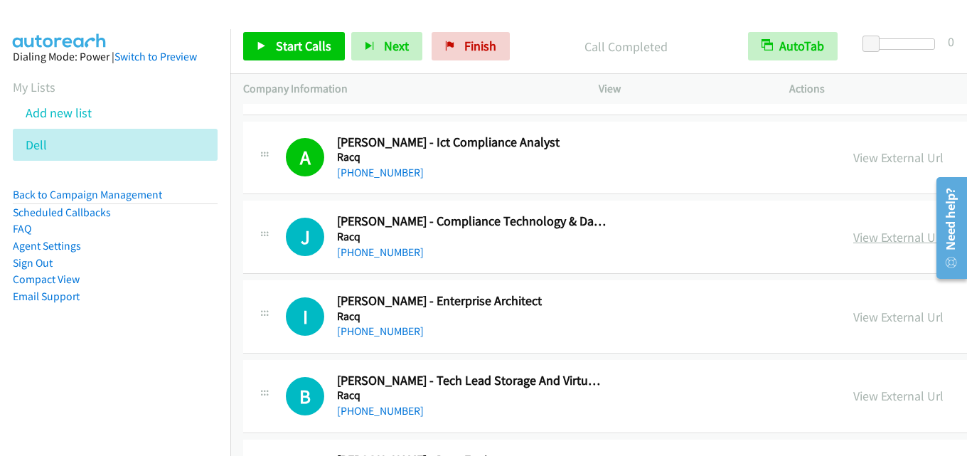
click at [853, 238] on link "View External Url" at bounding box center [898, 237] width 90 height 16
click at [878, 242] on link "View External Url" at bounding box center [898, 237] width 90 height 16
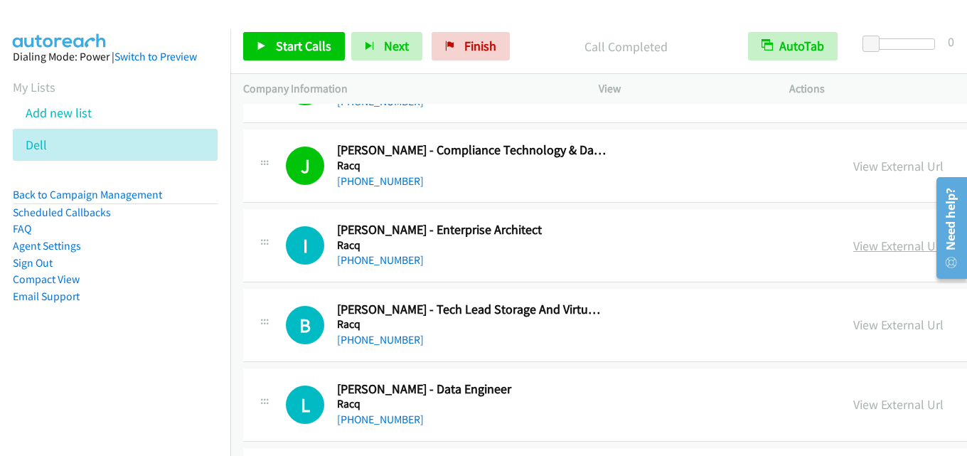
click at [853, 242] on link "View External Url" at bounding box center [898, 246] width 90 height 16
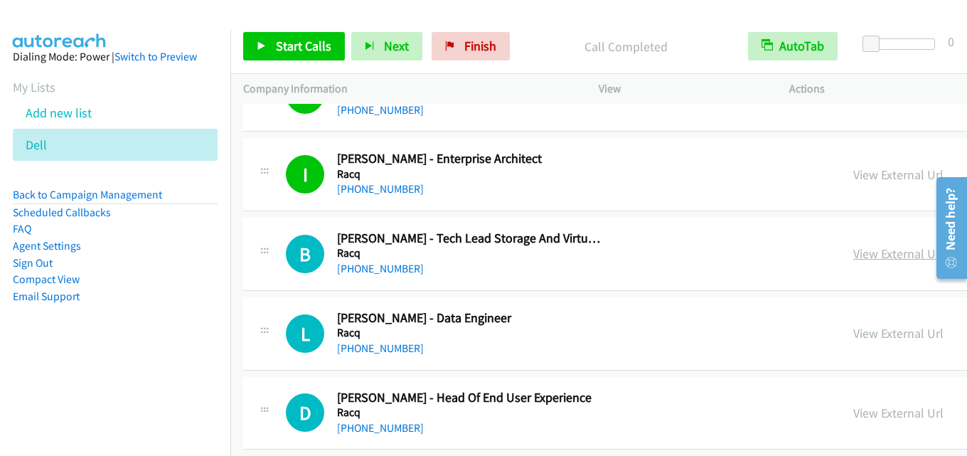
click at [853, 257] on link "View External Url" at bounding box center [898, 253] width 90 height 16
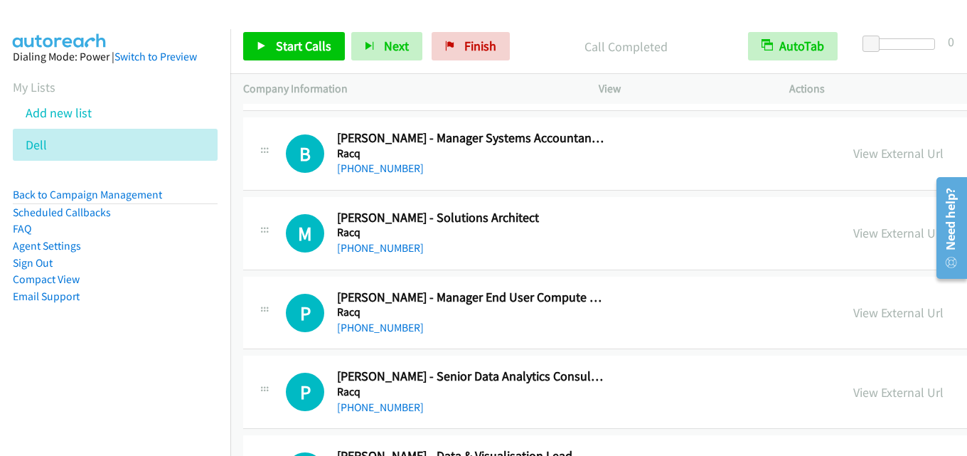
scroll to position [5832, 0]
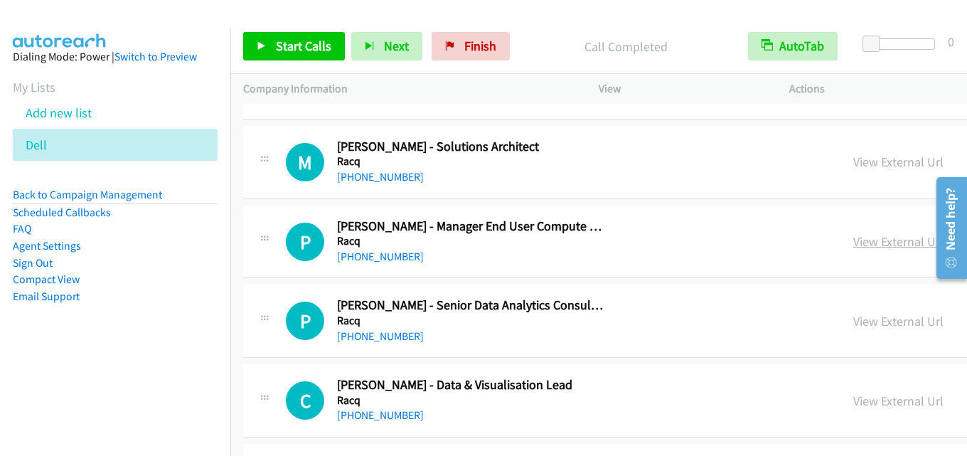
click at [853, 233] on link "View External Url" at bounding box center [898, 241] width 90 height 16
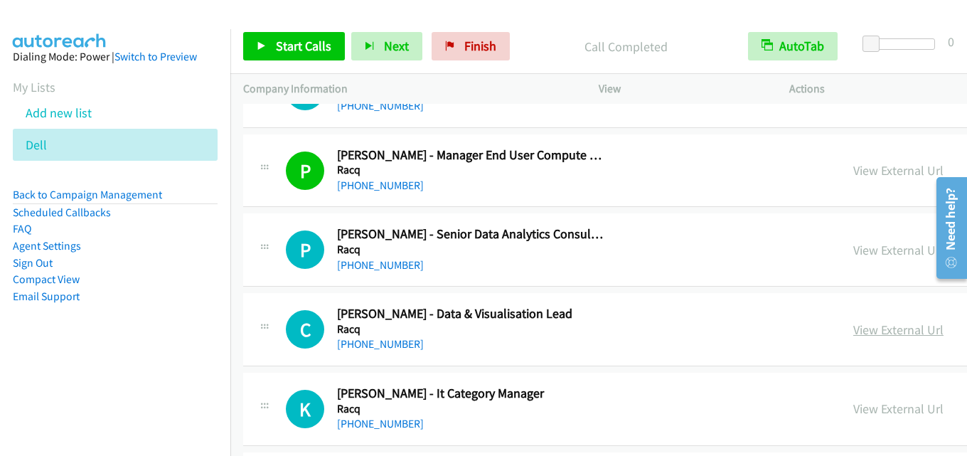
click at [853, 330] on link "View External Url" at bounding box center [898, 329] width 90 height 16
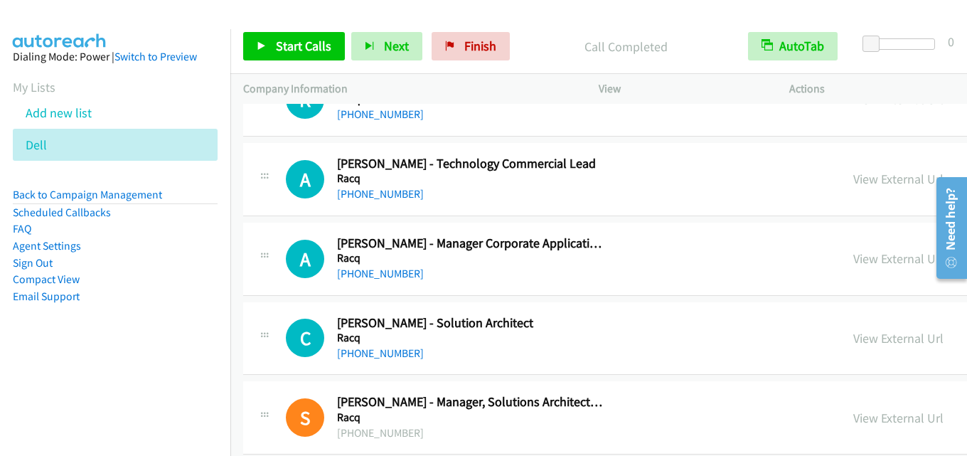
scroll to position [6188, 0]
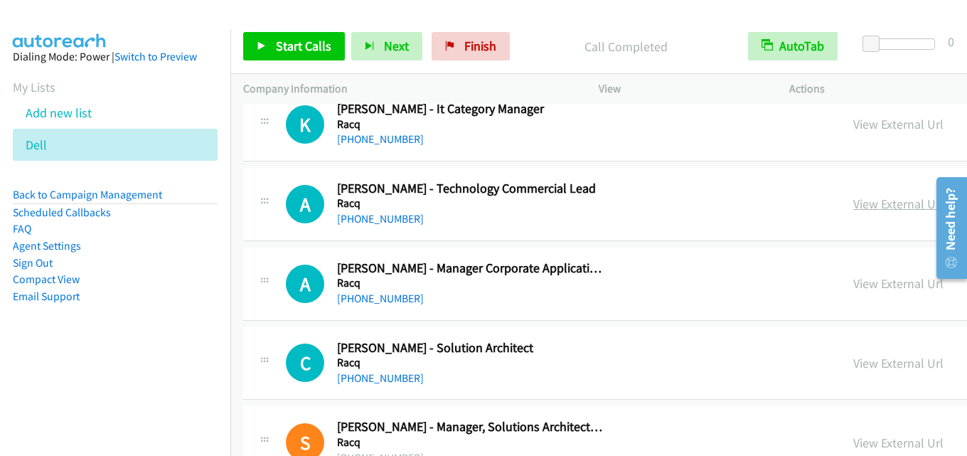
click at [853, 203] on link "View External Url" at bounding box center [898, 204] width 90 height 16
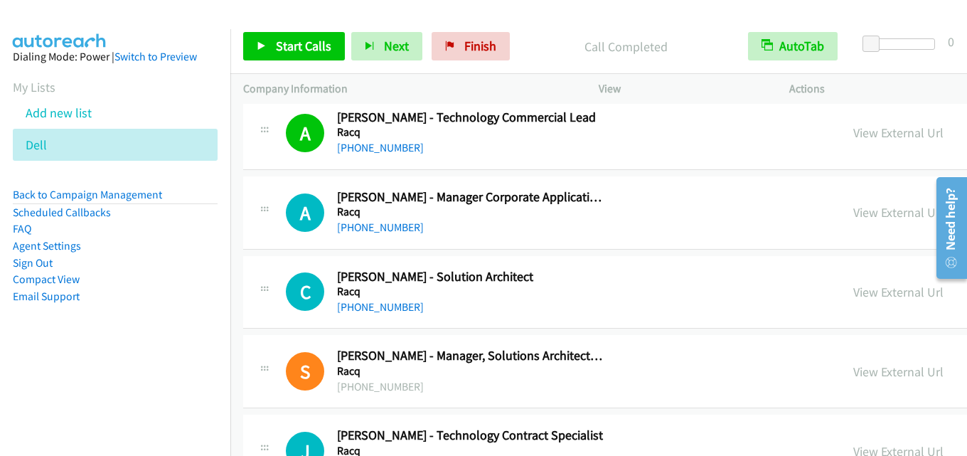
scroll to position [6330, 0]
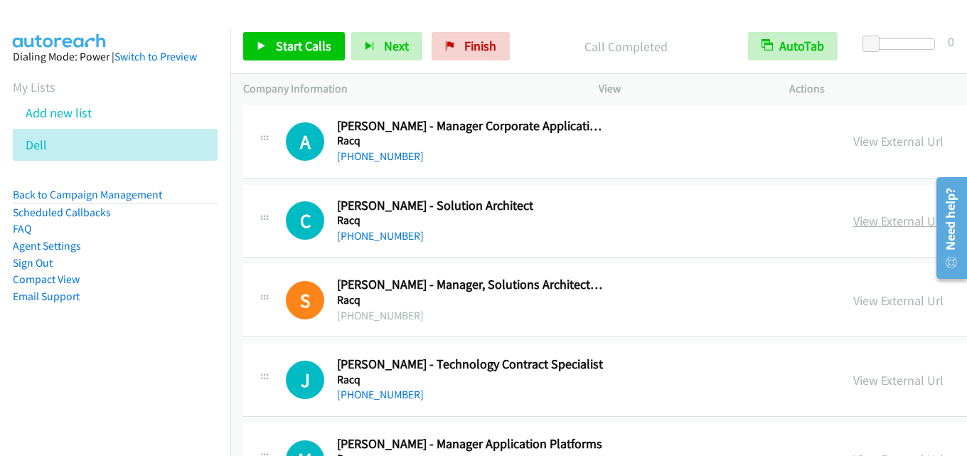
click at [853, 217] on link "View External Url" at bounding box center [898, 221] width 90 height 16
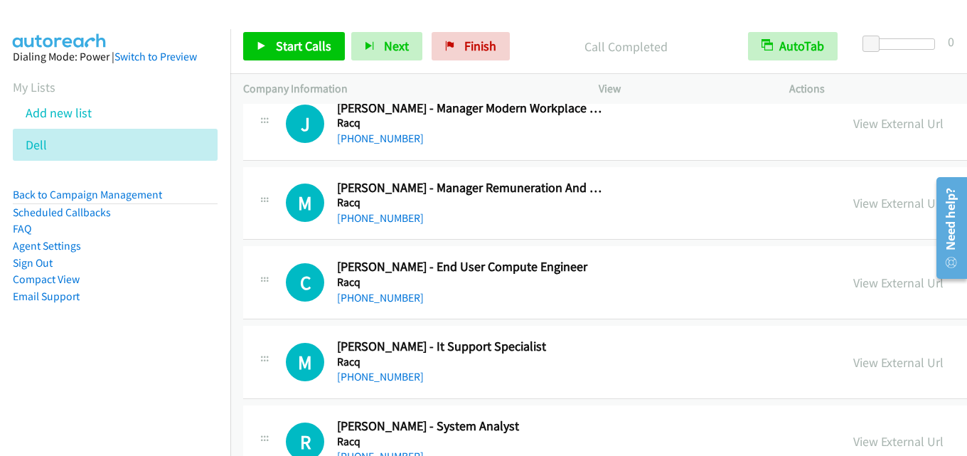
scroll to position [6757, 0]
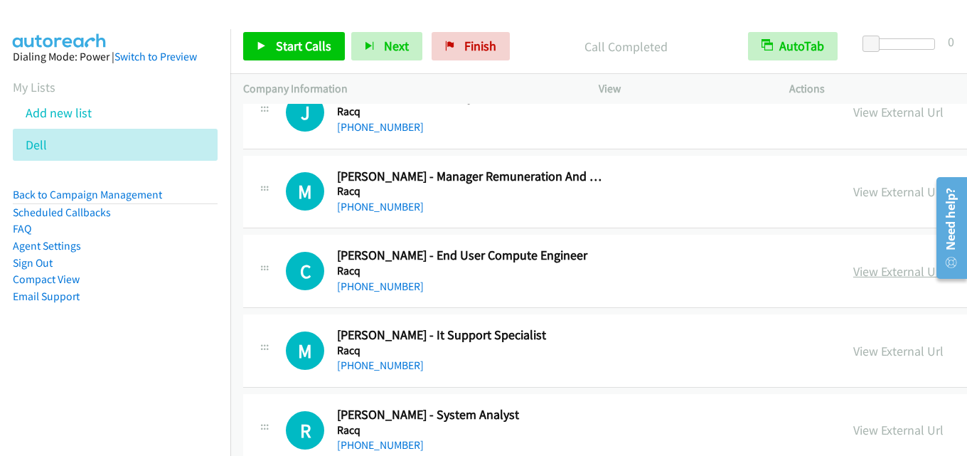
click at [853, 277] on link "View External Url" at bounding box center [898, 271] width 90 height 16
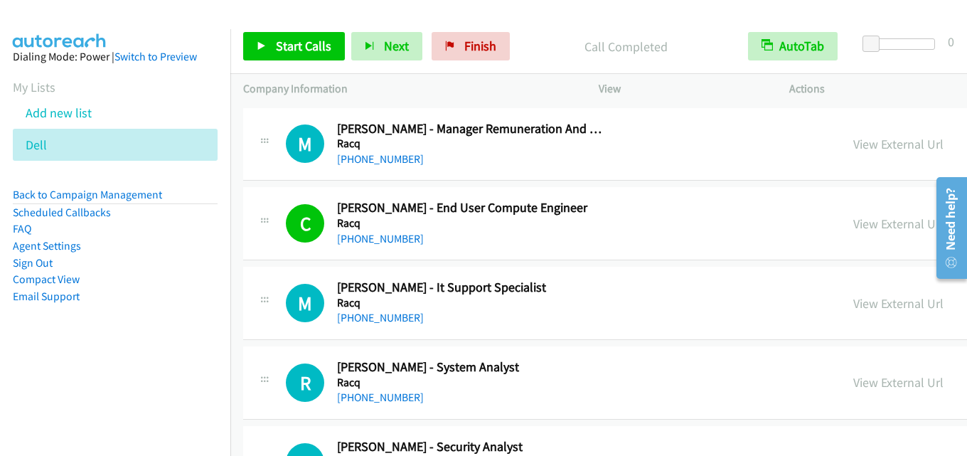
scroll to position [6828, 0]
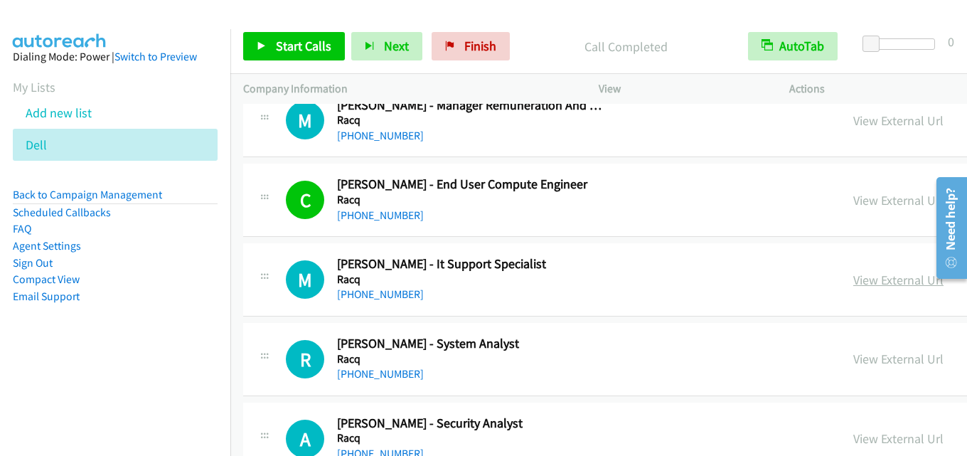
click at [853, 275] on link "View External Url" at bounding box center [898, 280] width 90 height 16
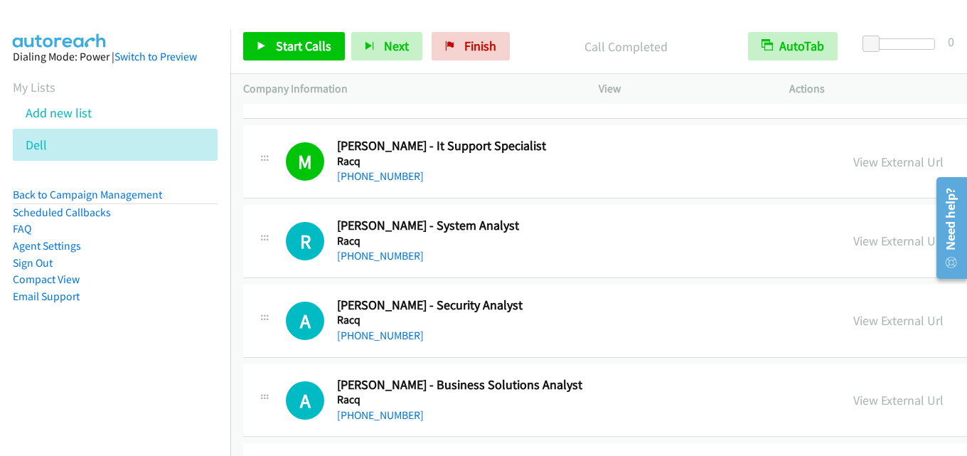
scroll to position [6970, 0]
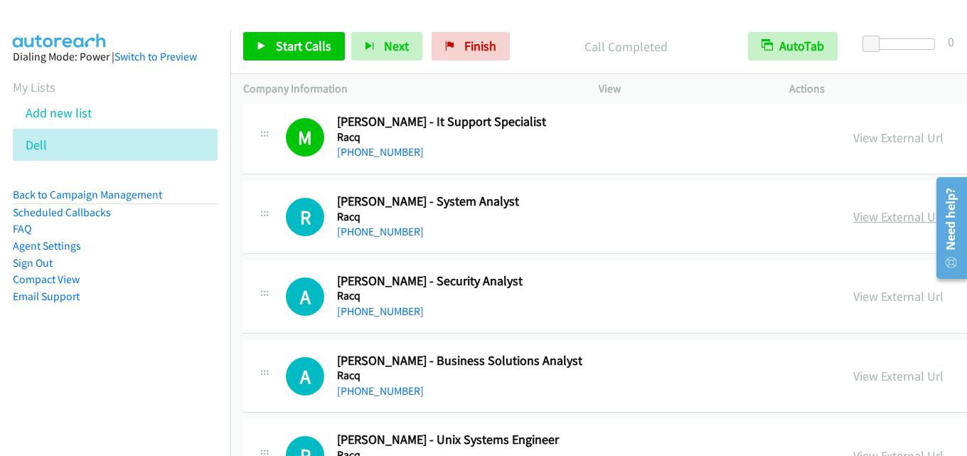
click at [853, 215] on link "View External Url" at bounding box center [898, 216] width 90 height 16
click at [853, 212] on link "View External Url" at bounding box center [898, 216] width 90 height 16
click at [863, 295] on link "View External Url" at bounding box center [898, 296] width 90 height 16
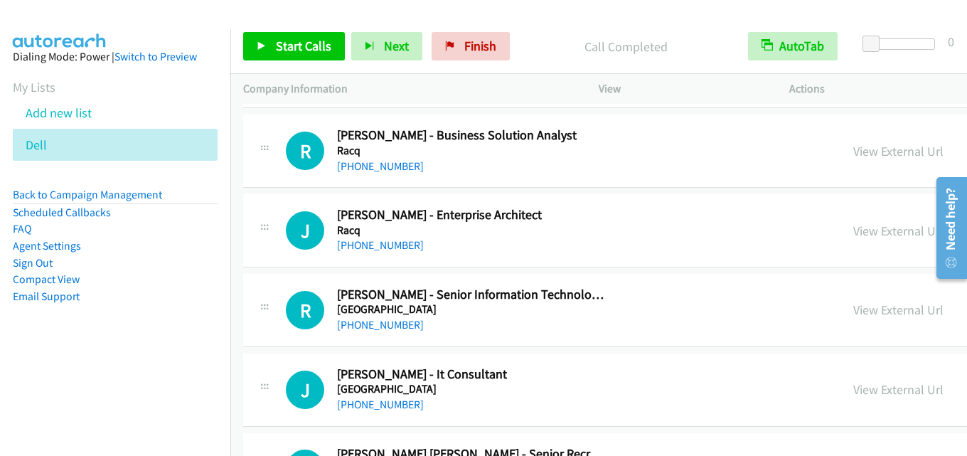
scroll to position [7752, 0]
click at [853, 227] on link "View External Url" at bounding box center [898, 230] width 90 height 16
click at [853, 305] on link "View External Url" at bounding box center [898, 309] width 90 height 16
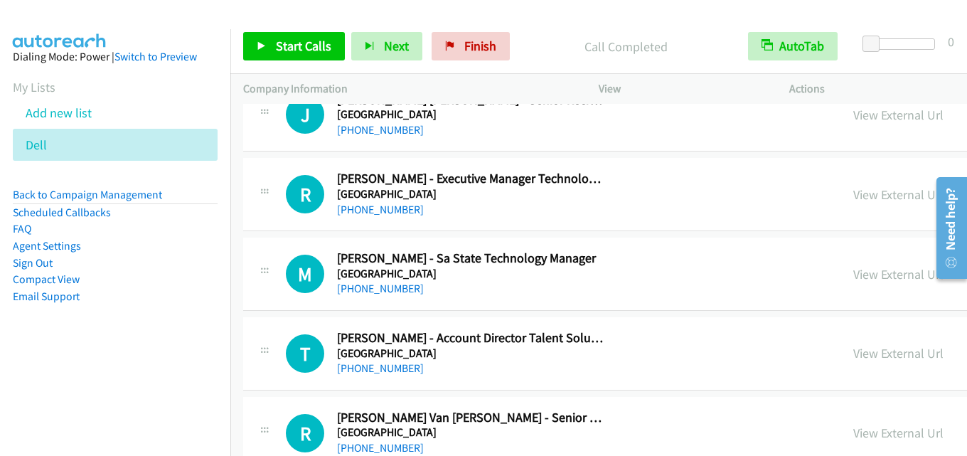
scroll to position [8108, 0]
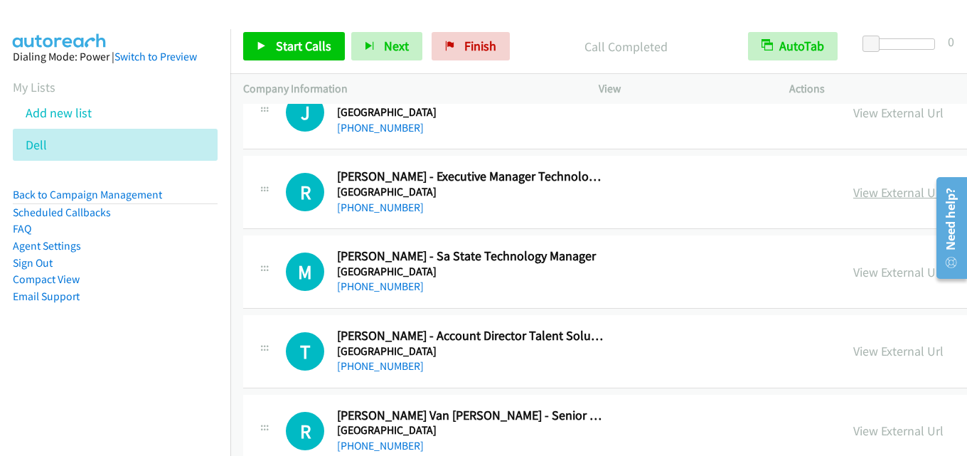
click at [853, 198] on link "View External Url" at bounding box center [898, 192] width 90 height 16
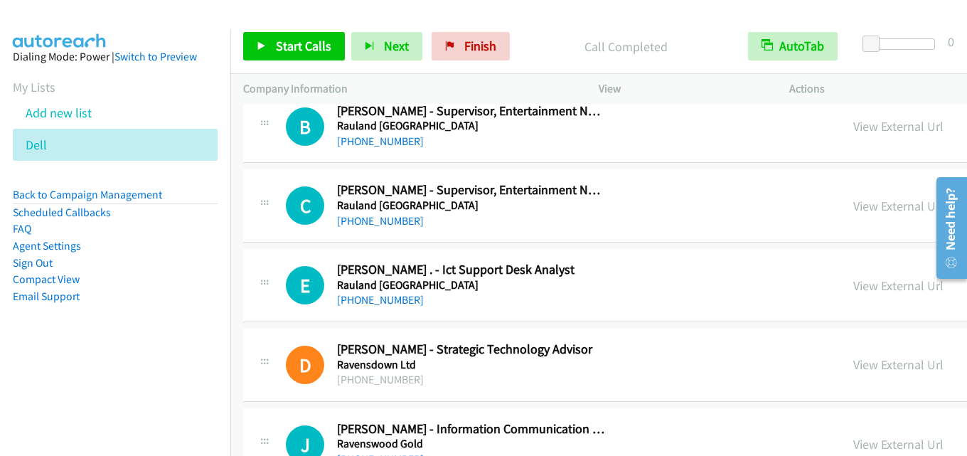
scroll to position [8535, 0]
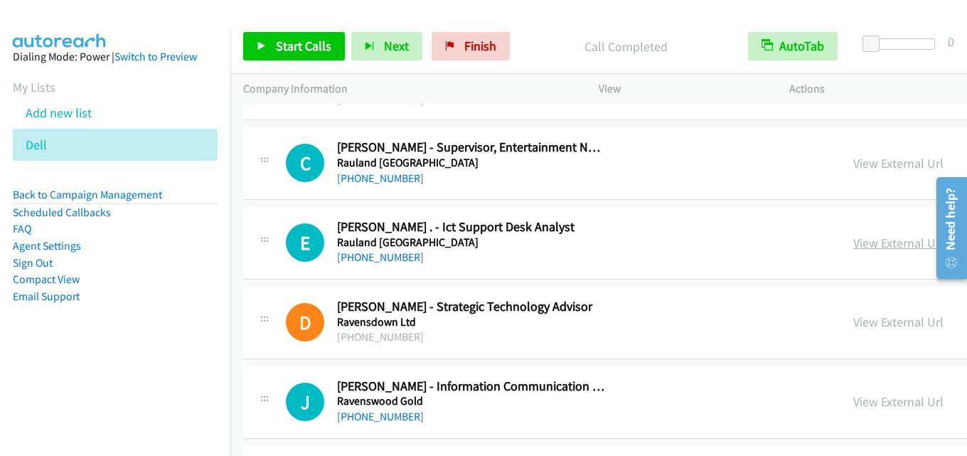
click at [853, 248] on link "View External Url" at bounding box center [898, 243] width 90 height 16
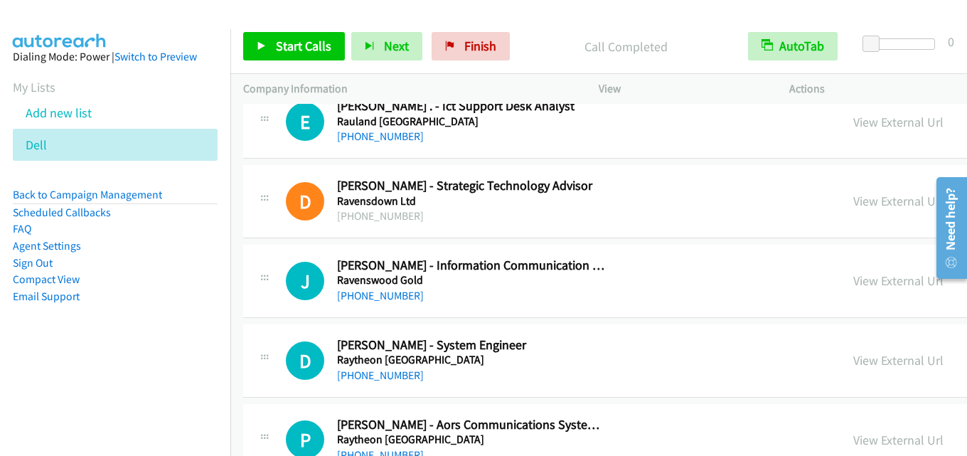
scroll to position [8677, 0]
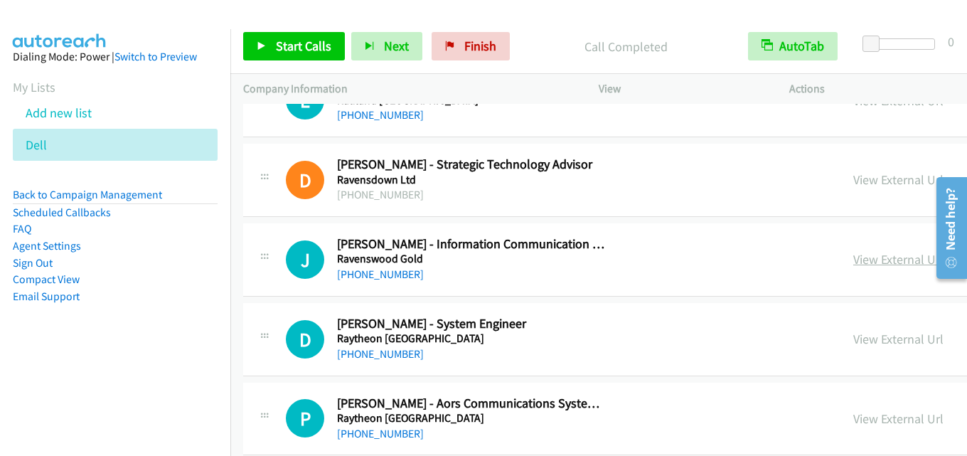
click at [853, 267] on link "View External Url" at bounding box center [898, 259] width 90 height 16
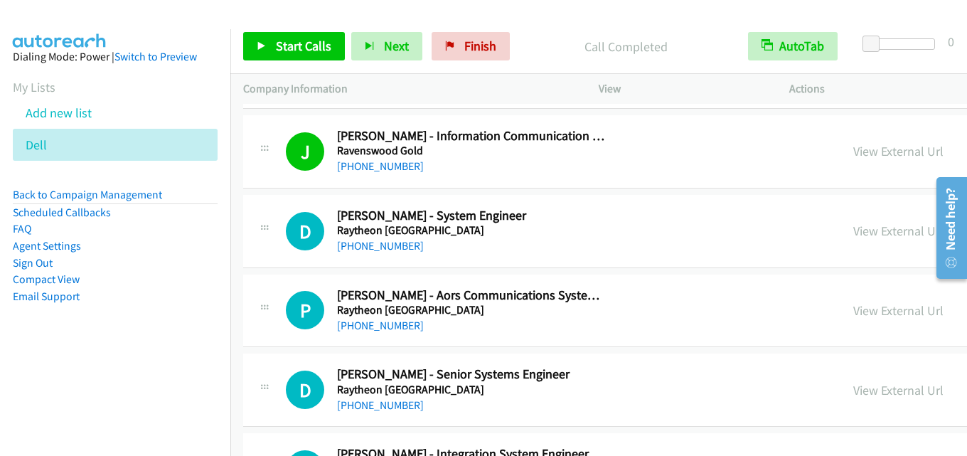
scroll to position [8819, 0]
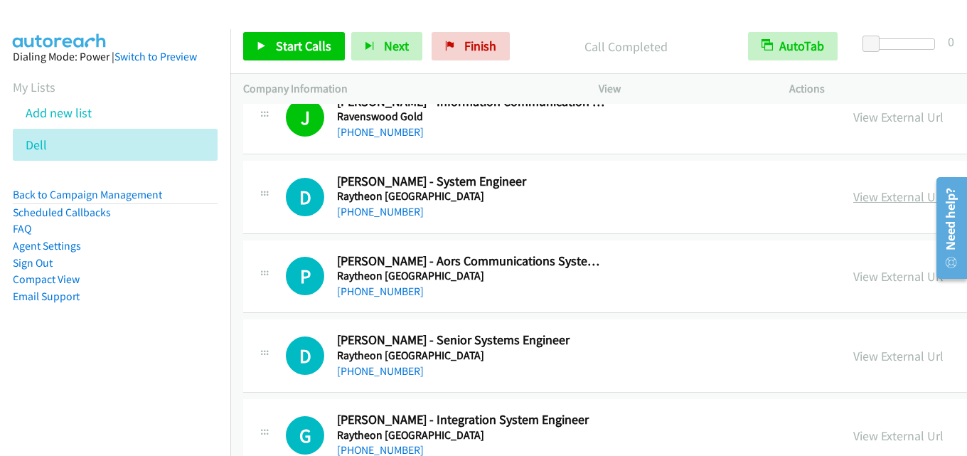
click at [853, 200] on link "View External Url" at bounding box center [898, 196] width 90 height 16
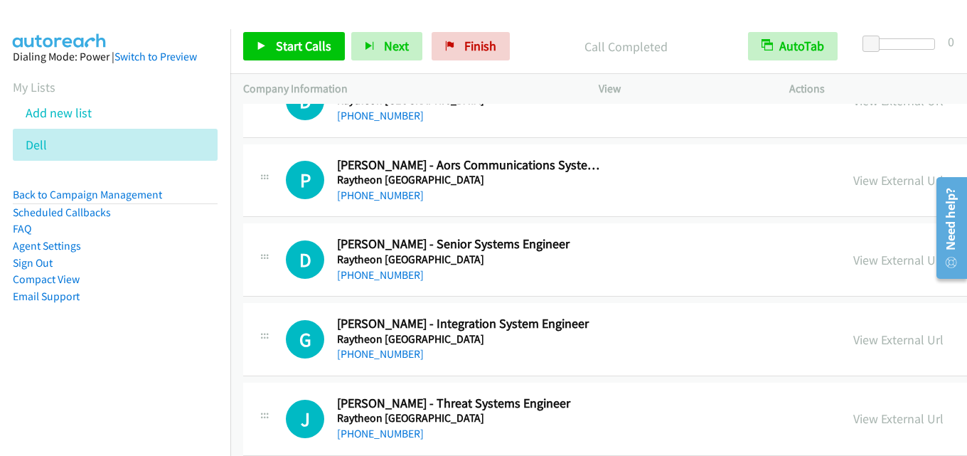
scroll to position [8890, 0]
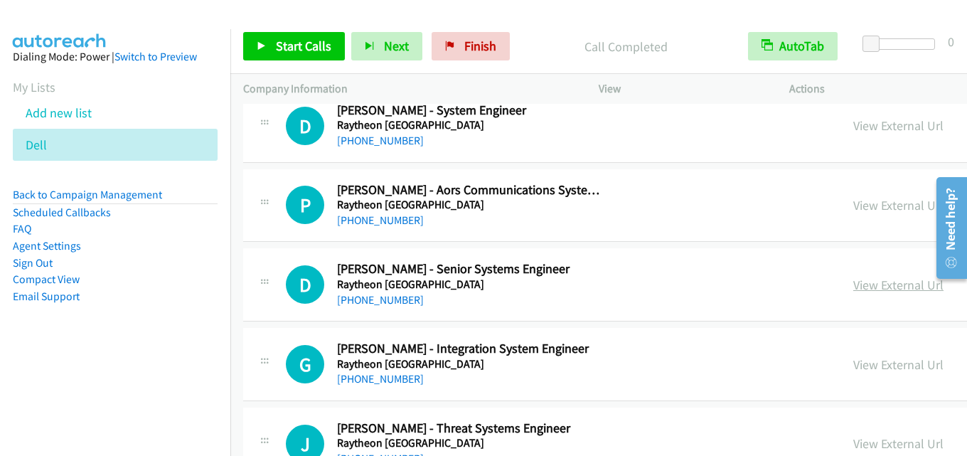
click at [853, 287] on link "View External Url" at bounding box center [898, 285] width 90 height 16
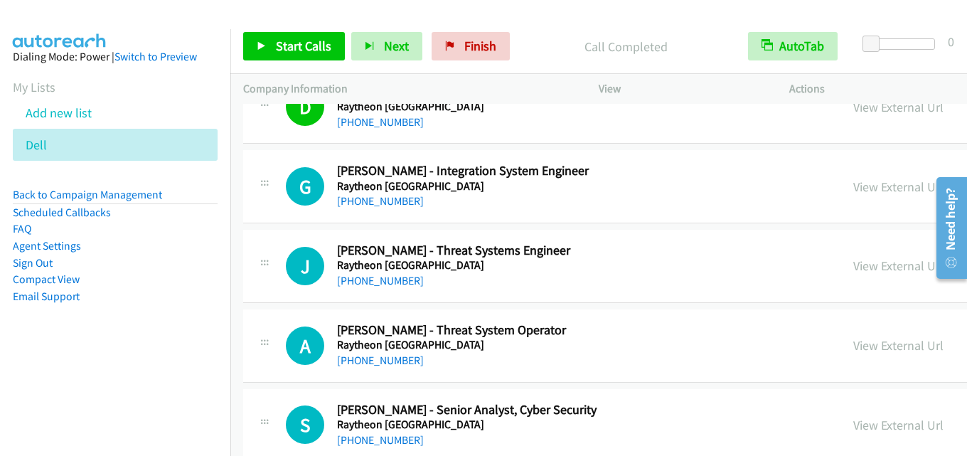
scroll to position [9032, 0]
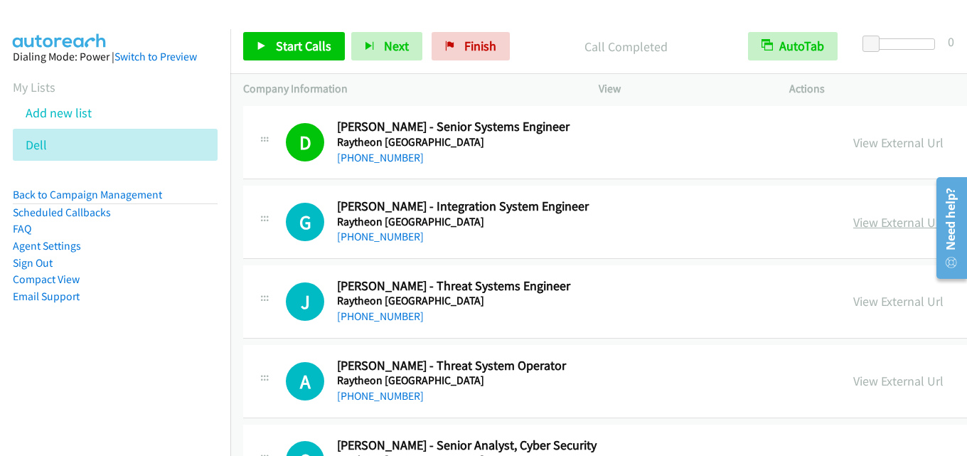
click at [853, 226] on link "View External Url" at bounding box center [898, 222] width 90 height 16
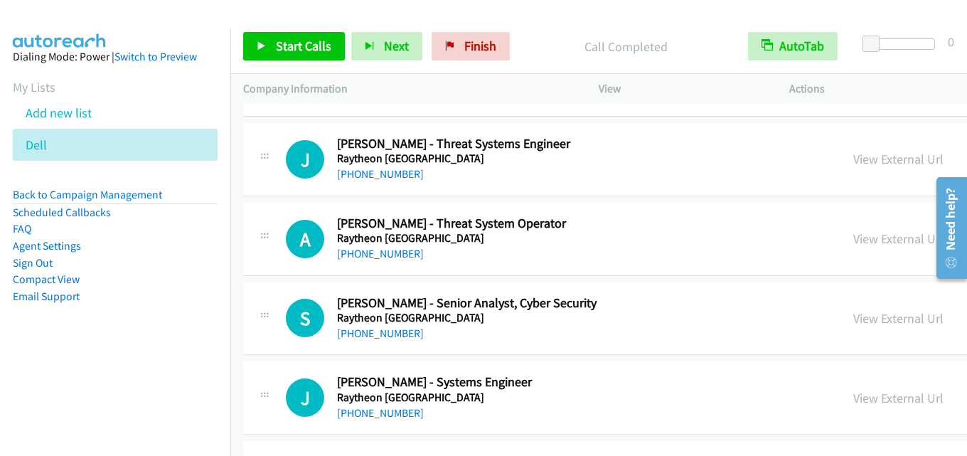
scroll to position [9246, 0]
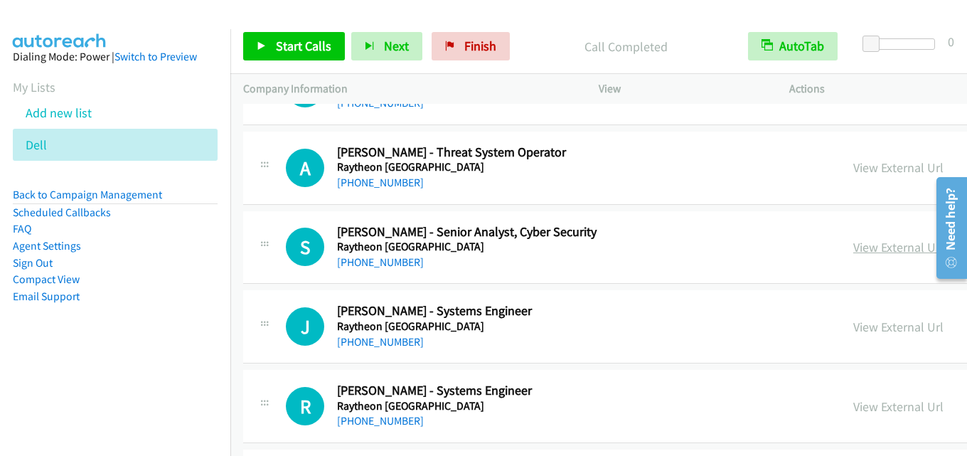
click at [853, 255] on link "View External Url" at bounding box center [898, 247] width 90 height 16
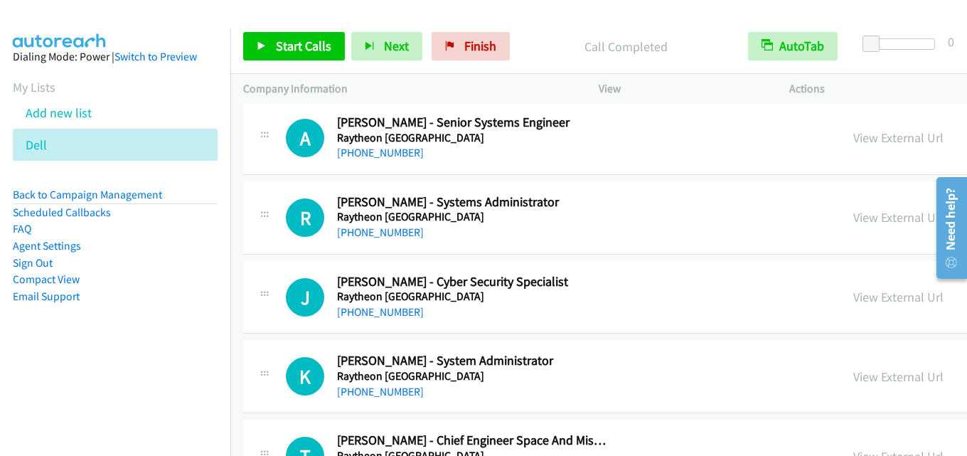
scroll to position [9601, 0]
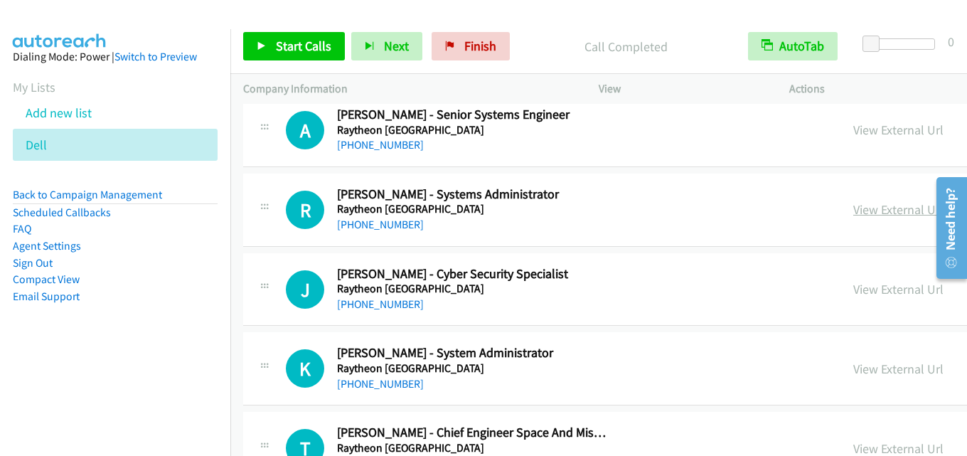
click at [853, 201] on link "View External Url" at bounding box center [898, 209] width 90 height 16
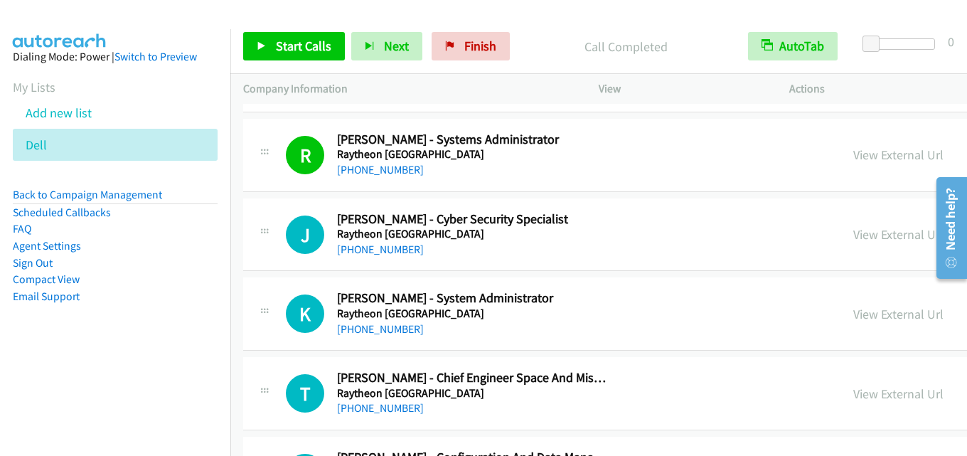
scroll to position [9673, 0]
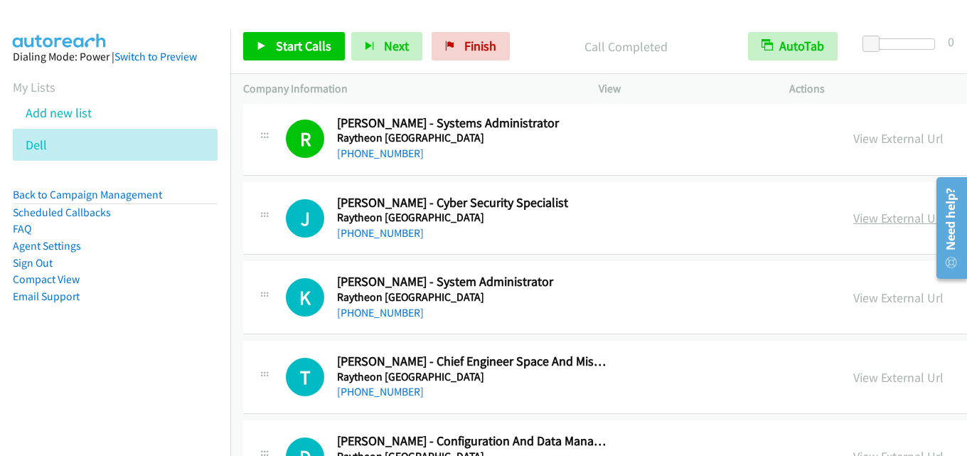
click at [853, 220] on link "View External Url" at bounding box center [898, 218] width 90 height 16
click at [853, 297] on link "View External Url" at bounding box center [898, 297] width 90 height 16
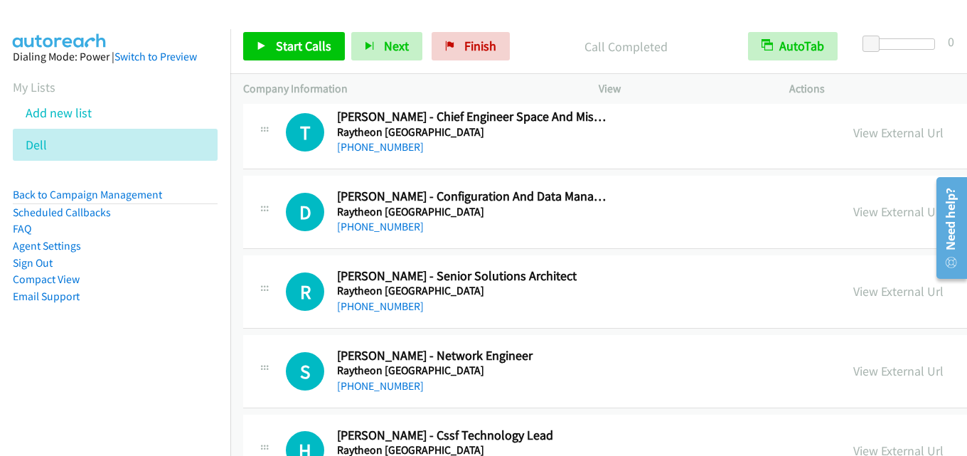
scroll to position [9957, 0]
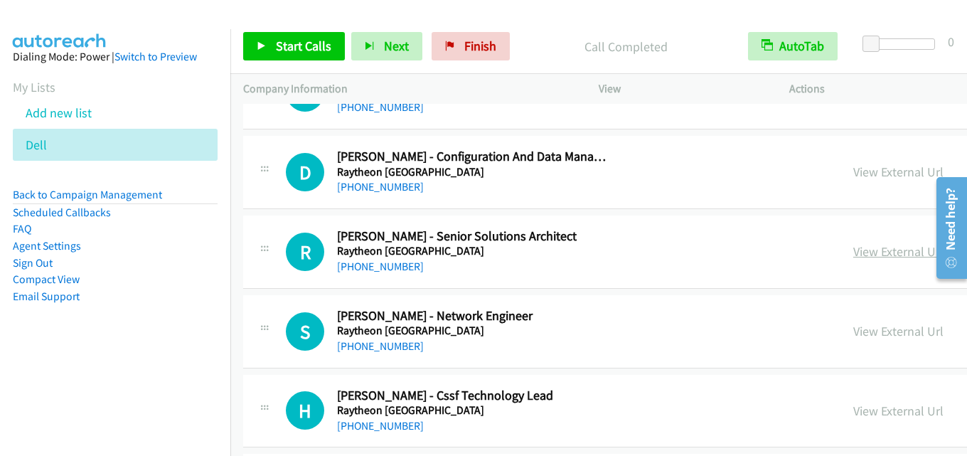
click at [853, 248] on link "View External Url" at bounding box center [898, 251] width 90 height 16
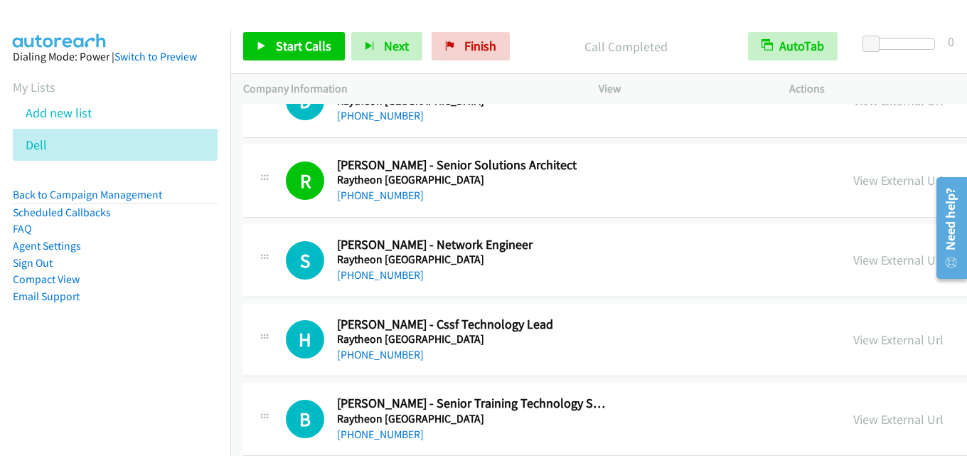
scroll to position [10099, 0]
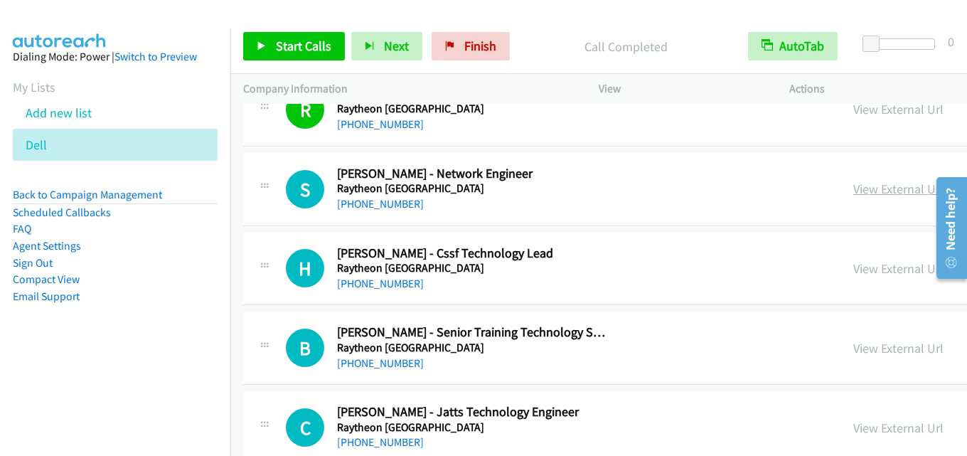
click at [853, 187] on link "View External Url" at bounding box center [898, 189] width 90 height 16
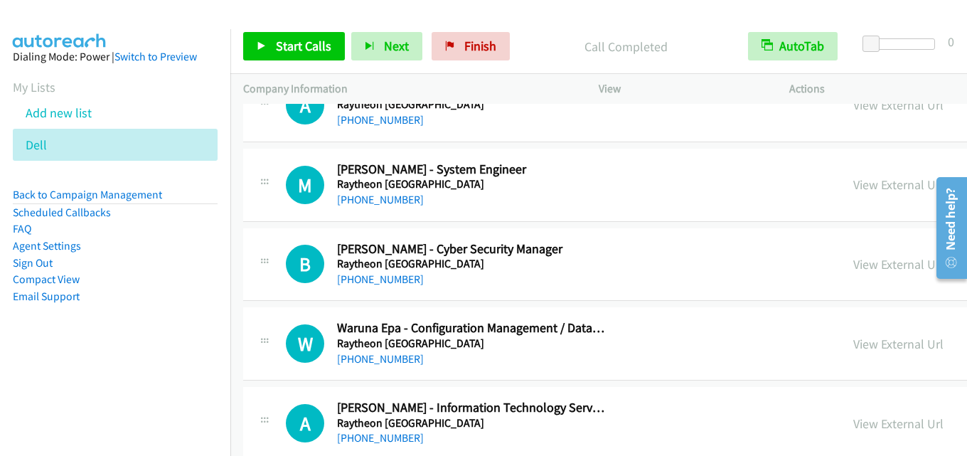
scroll to position [10526, 0]
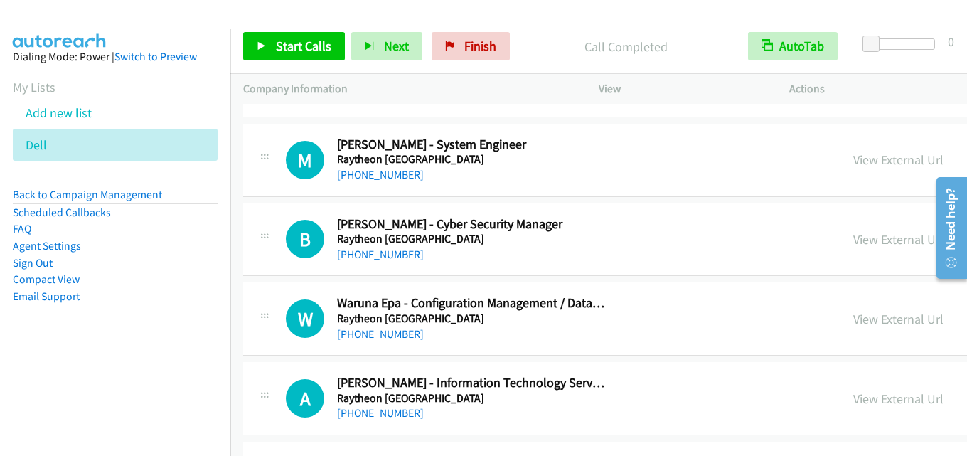
click at [853, 235] on link "View External Url" at bounding box center [898, 239] width 90 height 16
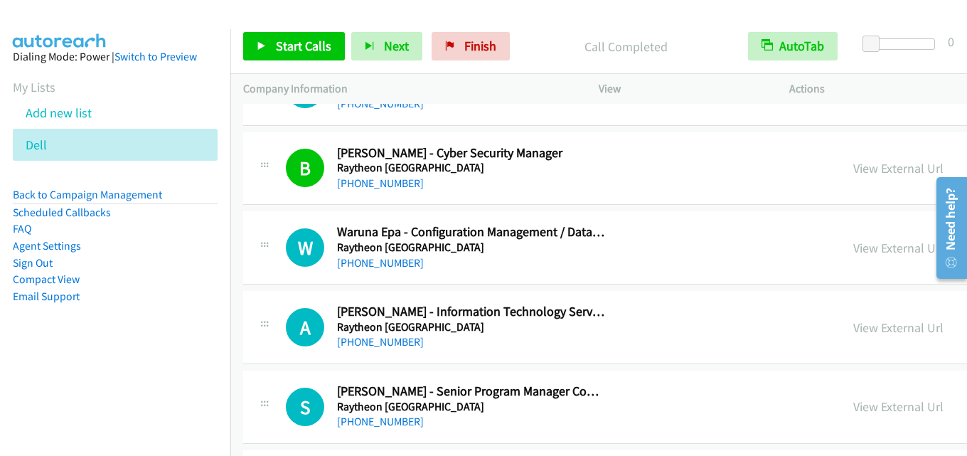
scroll to position [10668, 0]
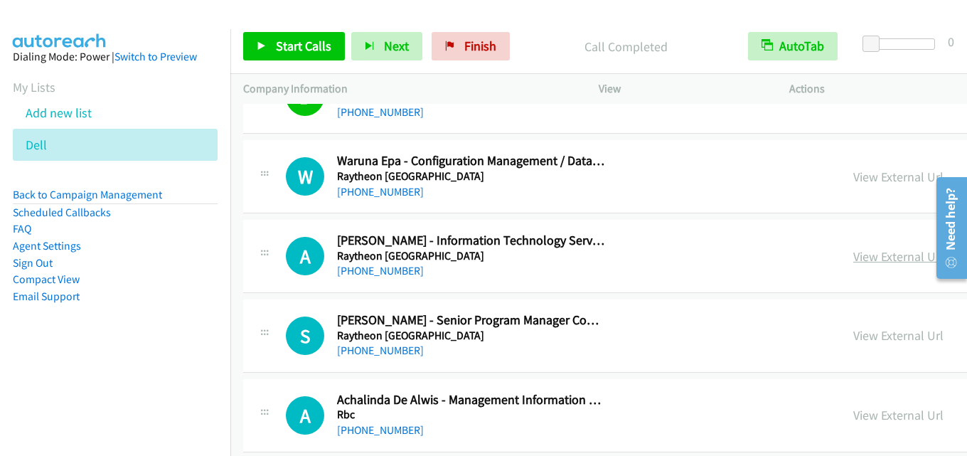
click at [853, 257] on link "View External Url" at bounding box center [898, 256] width 90 height 16
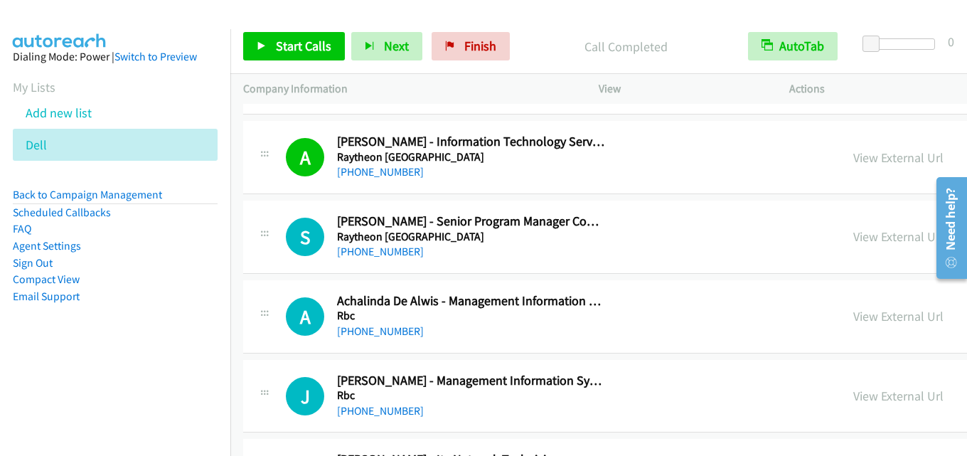
scroll to position [10811, 0]
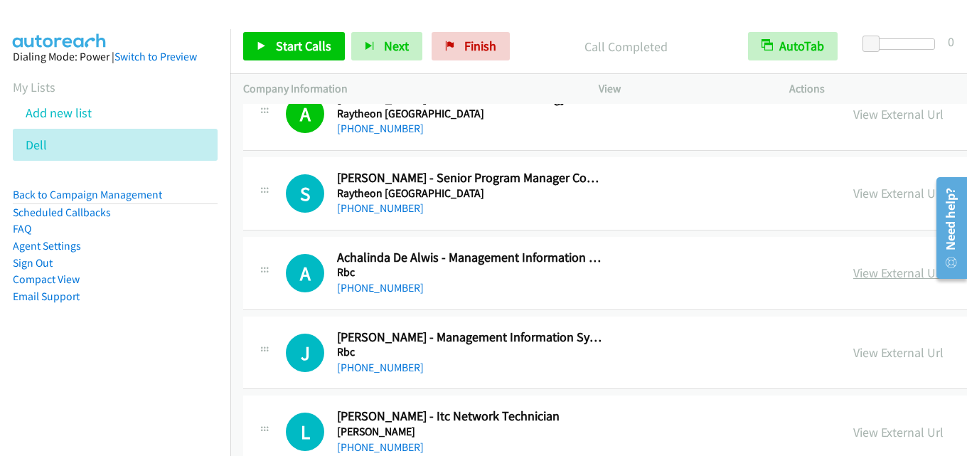
click at [853, 273] on link "View External Url" at bounding box center [898, 273] width 90 height 16
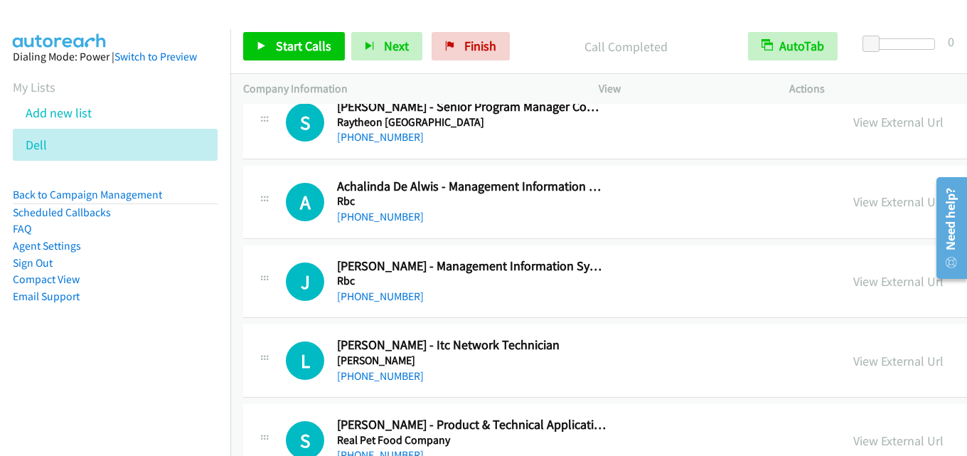
scroll to position [10953, 0]
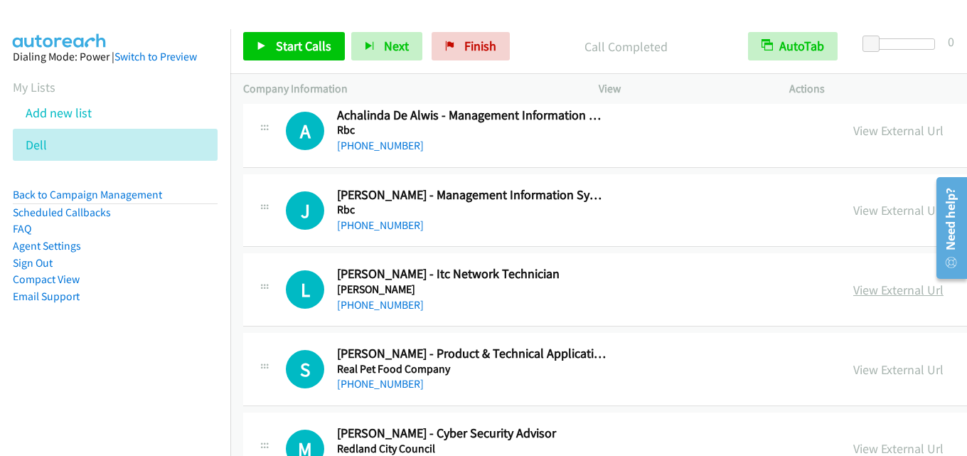
click at [853, 285] on link "View External Url" at bounding box center [898, 290] width 90 height 16
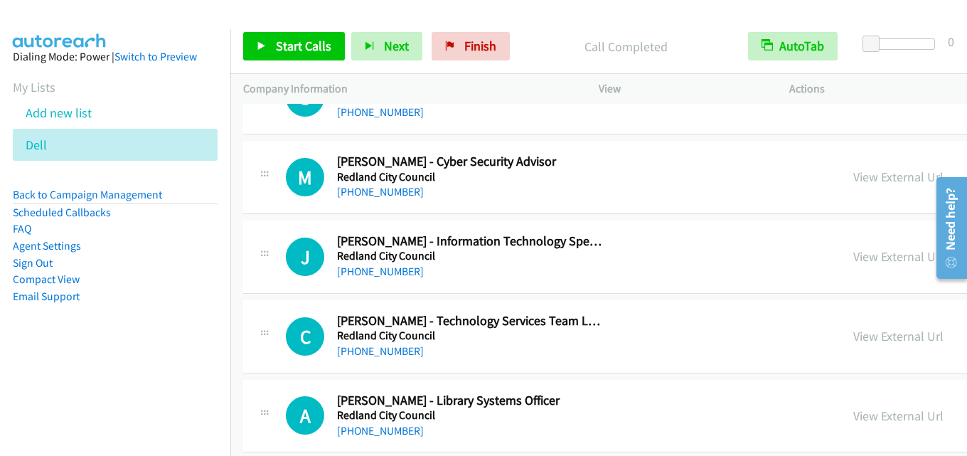
scroll to position [11237, 0]
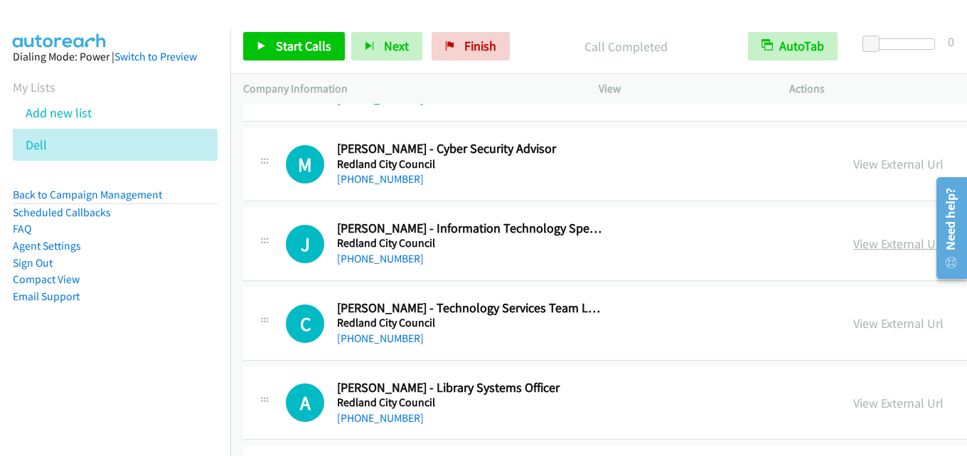
click at [853, 246] on link "View External Url" at bounding box center [898, 243] width 90 height 16
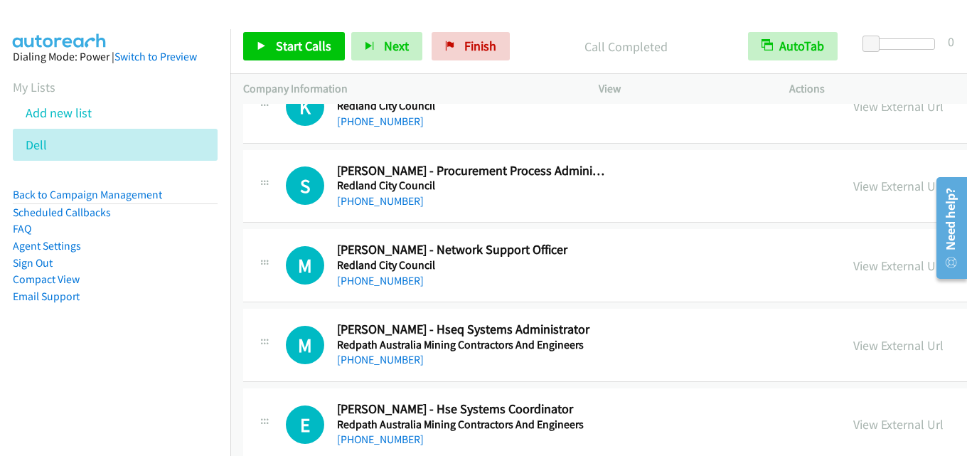
scroll to position [11877, 0]
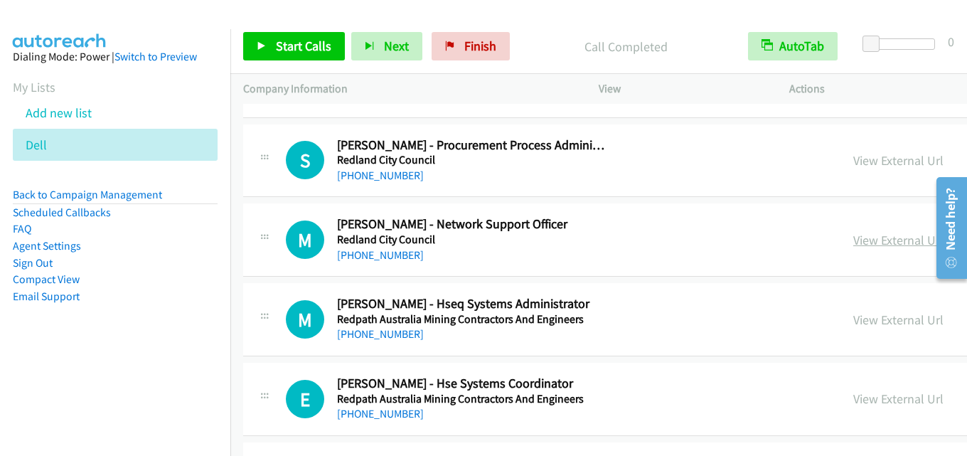
click at [853, 233] on link "View External Url" at bounding box center [898, 240] width 90 height 16
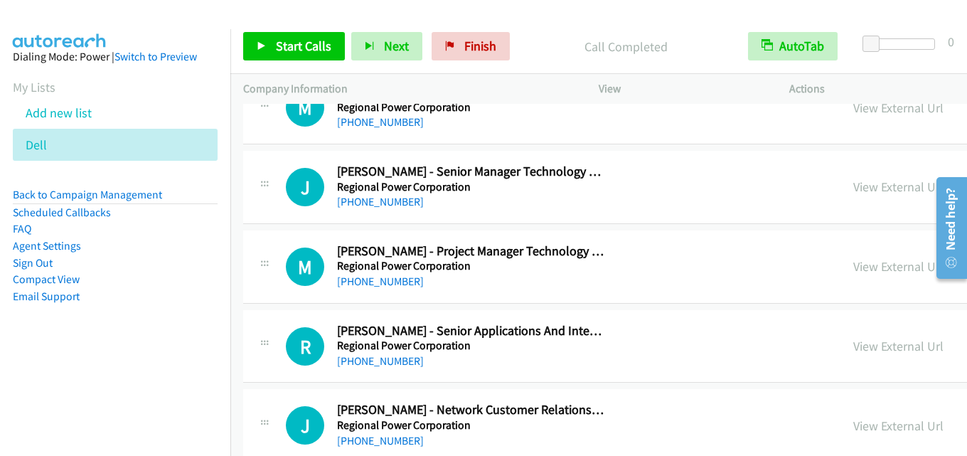
scroll to position [13371, 0]
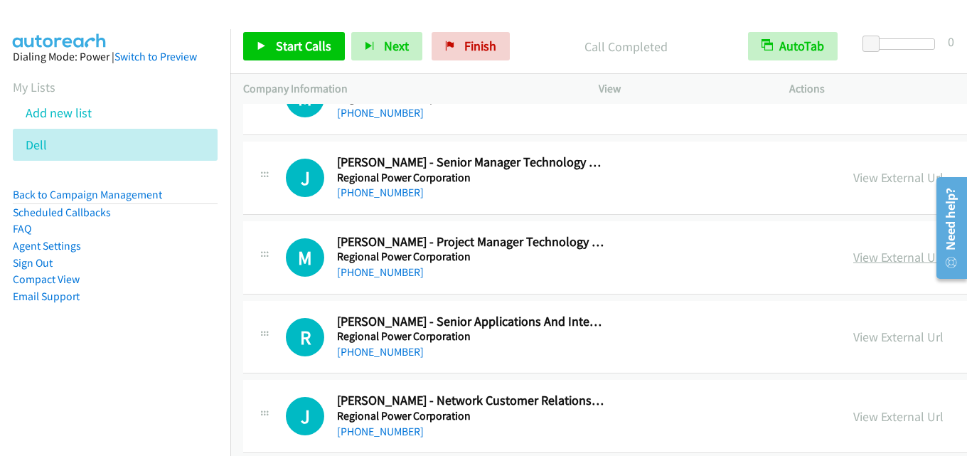
click at [853, 258] on link "View External Url" at bounding box center [898, 257] width 90 height 16
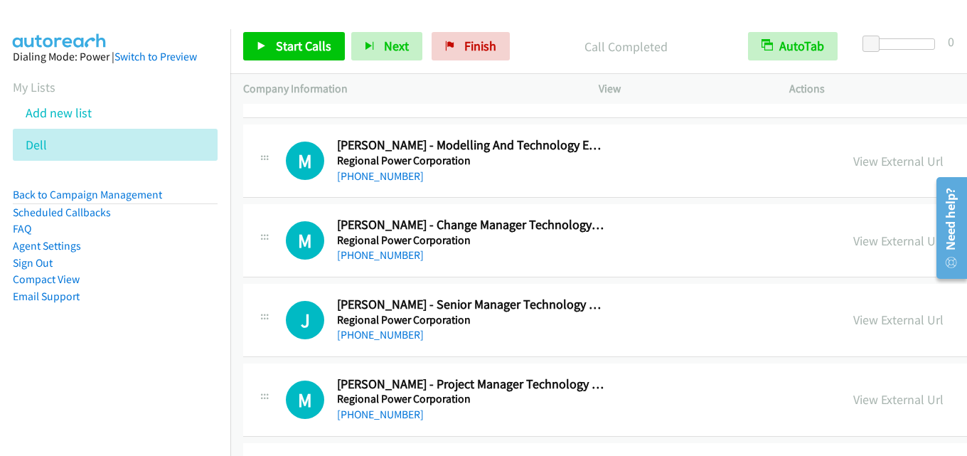
scroll to position [13300, 0]
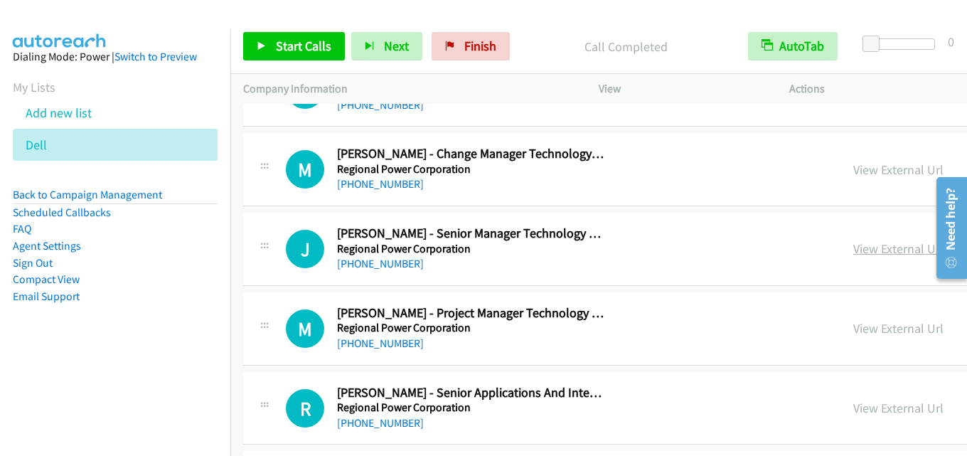
click at [853, 245] on link "View External Url" at bounding box center [898, 248] width 90 height 16
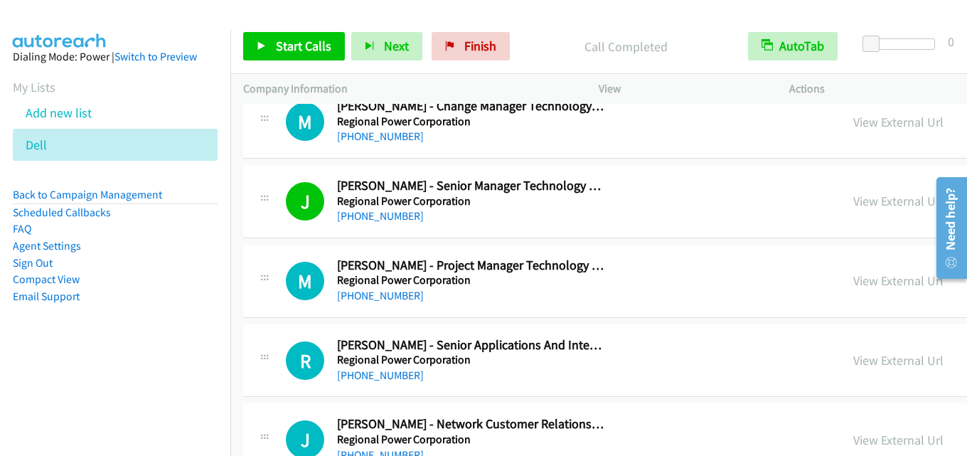
scroll to position [13371, 0]
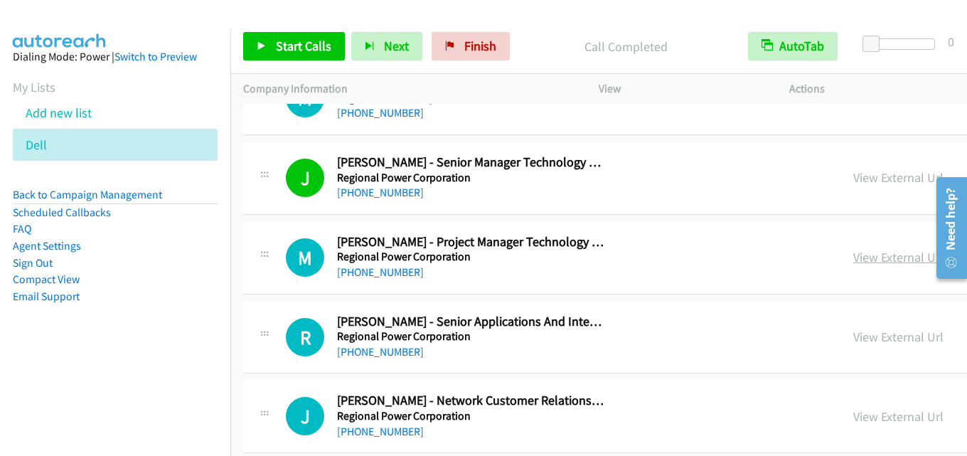
click at [853, 262] on link "View External Url" at bounding box center [898, 257] width 90 height 16
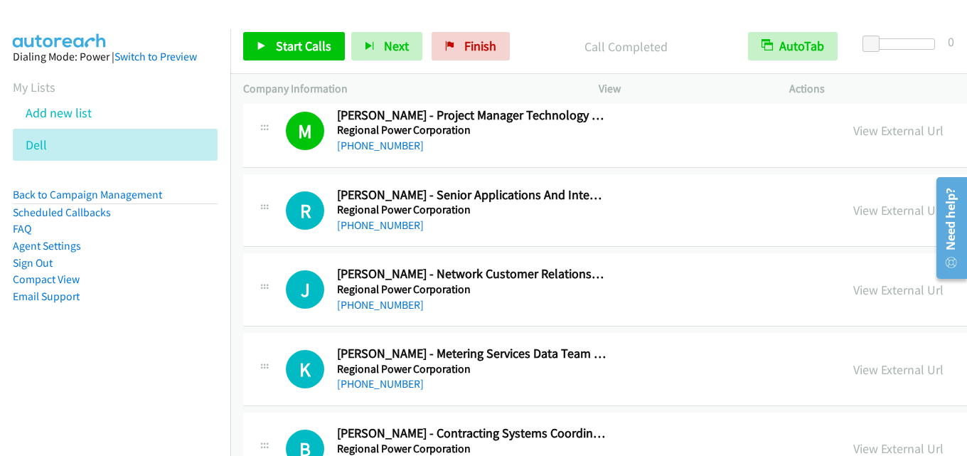
scroll to position [13513, 0]
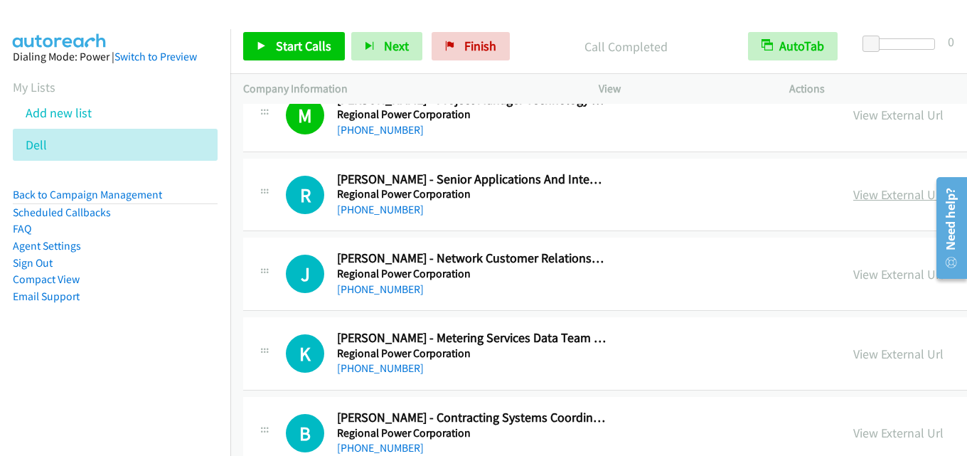
click at [853, 192] on link "View External Url" at bounding box center [898, 194] width 90 height 16
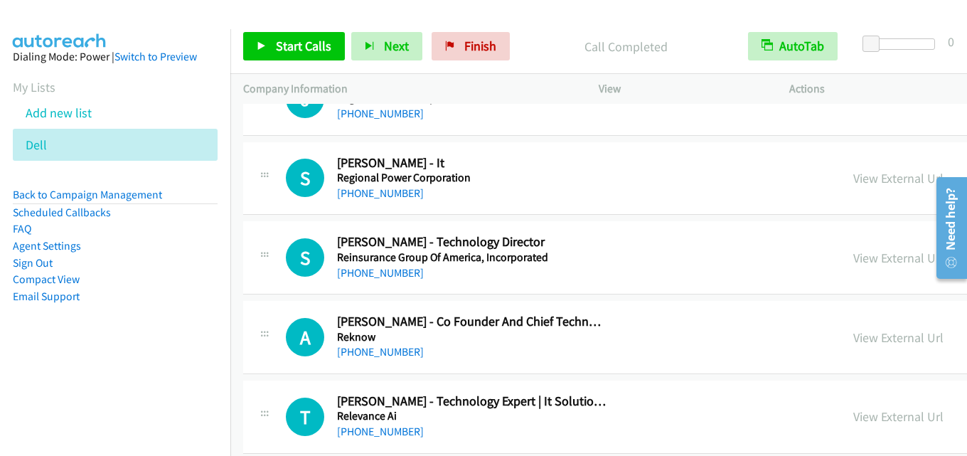
scroll to position [14011, 0]
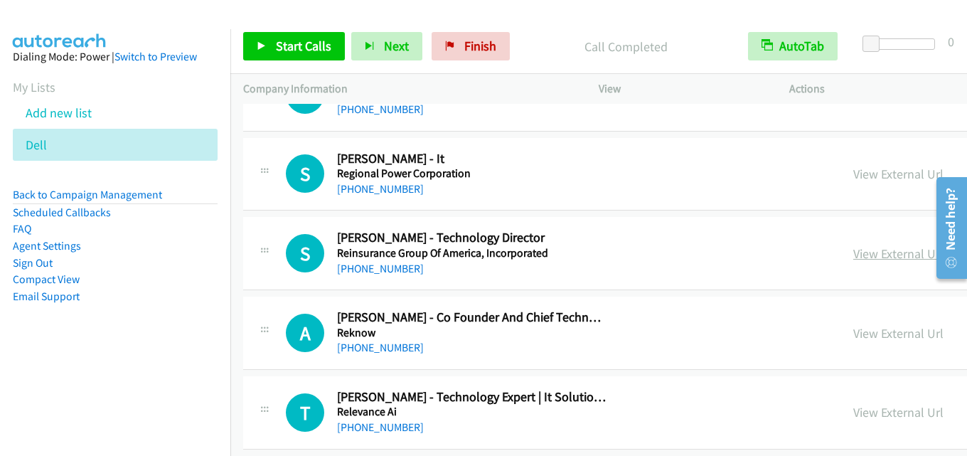
click at [853, 257] on link "View External Url" at bounding box center [898, 253] width 90 height 16
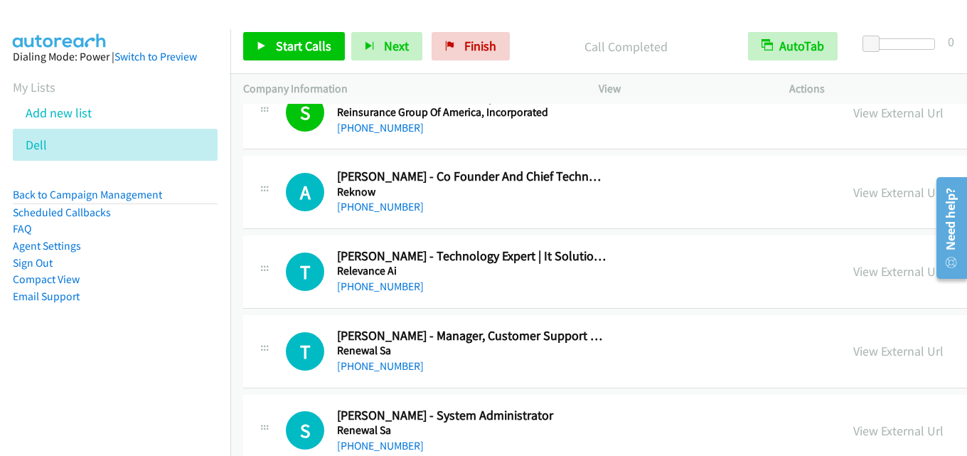
scroll to position [14153, 0]
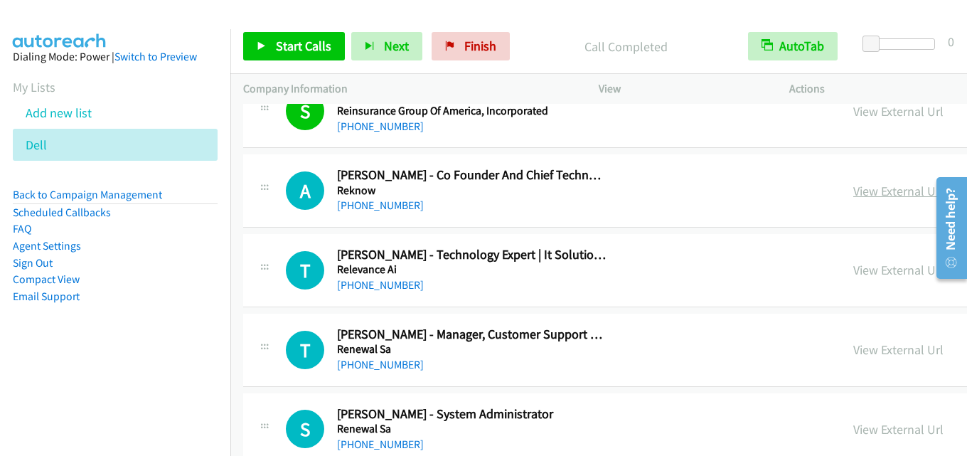
click at [853, 191] on link "View External Url" at bounding box center [898, 191] width 90 height 16
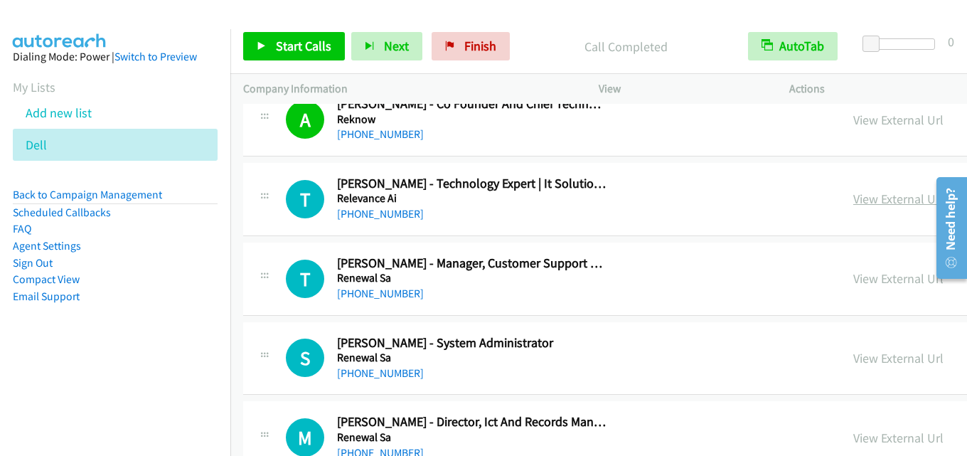
click at [853, 193] on link "View External Url" at bounding box center [898, 199] width 90 height 16
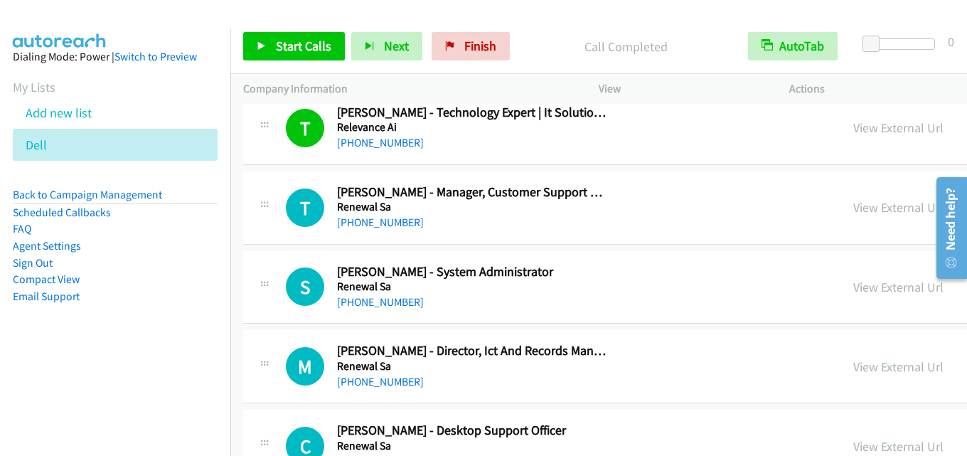
scroll to position [14367, 0]
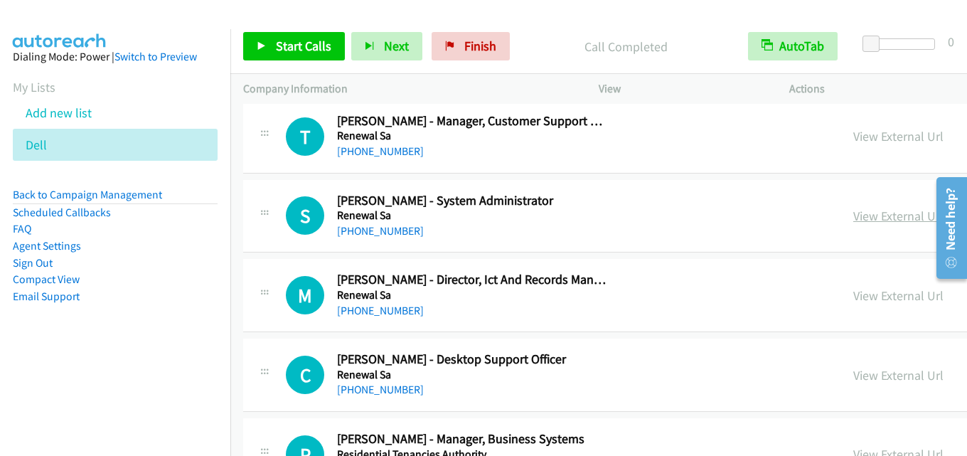
click at [853, 211] on link "View External Url" at bounding box center [898, 216] width 90 height 16
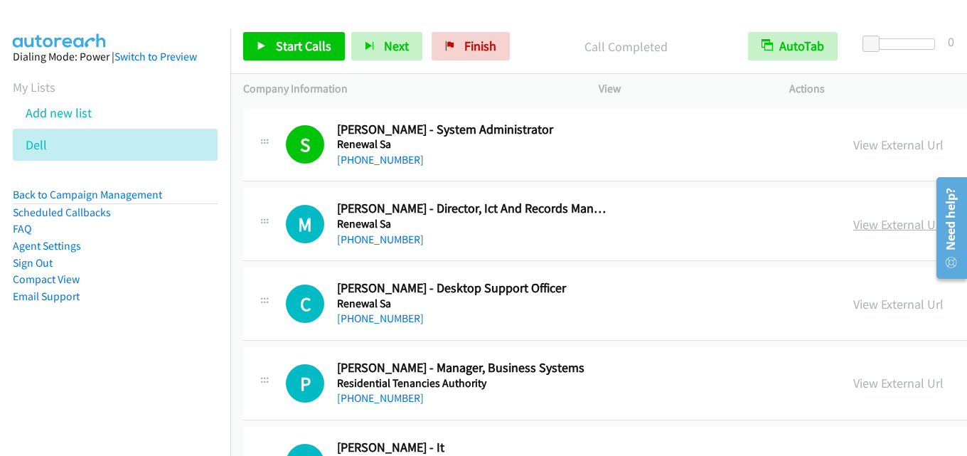
click at [853, 223] on link "View External Url" at bounding box center [898, 224] width 90 height 16
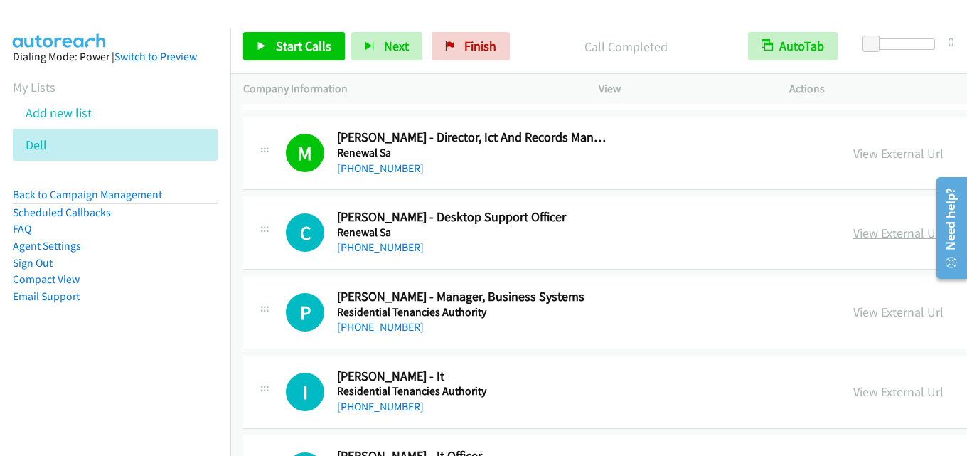
click at [853, 235] on link "View External Url" at bounding box center [898, 233] width 90 height 16
